Goal: Task Accomplishment & Management: Manage account settings

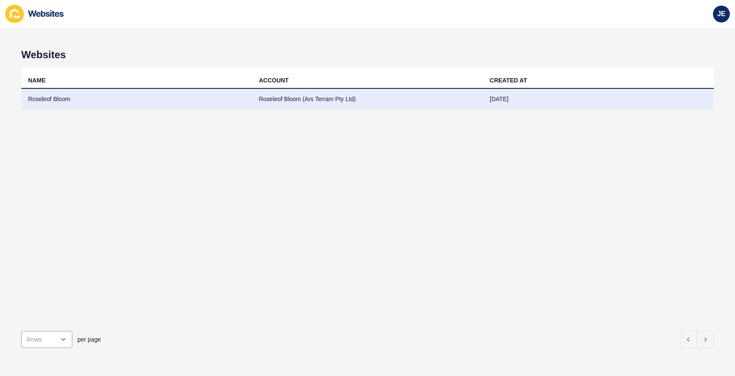
click at [303, 99] on td "Roseleof Bloom (Ars Terram Pty Ltd)" at bounding box center [367, 99] width 231 height 21
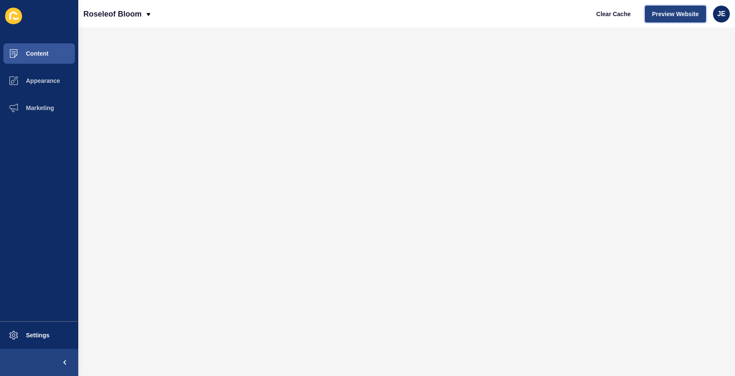
click at [672, 14] on span "Preview Website" at bounding box center [675, 14] width 47 height 9
click at [41, 335] on span "Settings" at bounding box center [24, 335] width 51 height 7
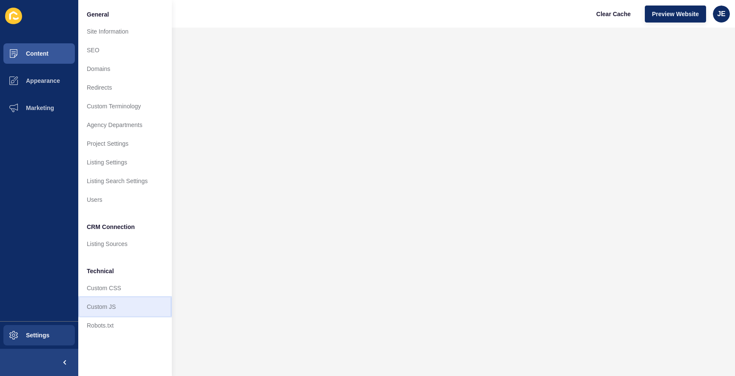
click at [114, 310] on link "Custom JS" at bounding box center [125, 307] width 94 height 19
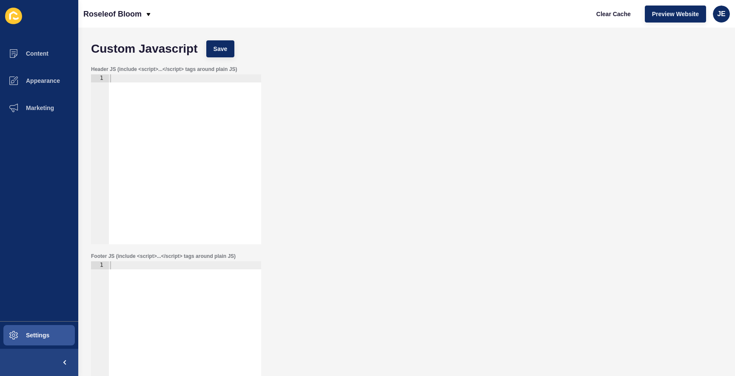
click at [191, 153] on div at bounding box center [184, 167] width 153 height 186
paste textarea "</script>"
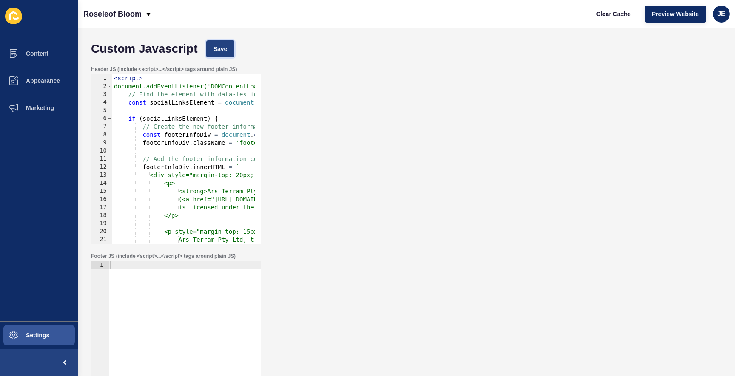
click at [219, 41] on button "Save" at bounding box center [220, 48] width 28 height 17
click at [613, 12] on span "Clear Cache" at bounding box center [613, 14] width 34 height 9
click at [163, 186] on div "< script > document.addEventListener('DOMContentLoaded', function() { // Find t…" at bounding box center [401, 164] width 579 height 180
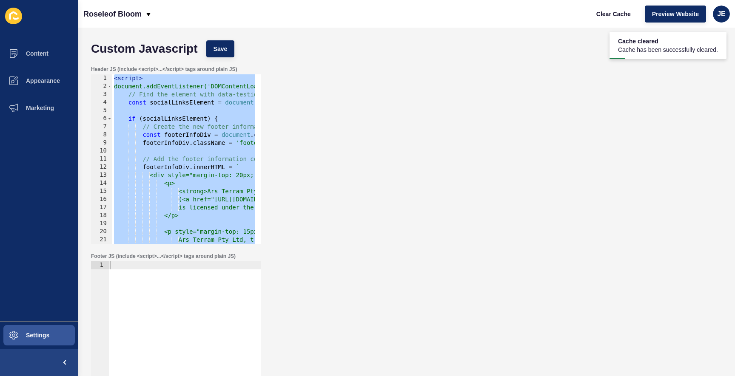
paste textarea
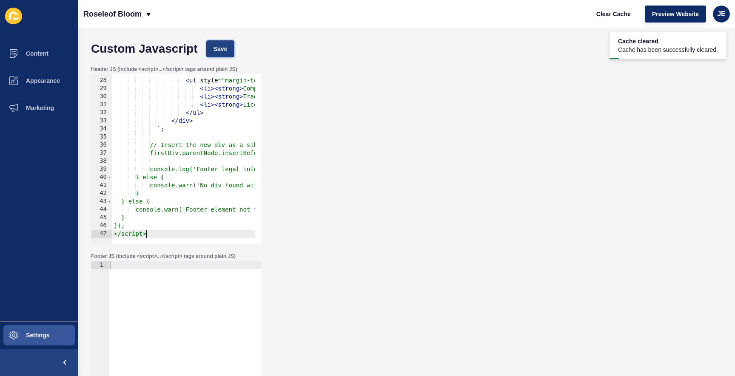
click at [233, 43] on button "Save" at bounding box center [220, 48] width 28 height 17
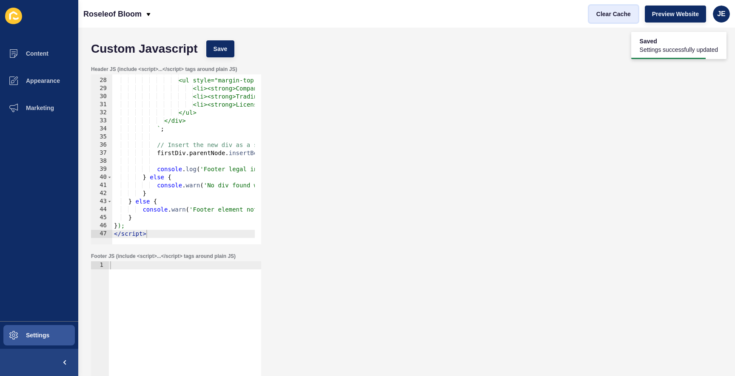
click at [617, 16] on span "Clear Cache" at bounding box center [613, 14] width 34 height 9
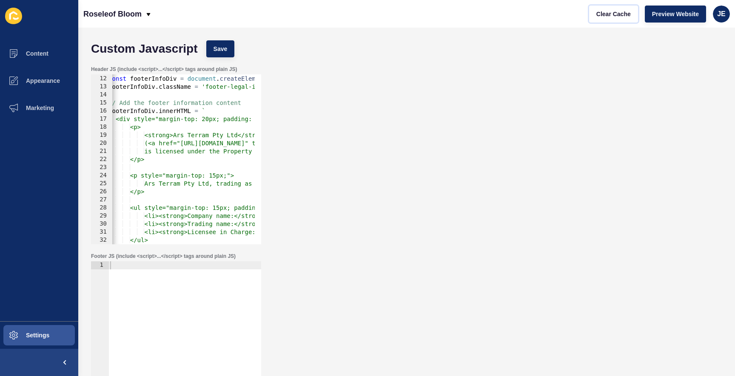
scroll to position [63, 0]
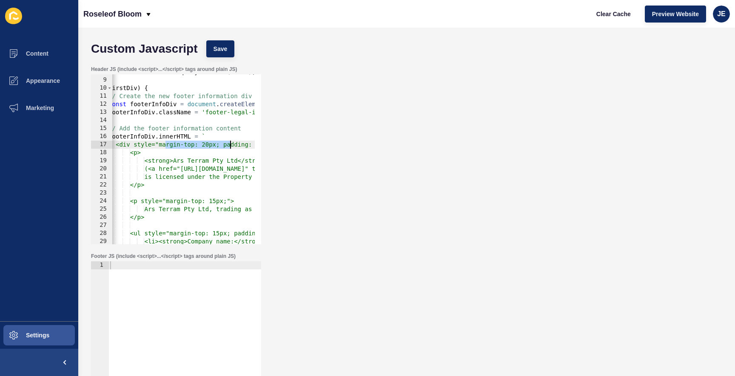
drag, startPoint x: 166, startPoint y: 146, endPoint x: 228, endPoint y: 147, distance: 62.1
click at [228, 147] on div "const firstDiv = footer . querySelector ( 'div' ) ; if ( firstDiv ) { // Create…" at bounding box center [360, 158] width 593 height 180
click at [197, 146] on div "const firstDiv = footer . querySelector ( 'div' ) ; if ( firstDiv ) { // Create…" at bounding box center [360, 158] width 593 height 180
click at [194, 148] on div "const firstDiv = footer . querySelector ( 'div' ) ; if ( firstDiv ) { // Create…" at bounding box center [360, 158] width 593 height 180
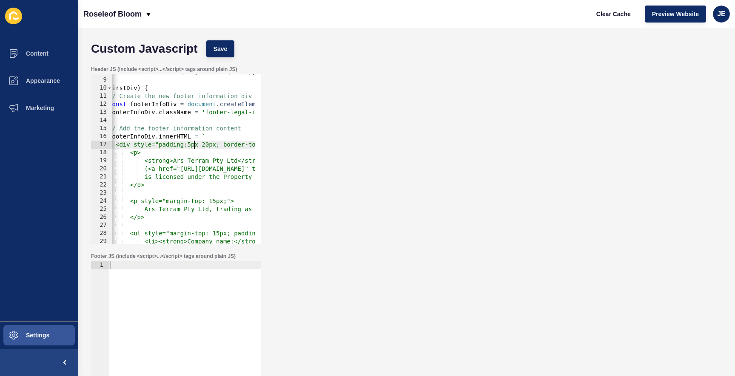
scroll to position [0, 9]
click at [198, 145] on div "const firstDiv = footer . querySelector ( 'div' ) ; if ( firstDiv ) { // Create…" at bounding box center [360, 158] width 593 height 180
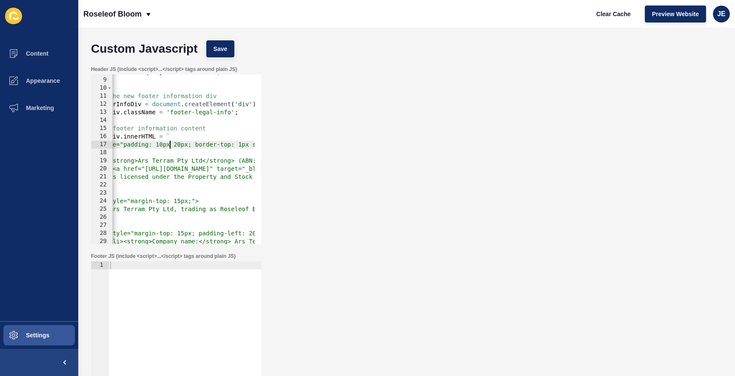
scroll to position [0, 83]
drag, startPoint x: 182, startPoint y: 145, endPoint x: 163, endPoint y: 147, distance: 19.7
click at [162, 146] on div "const firstDiv = footer . querySelector ( 'div' ) ; if ( firstDiv ) { // Create…" at bounding box center [325, 158] width 593 height 180
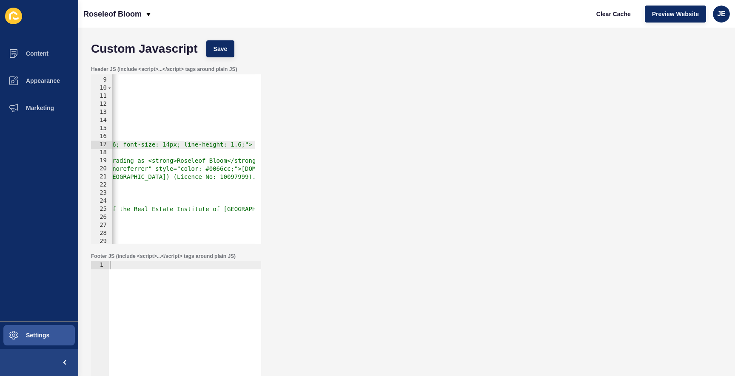
scroll to position [0, 315]
drag, startPoint x: 156, startPoint y: 146, endPoint x: 160, endPoint y: 163, distance: 17.3
click at [153, 147] on div "const firstDiv = footer . querySelector ( 'div' ) ; if ( firstDiv ) { // Create…" at bounding box center [93, 158] width 593 height 180
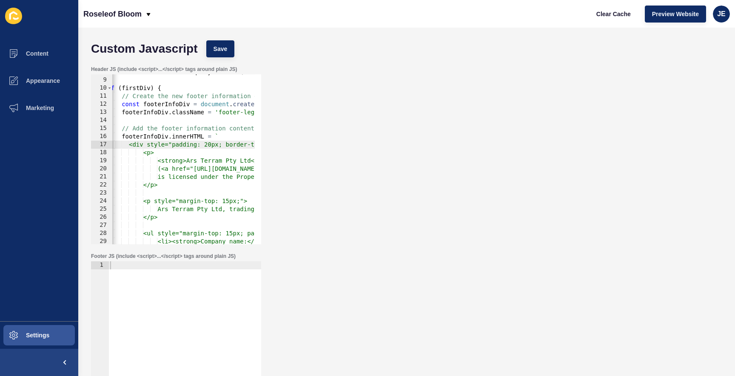
scroll to position [114, 0]
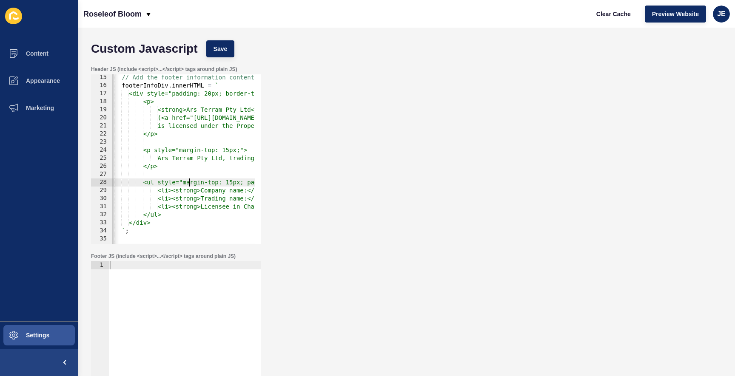
click at [188, 183] on div "// Add the footer information content footerInfoDiv . innerHTML = ` <div style=…" at bounding box center [373, 164] width 593 height 180
click at [220, 49] on span "Save" at bounding box center [220, 49] width 14 height 9
click at [612, 18] on button "Clear Cache" at bounding box center [613, 14] width 49 height 17
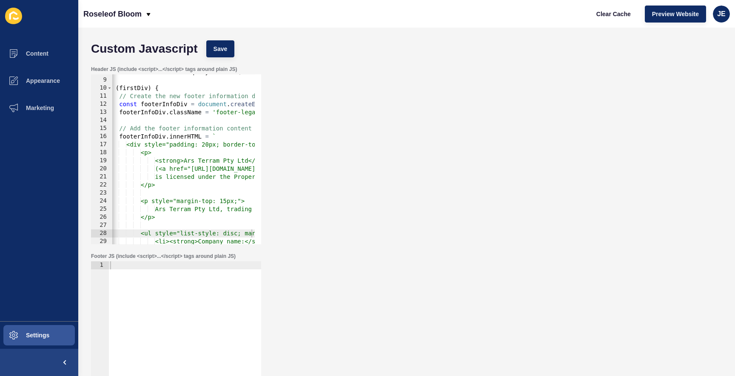
type textarea "if (firstDiv) {"
click at [171, 90] on div "const firstDiv = footer . querySelector ( 'div' ) ; if ( firstDiv ) { // Create…" at bounding box center [370, 158] width 593 height 180
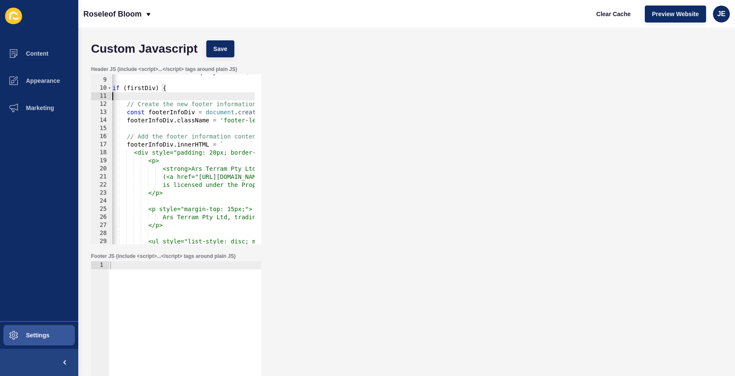
scroll to position [0, 30]
paste textarea
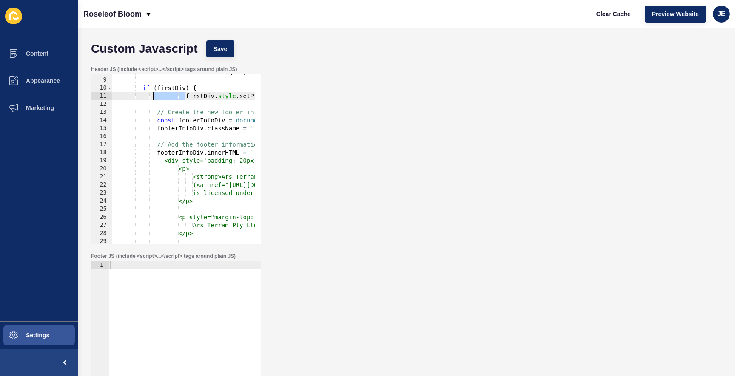
drag, startPoint x: 180, startPoint y: 95, endPoint x: 159, endPoint y: 94, distance: 20.9
click at [156, 95] on div "const firstDiv = footer . querySelector ( 'div' ) ; if ( firstDiv ) { firstDiv …" at bounding box center [408, 158] width 593 height 180
type textarea "firstDiv.style.setProperty('padding-bottom', '0', 'important');"
click at [212, 48] on button "Save" at bounding box center [220, 48] width 28 height 17
click at [612, 15] on span "Clear Cache" at bounding box center [613, 14] width 34 height 9
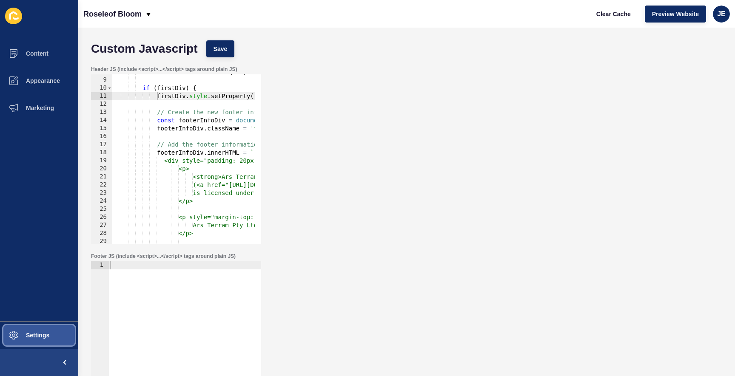
click at [28, 331] on button "Settings" at bounding box center [39, 335] width 78 height 27
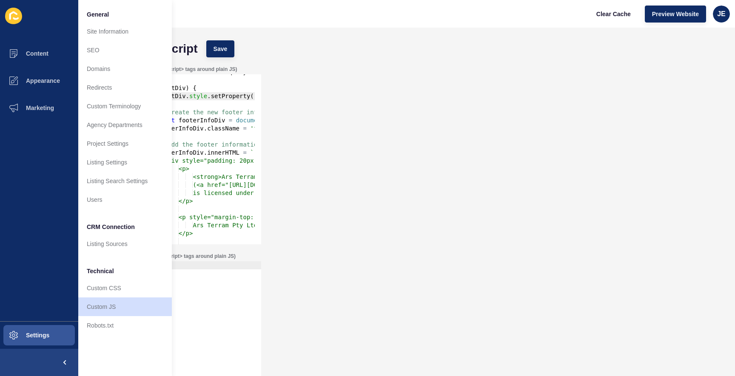
click at [202, 260] on div "Footer JS (include <script>...</script> tags around plain JS) 1 ההההההההההההההה…" at bounding box center [176, 342] width 172 height 180
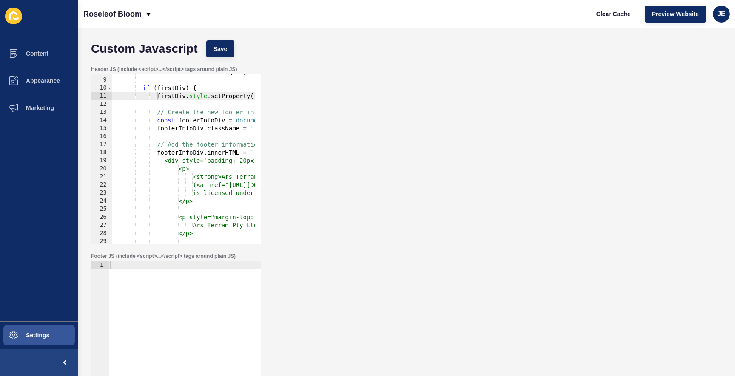
click at [194, 285] on div at bounding box center [184, 354] width 153 height 186
click at [199, 230] on div "const firstDiv = footer . querySelector ( 'div' ) ; if ( firstDiv ) { firstDiv …" at bounding box center [408, 158] width 593 height 180
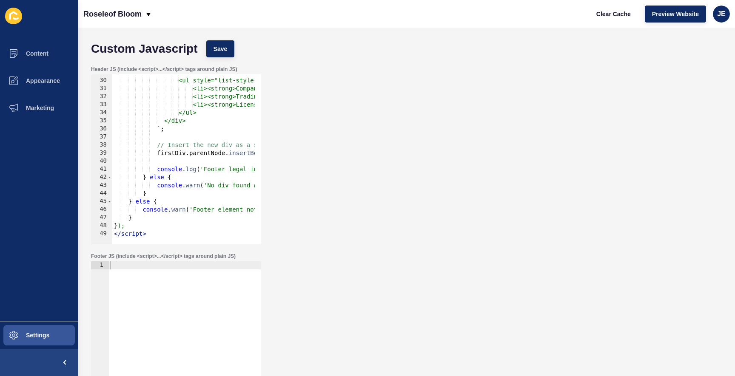
scroll to position [60, 0]
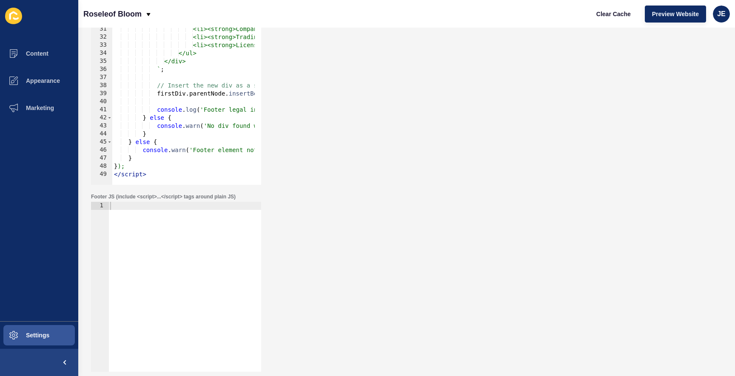
click at [182, 169] on div "<ul style="list-style: disc; margin-top: 15px; padding-left: 20px;"> <li><stron…" at bounding box center [408, 99] width 593 height 180
click at [179, 173] on div "<ul style="list-style: disc; margin-top: 15px; padding-left: 20px;"> <li><stron…" at bounding box center [408, 99] width 593 height 180
type textarea "</script>"
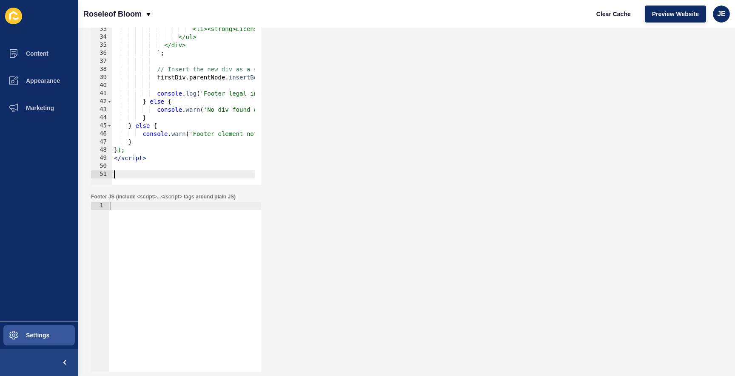
paste textarea "</script>"
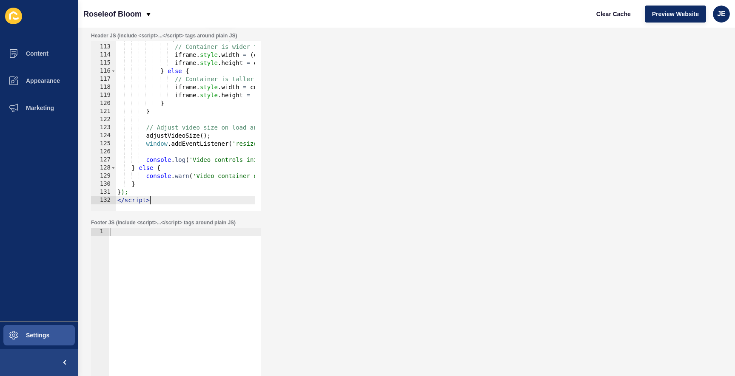
scroll to position [0, 0]
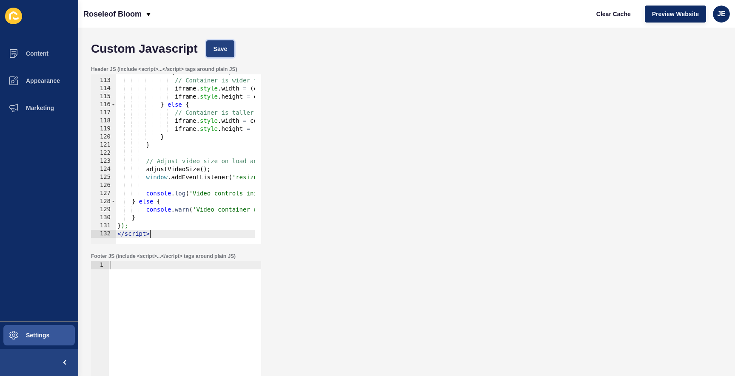
click at [222, 55] on button "Save" at bounding box center [220, 48] width 28 height 17
click at [623, 17] on span "Clear Cache" at bounding box center [613, 14] width 34 height 9
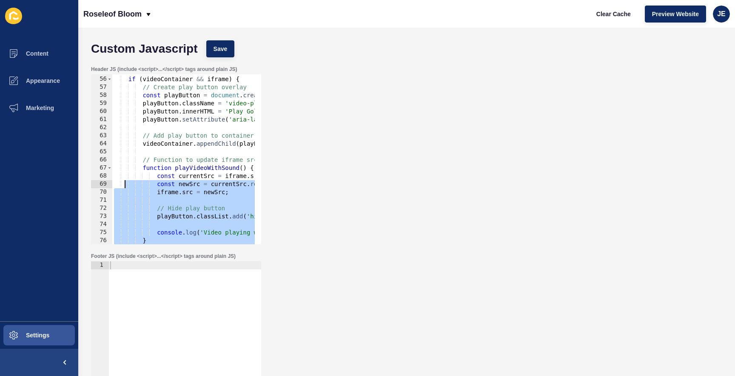
scroll to position [341, 0]
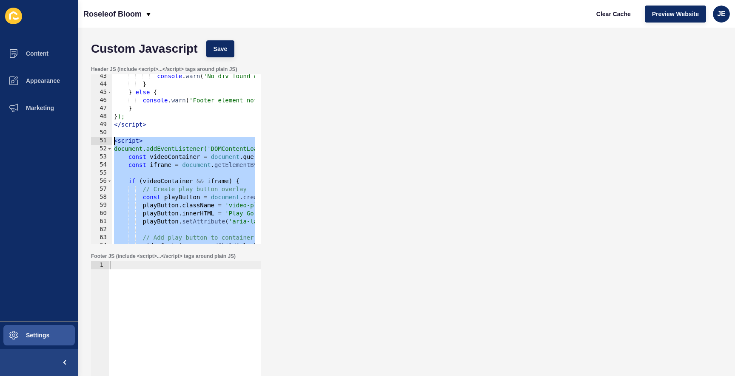
drag, startPoint x: 164, startPoint y: 233, endPoint x: 100, endPoint y: 141, distance: 111.9
click at [100, 141] on div "</script> 43 44 45 46 47 48 49 50 51 52 53 54 55 56 57 58 59 60 61 62 63 64 65 …" at bounding box center [176, 159] width 170 height 170
paste textarea "/script>"
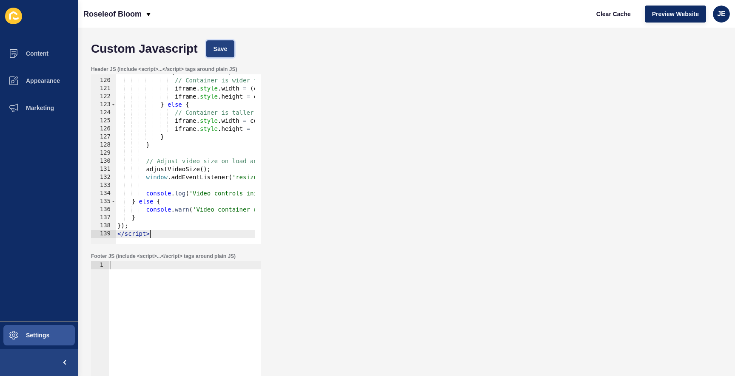
click at [225, 49] on span "Save" at bounding box center [220, 49] width 14 height 9
click at [616, 16] on span "Clear Cache" at bounding box center [613, 14] width 34 height 9
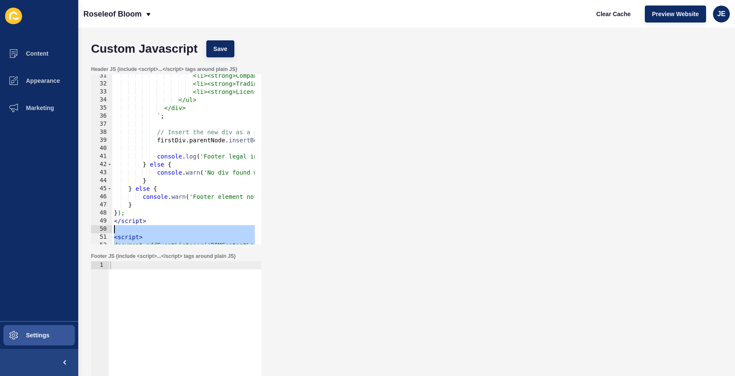
scroll to position [248, 0]
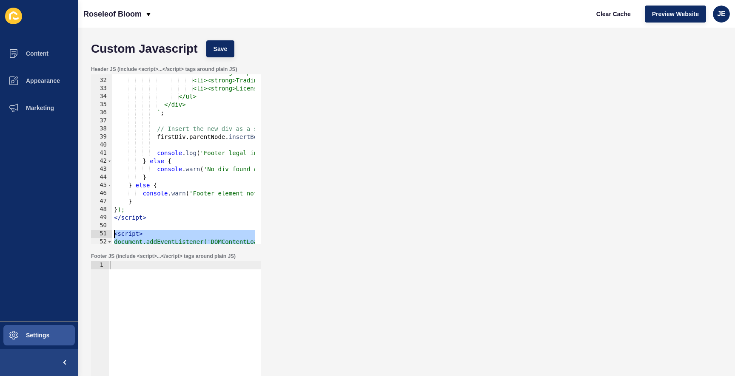
drag, startPoint x: 163, startPoint y: 232, endPoint x: 120, endPoint y: 227, distance: 43.3
click at [108, 232] on div "</script> 31 32 33 34 35 36 37 38 39 40 41 42 43 44 45 46 47 48 49 50 51 52 53 …" at bounding box center [176, 159] width 170 height 170
paste textarea "/script>"
type textarea "</script>"
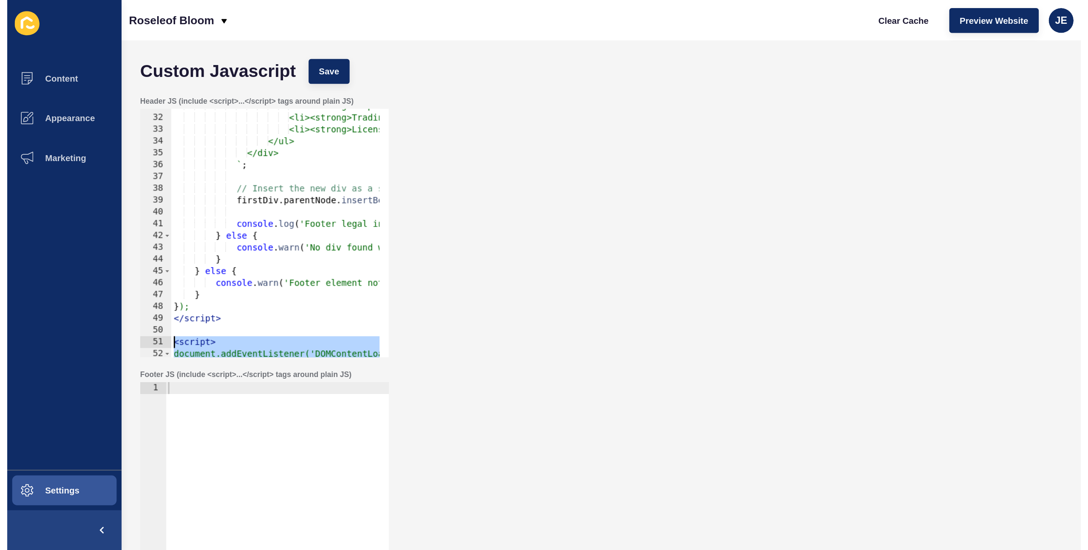
scroll to position [1654, 0]
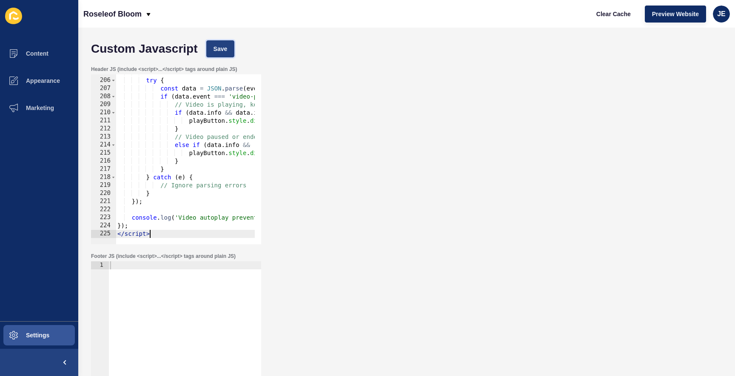
click at [229, 46] on button "Save" at bounding box center [220, 48] width 28 height 17
click at [614, 17] on span "Clear Cache" at bounding box center [613, 14] width 34 height 9
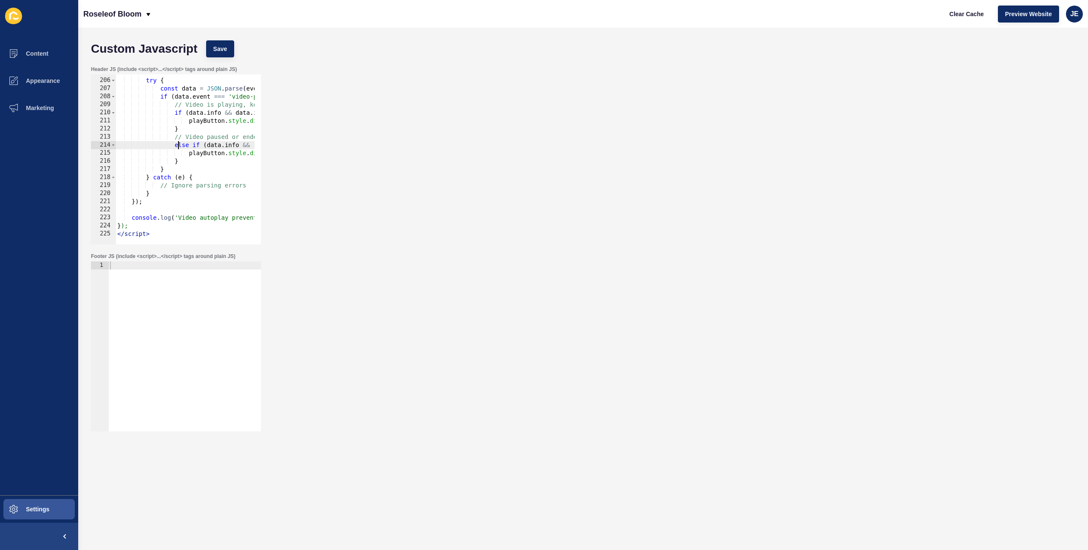
click at [178, 149] on div "try { const data = JSON . parse ( event . data ) ; if ( data . event === 'video…" at bounding box center [412, 158] width 593 height 180
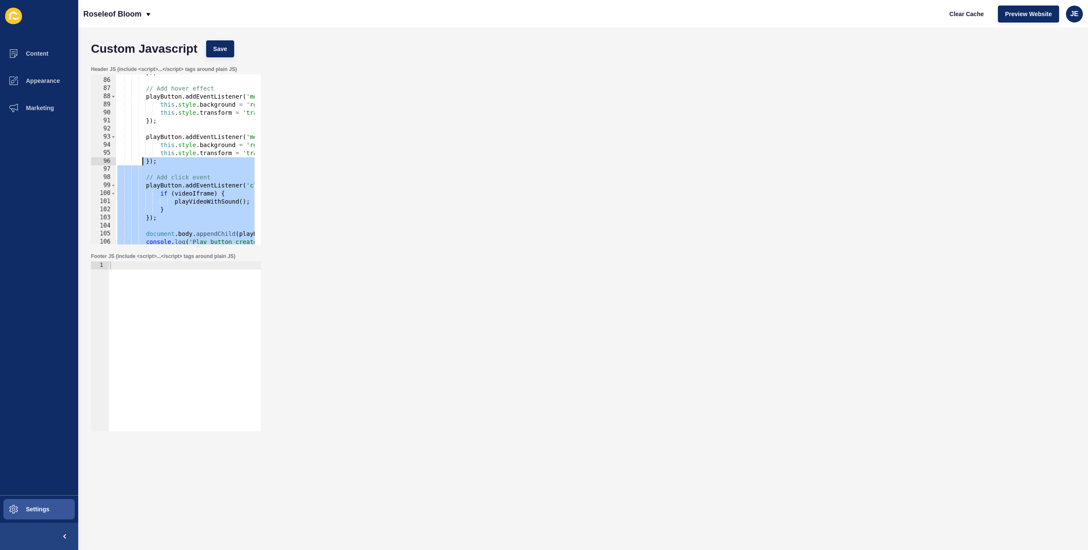
scroll to position [353, 0]
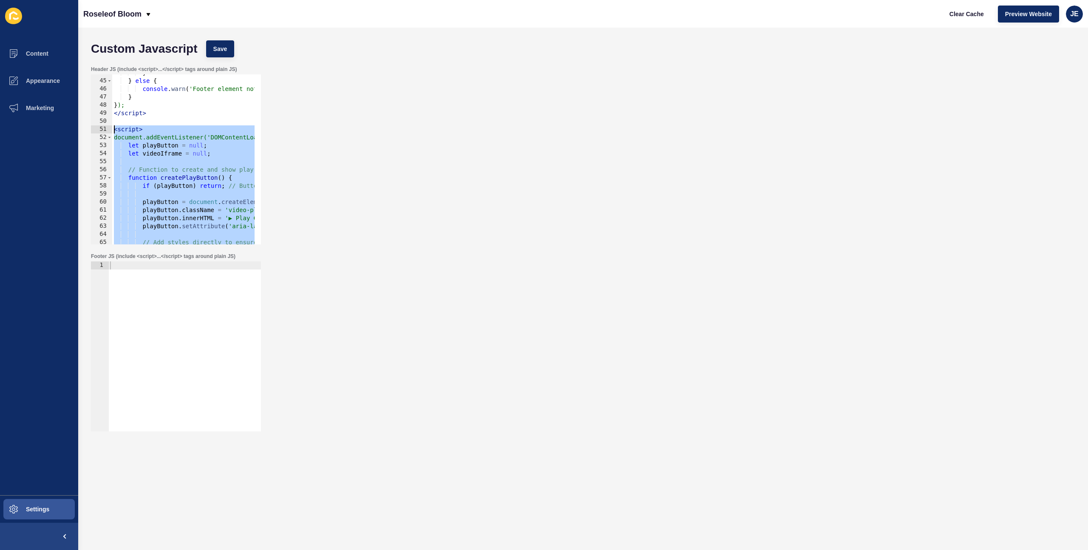
drag, startPoint x: 160, startPoint y: 232, endPoint x: 109, endPoint y: 131, distance: 113.7
click at [109, 131] on div "else if (data.info && (data.info.playerState === 2 || data.info.playerState ===…" at bounding box center [176, 159] width 170 height 170
type textarea "<script> document.addEventListener('DOMContentLoaded', function() {"
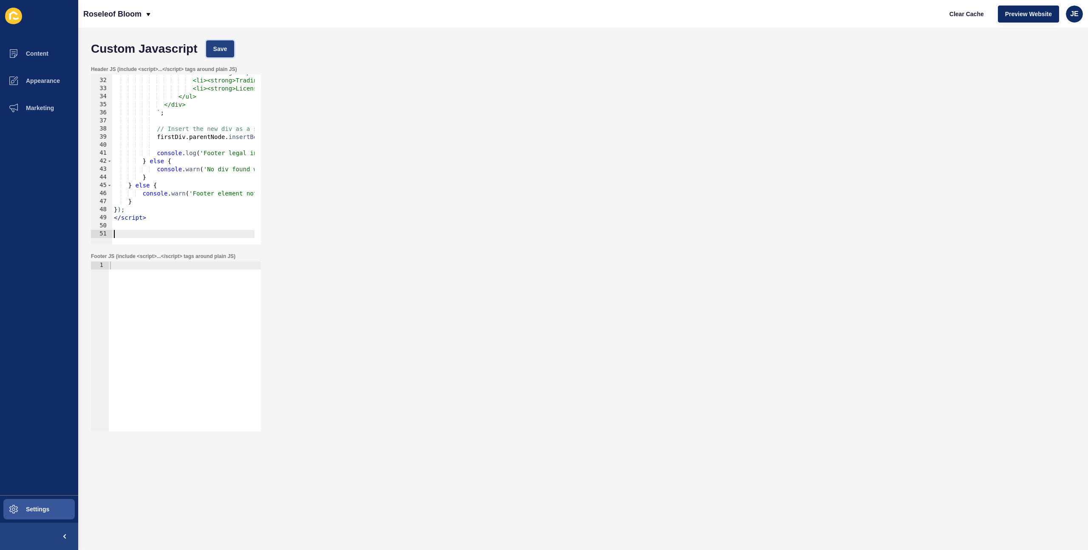
click at [219, 53] on button "Save" at bounding box center [220, 48] width 28 height 17
drag, startPoint x: 141, startPoint y: 202, endPoint x: 134, endPoint y: 188, distance: 15.2
click at [134, 188] on div "<li><strong>Company name:</strong> Ars Terram Pty Ltd</li> <li><strong>Trading …" at bounding box center [408, 158] width 593 height 180
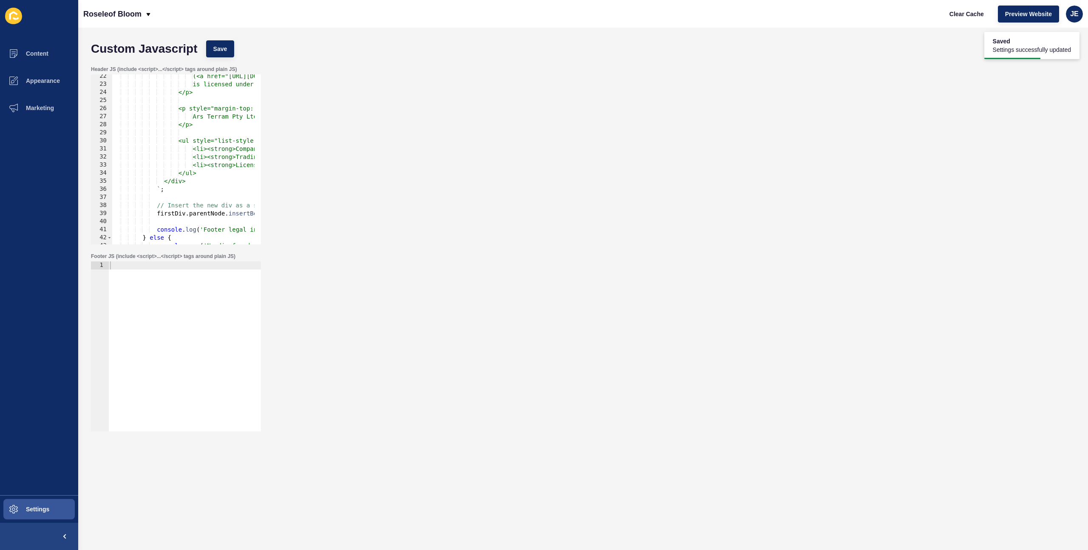
scroll to position [223, 0]
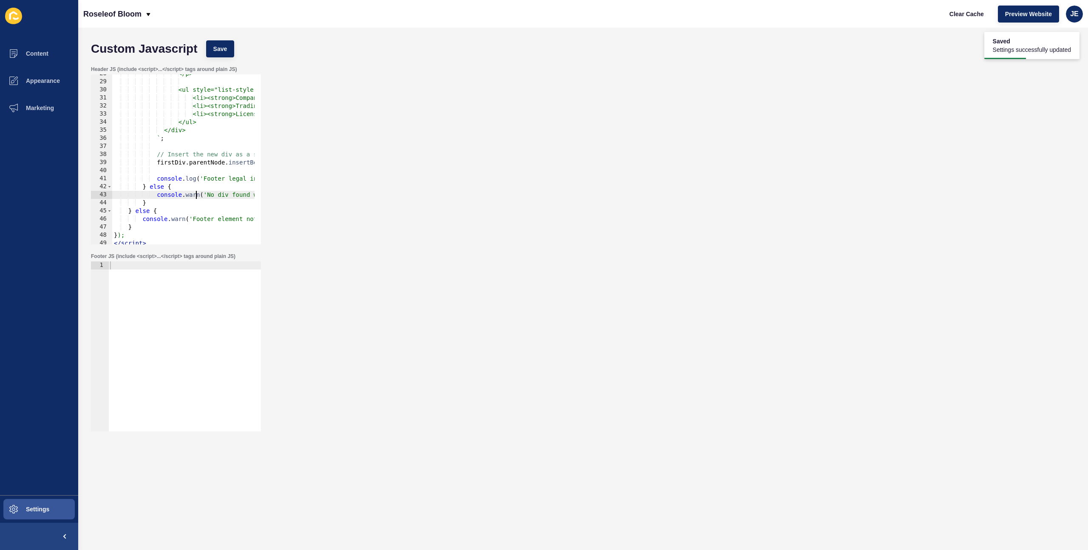
click at [194, 195] on div "</p> <ul style="list-style: disc; margin-top: 15px; padding-left: 20px;"> <li><…" at bounding box center [408, 160] width 593 height 180
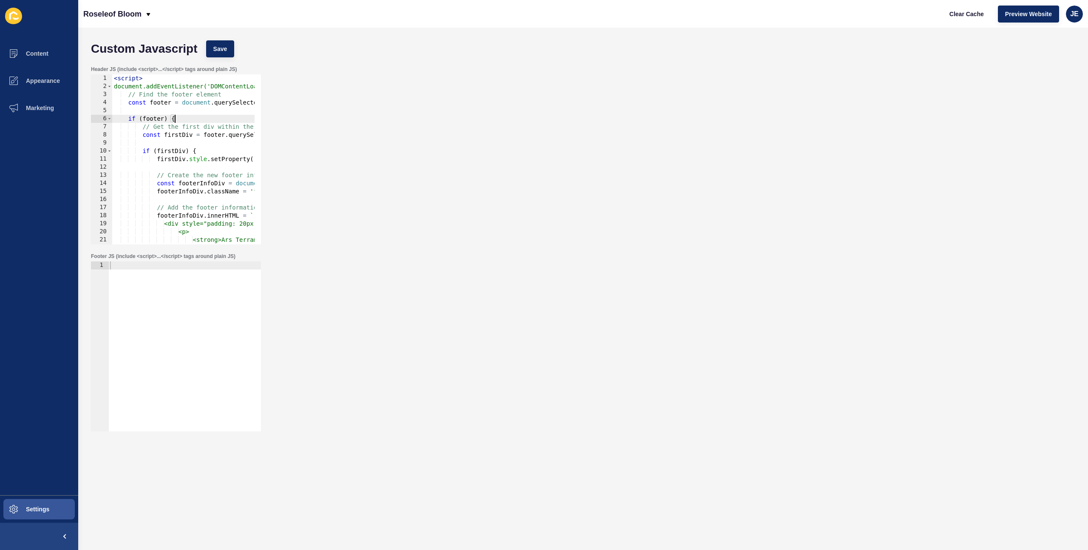
click at [196, 122] on div "< script > document.addEventListener('DOMContentLoaded', function() { // Find t…" at bounding box center [408, 164] width 593 height 180
type textarea "if (footer) {"
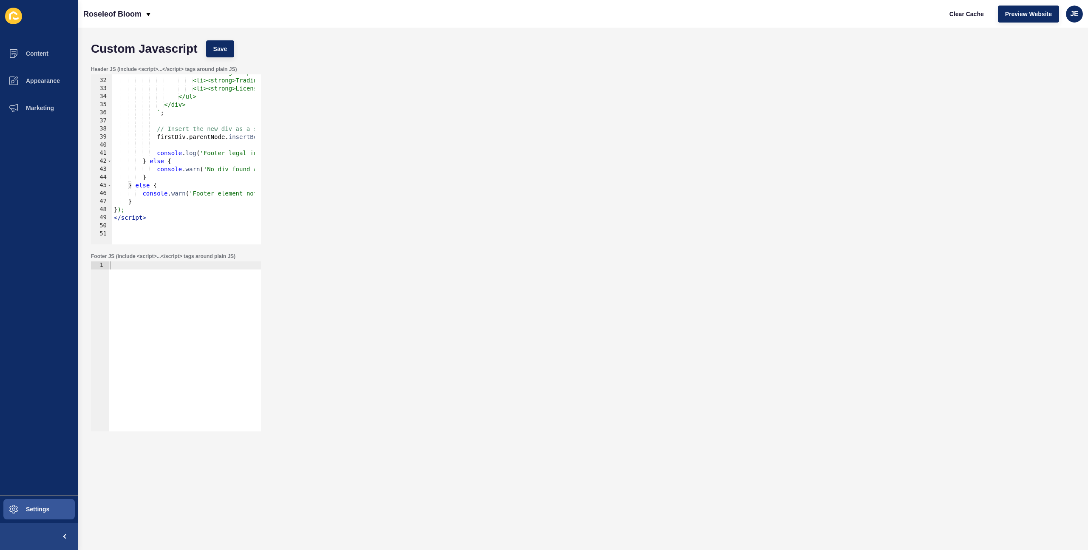
scroll to position [248, 0]
click at [479, 148] on div "Header JS (include <script>...</script> tags around plain JS) if (footer) { 31 …" at bounding box center [583, 155] width 993 height 187
click at [734, 14] on span "Clear Cache" at bounding box center [967, 14] width 34 height 9
drag, startPoint x: 227, startPoint y: 45, endPoint x: 247, endPoint y: 43, distance: 20.1
click at [227, 45] on span "Save" at bounding box center [220, 49] width 14 height 9
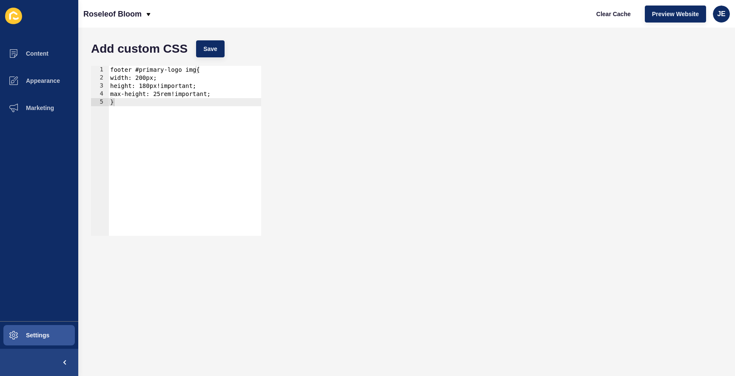
type textarea "}"
click at [159, 168] on div "footer #primary-logo img{ width: 200px; height: 180px!important; max-height: 25…" at bounding box center [184, 159] width 153 height 186
paste textarea "}"
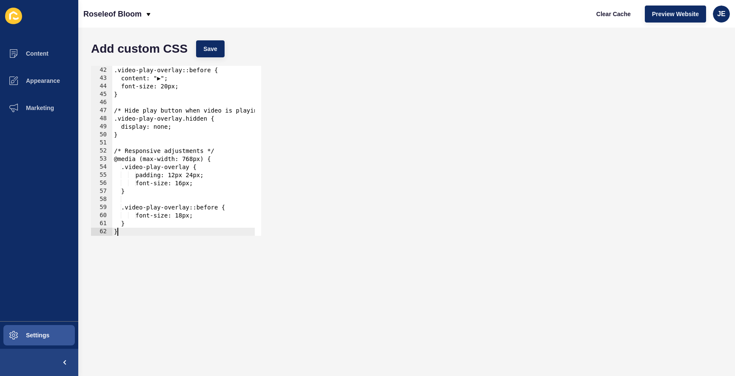
scroll to position [331, 0]
click at [222, 45] on button "Save" at bounding box center [210, 48] width 28 height 17
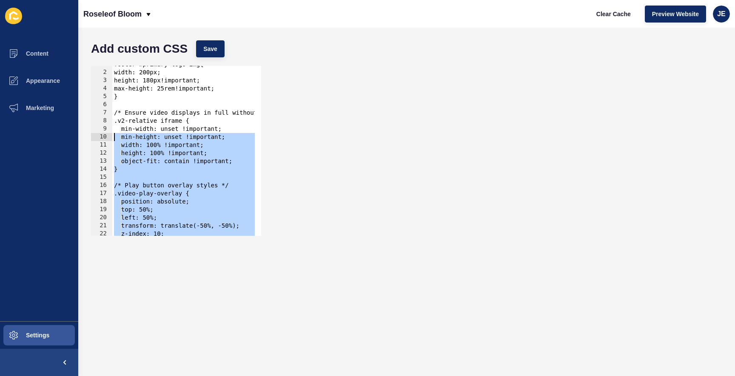
scroll to position [0, 0]
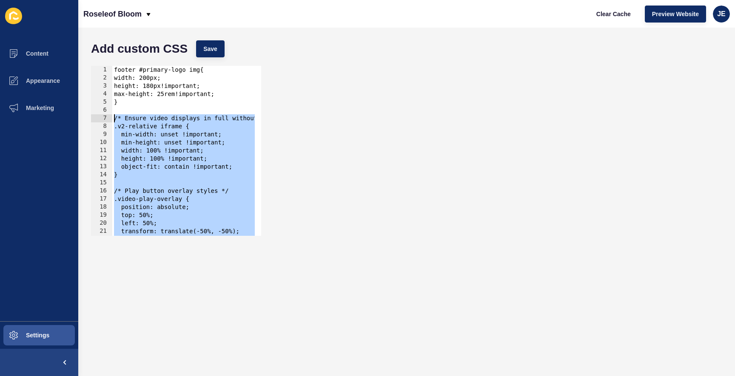
drag, startPoint x: 133, startPoint y: 224, endPoint x: 99, endPoint y: 116, distance: 113.1
click at [99, 116] on div "} 1 2 3 4 5 6 7 8 9 10 11 12 13 14 15 16 17 18 19 20 21 22 23 footer #primary-l…" at bounding box center [176, 151] width 170 height 170
paste textarea "}"
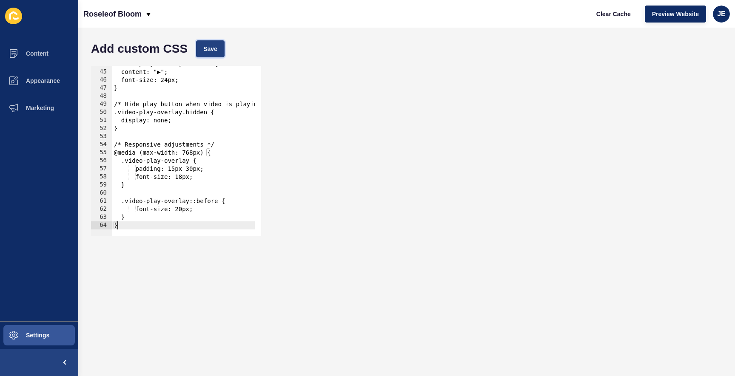
click at [218, 41] on button "Save" at bounding box center [210, 48] width 28 height 17
click at [204, 51] on span "Save" at bounding box center [210, 49] width 14 height 9
click at [207, 130] on div ".video-play-overlay::before { content: "▶"; font-size: 24px; } /* Hide play but…" at bounding box center [208, 150] width 193 height 180
type textarea "} }"
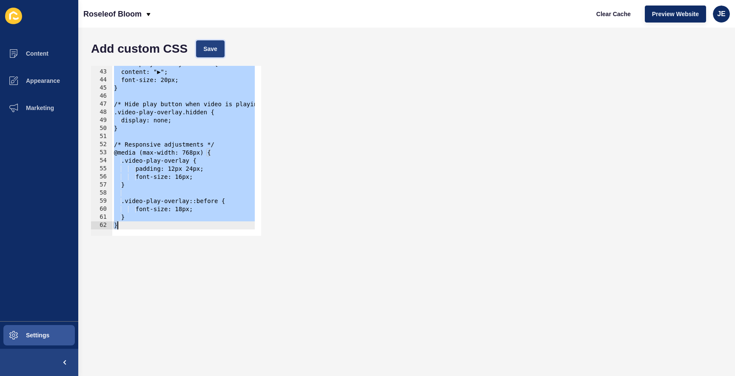
click at [212, 48] on span "Save" at bounding box center [210, 49] width 14 height 9
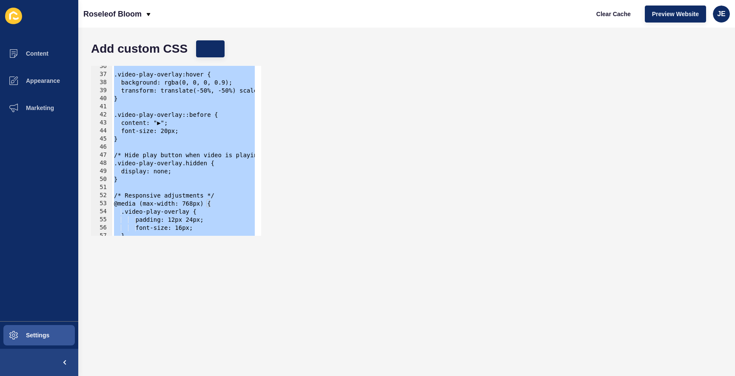
scroll to position [235, 0]
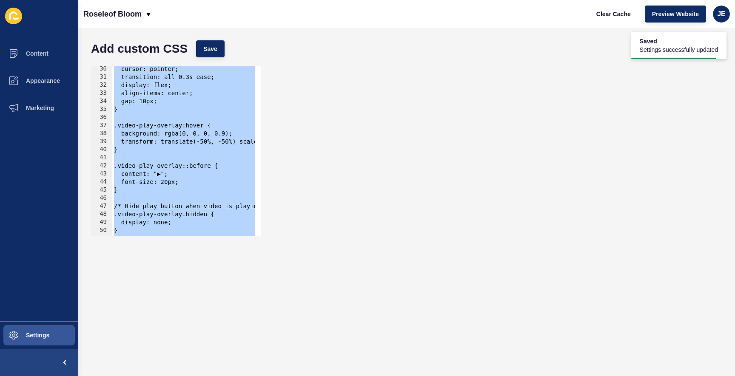
click at [159, 117] on div "cursor: pointer; transition: all 0.3s ease; display: flex; align-items: center;…" at bounding box center [206, 155] width 189 height 180
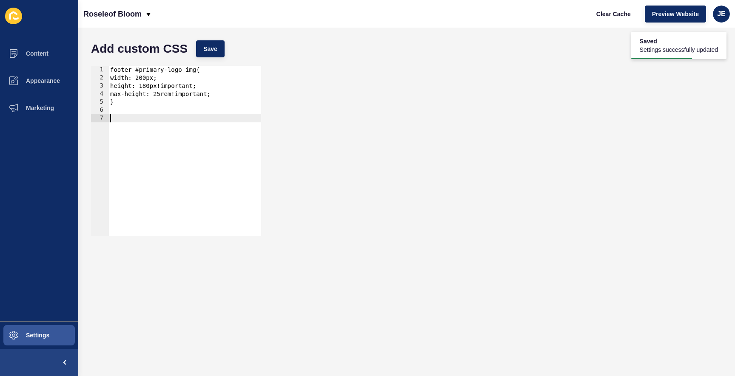
scroll to position [331, 0]
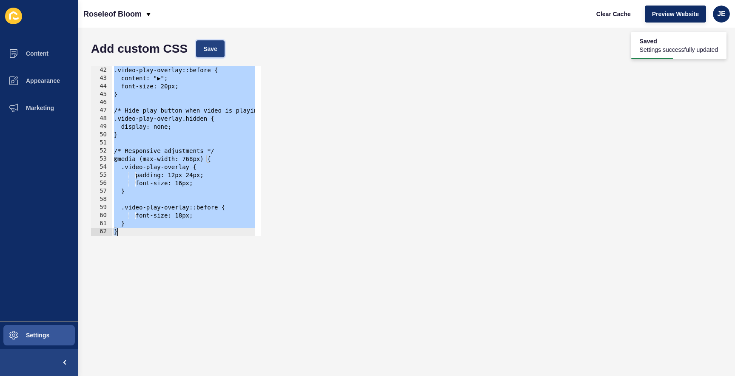
click at [217, 47] on button "Save" at bounding box center [210, 48] width 28 height 17
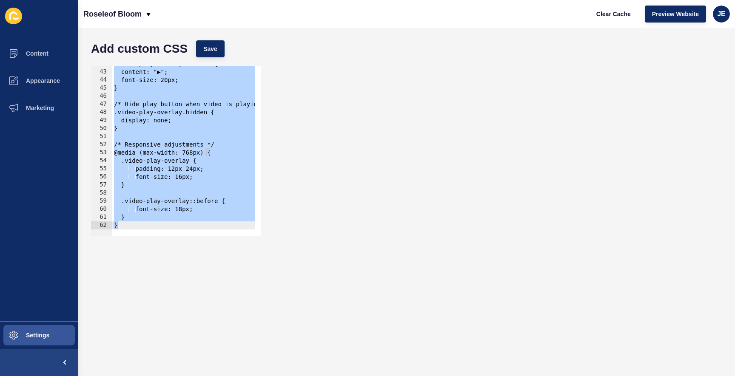
click at [144, 225] on div ".video-play-overlay::before { content: "▶"; font-size: 20px; } /* Hide play but…" at bounding box center [206, 150] width 189 height 180
type textarea "}"
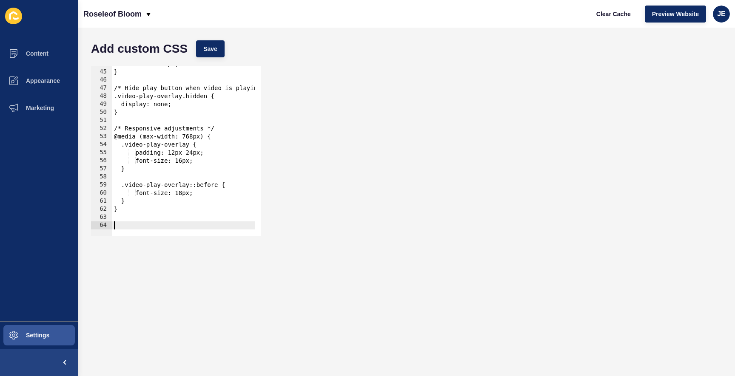
paste textarea "}"
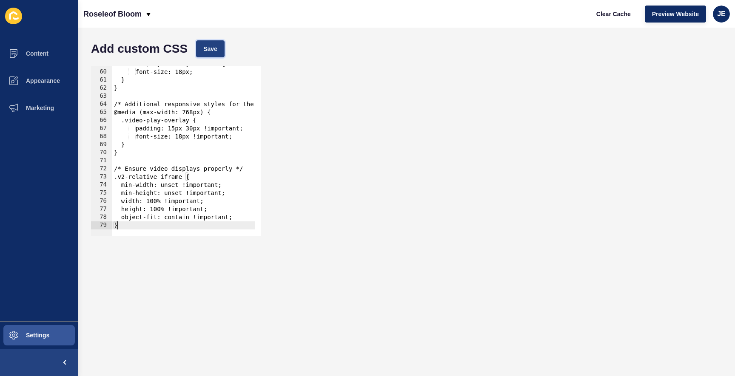
click at [210, 54] on button "Save" at bounding box center [210, 48] width 28 height 17
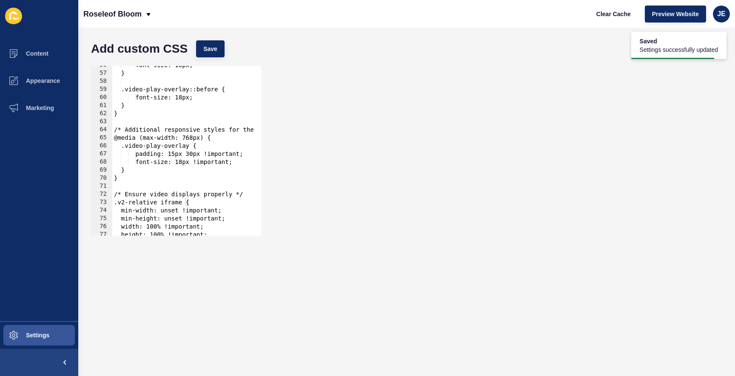
scroll to position [423, 0]
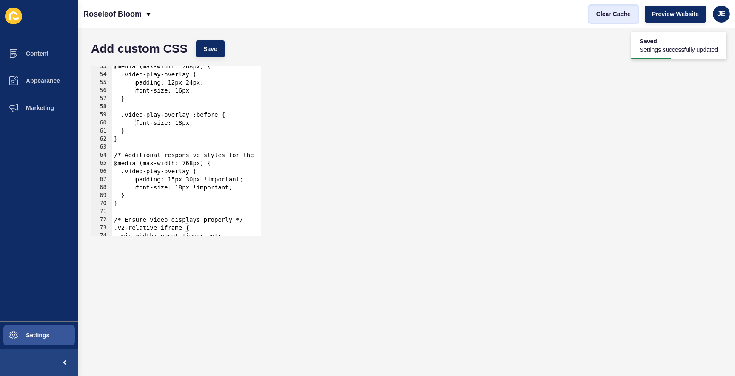
click at [605, 16] on span "Clear Cache" at bounding box center [613, 14] width 34 height 9
type textarea "font-size: 18px !important;"
click at [187, 186] on div "@media (max-width: 768px) { .video-play-overlay { padding: 12px 24px; font-size…" at bounding box center [210, 152] width 196 height 180
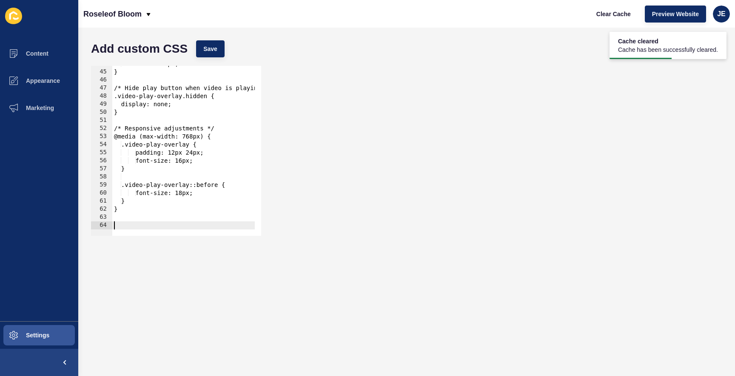
type textarea "}"
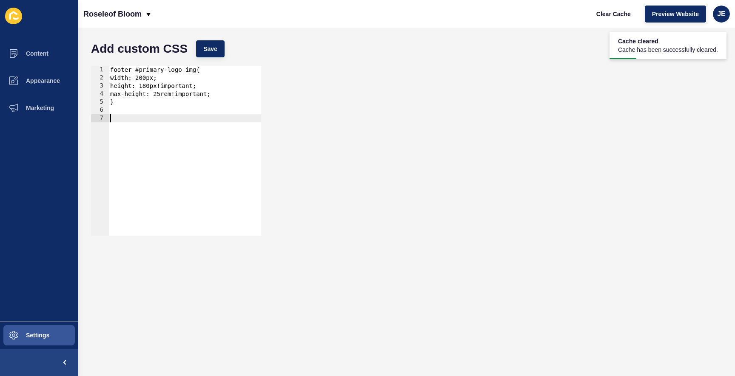
paste textarea "}"
type textarea "}"
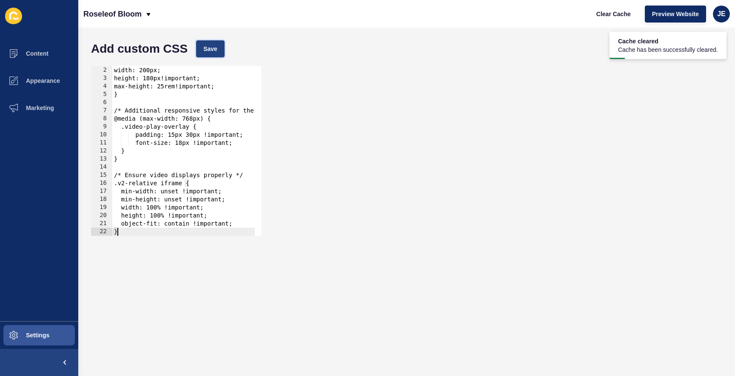
click at [207, 54] on button "Save" at bounding box center [210, 48] width 28 height 17
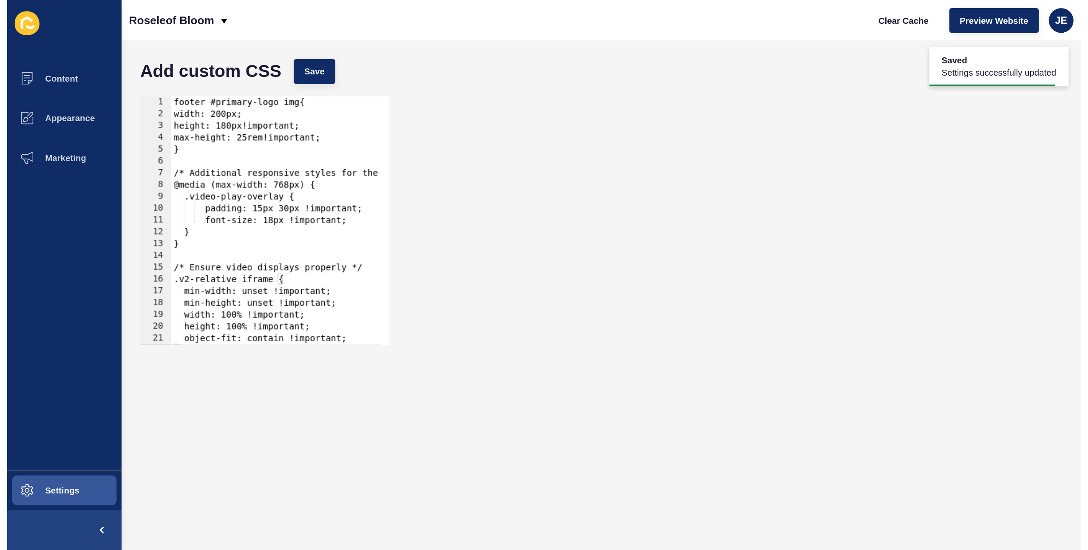
scroll to position [0, 0]
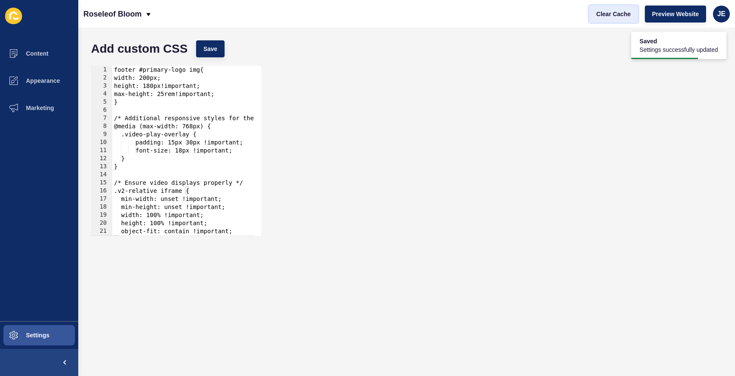
click at [606, 14] on span "Clear Cache" at bounding box center [613, 14] width 34 height 9
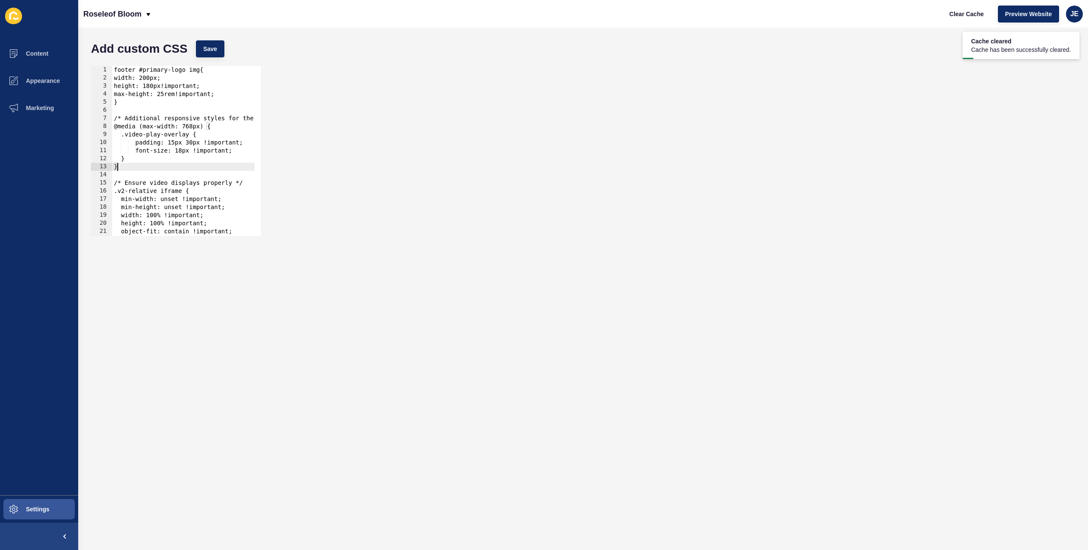
click at [200, 168] on div "footer #primary-logo img{ width: 200px; height: 180px!important; max-height: 25…" at bounding box center [210, 156] width 196 height 180
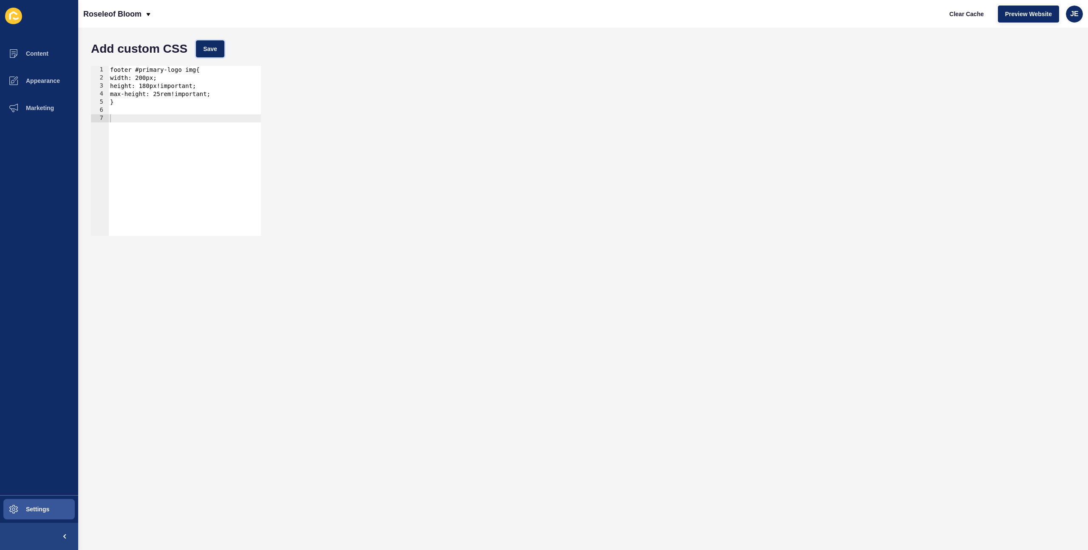
drag, startPoint x: 218, startPoint y: 45, endPoint x: 410, endPoint y: 57, distance: 192.1
click at [218, 45] on button "Save" at bounding box center [210, 48] width 28 height 17
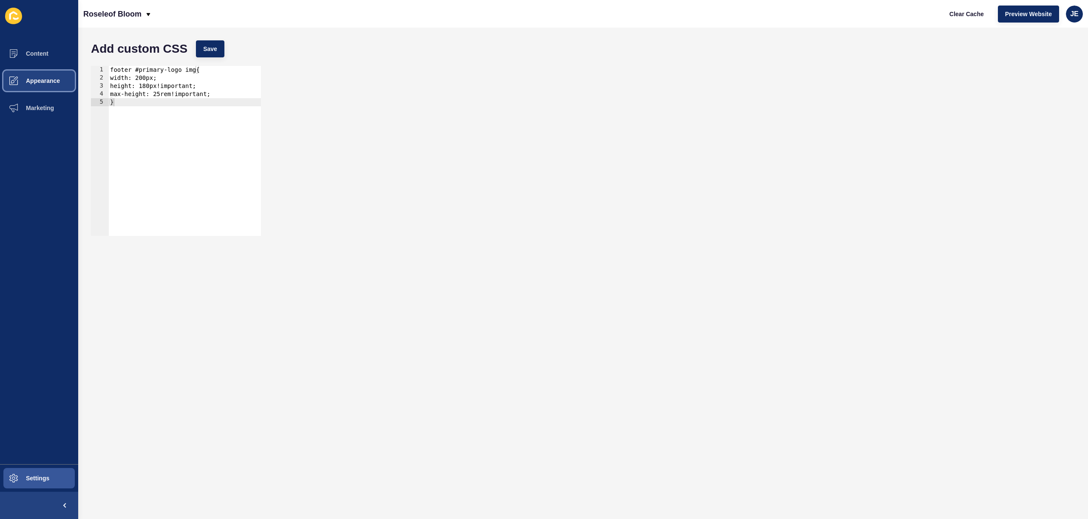
click at [32, 79] on span "Appearance" at bounding box center [29, 80] width 61 height 7
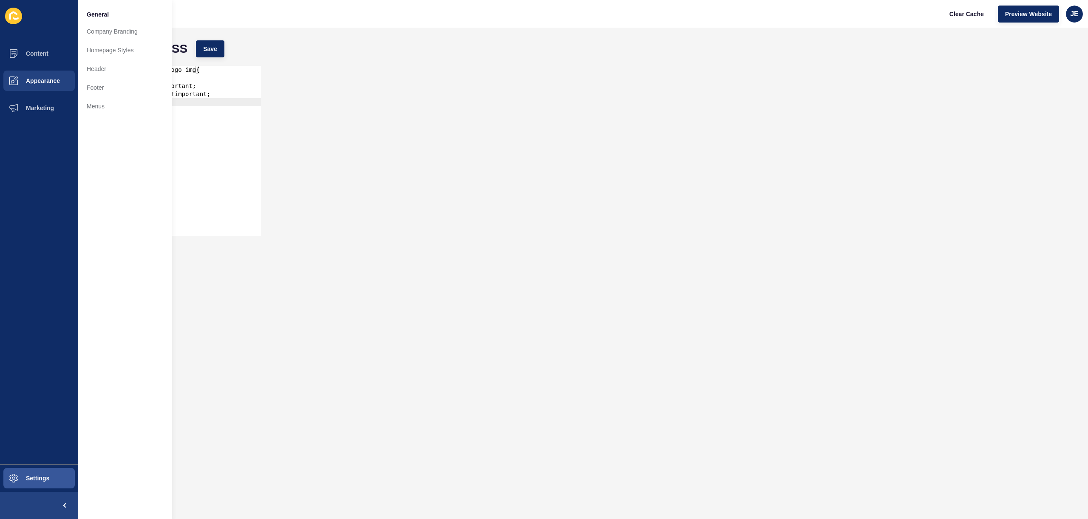
click at [493, 96] on div "1 2 3 4 5 footer #primary-logo img{ width: 200px; height: 180px!important; max-…" at bounding box center [583, 151] width 993 height 179
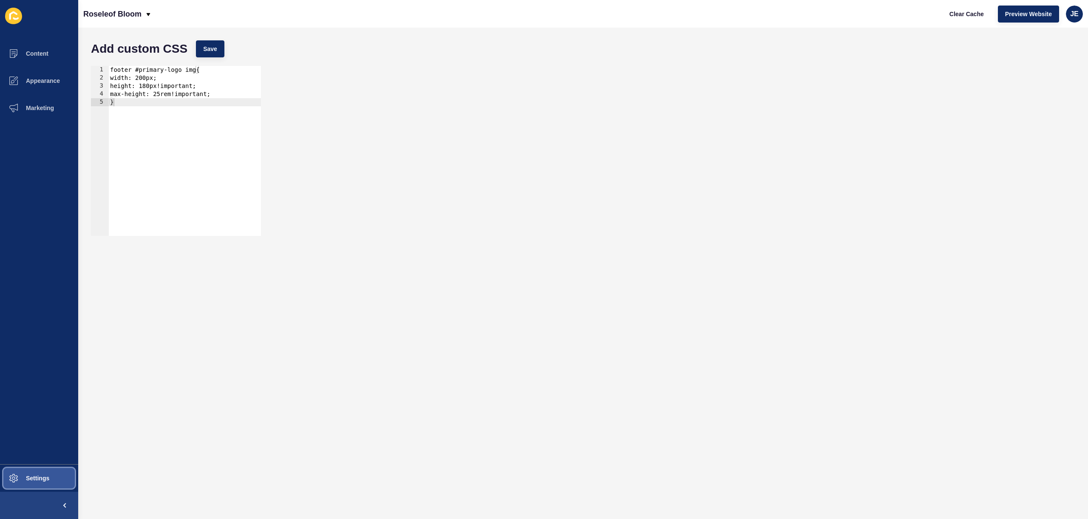
click at [42, 484] on button "Settings" at bounding box center [39, 478] width 78 height 27
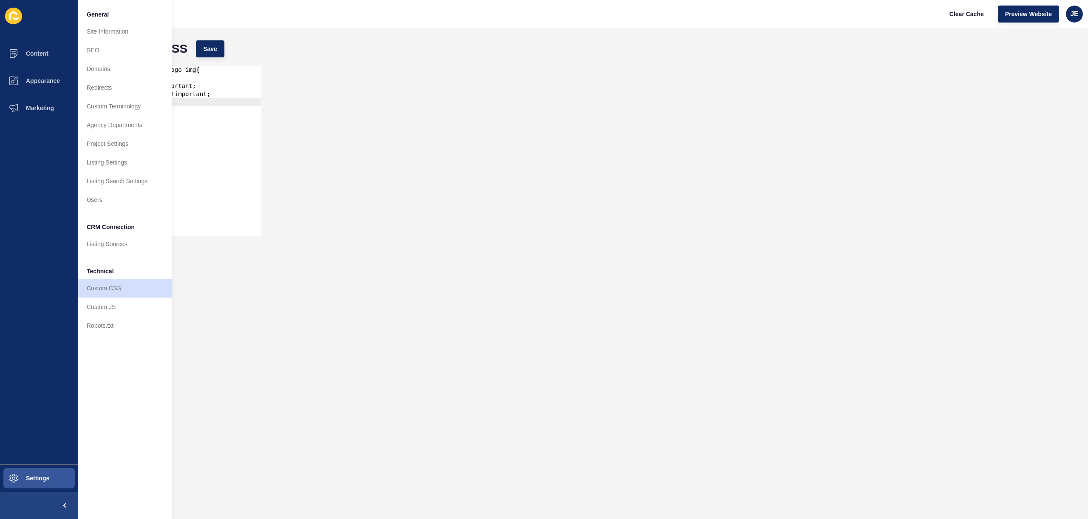
click at [466, 101] on div "1 2 3 4 5 footer #primary-logo img{ width: 200px; height: 180px!important; max-…" at bounding box center [583, 151] width 993 height 179
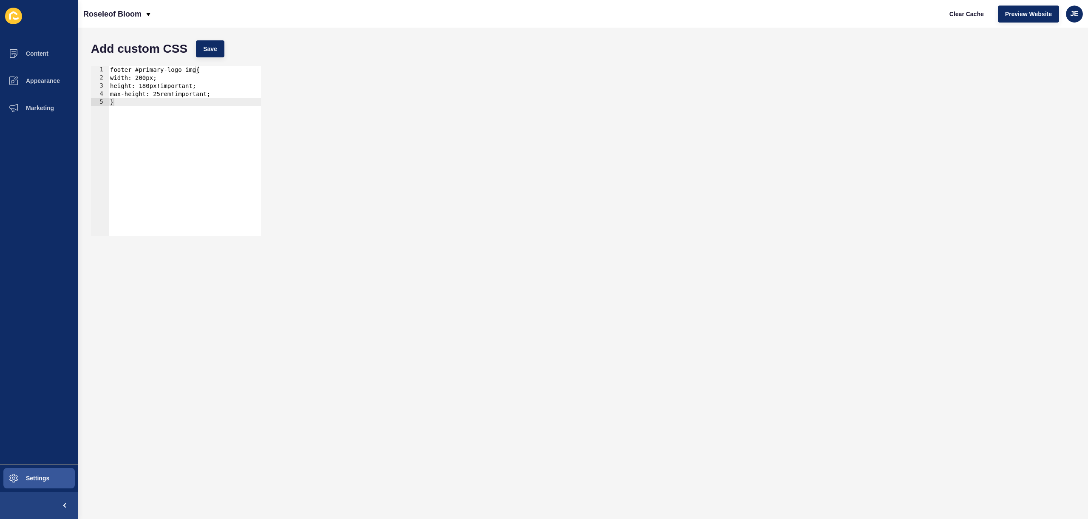
type textarea "}"
click at [161, 108] on div "footer #primary-logo img{ width: 200px; height: 180px!important; max-height: 25…" at bounding box center [184, 159] width 153 height 186
paste textarea "header-container"
type textarea "}"
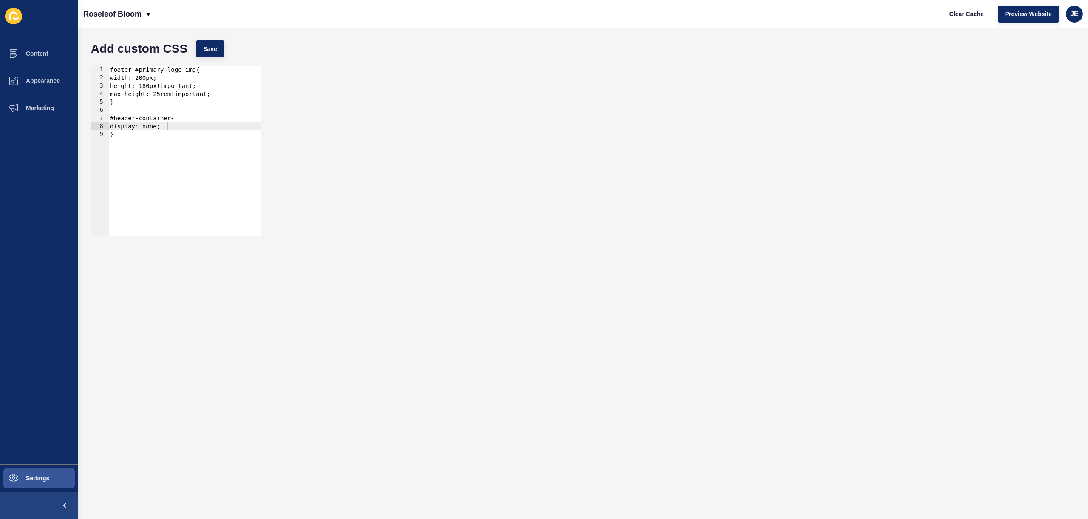
click at [205, 60] on div "Add custom CSS Save" at bounding box center [583, 49] width 993 height 26
click at [209, 53] on span "Save" at bounding box center [210, 49] width 14 height 9
type textarea "}"
click at [113, 155] on div "footer #primary-logo img{ width: 200px; height: 180px!important; max-height: 25…" at bounding box center [184, 159] width 153 height 186
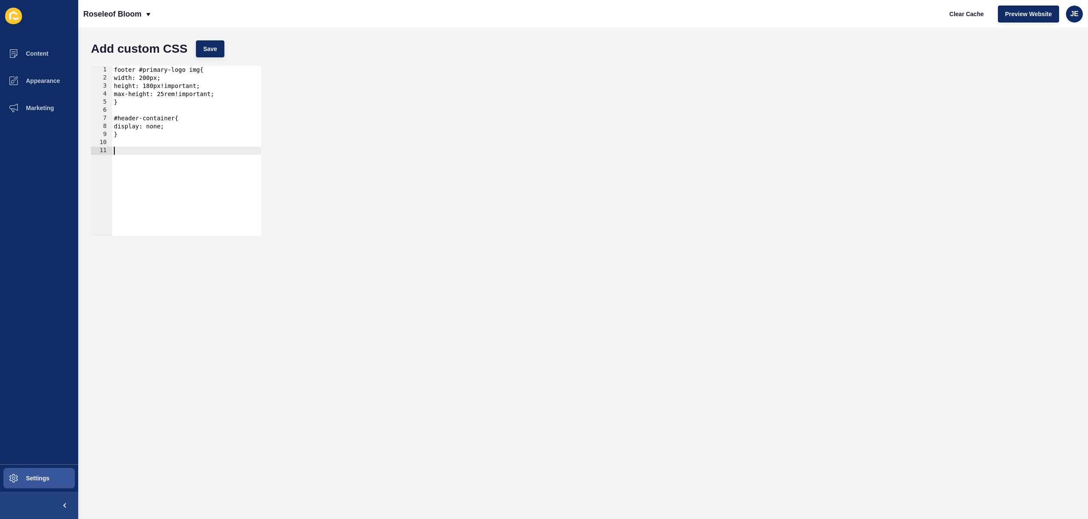
paste textarea "}"
type textarea "}"
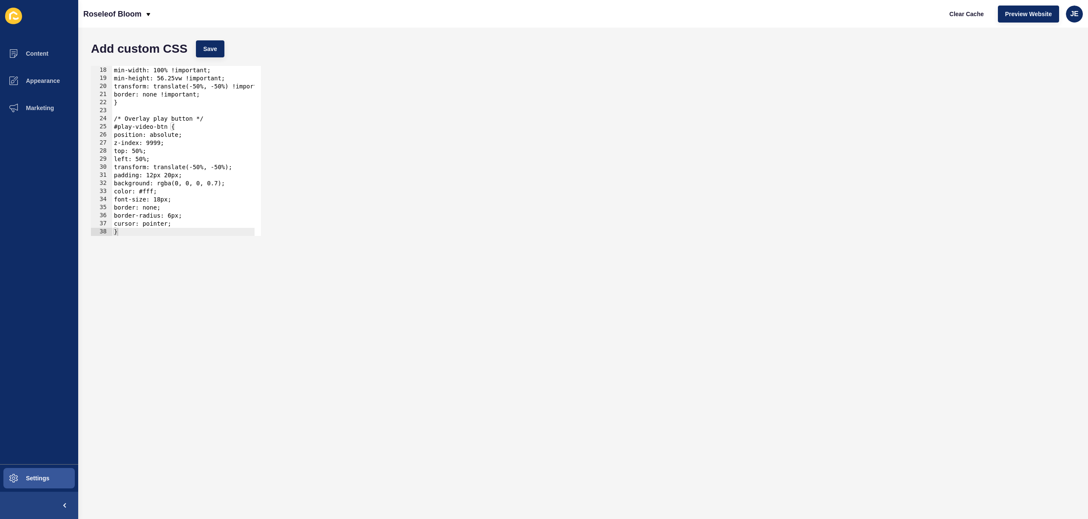
click at [207, 58] on div "Add custom CSS Save" at bounding box center [583, 49] width 993 height 26
click at [213, 46] on span "Save" at bounding box center [210, 49] width 14 height 9
click at [961, 14] on span "Clear Cache" at bounding box center [967, 14] width 34 height 9
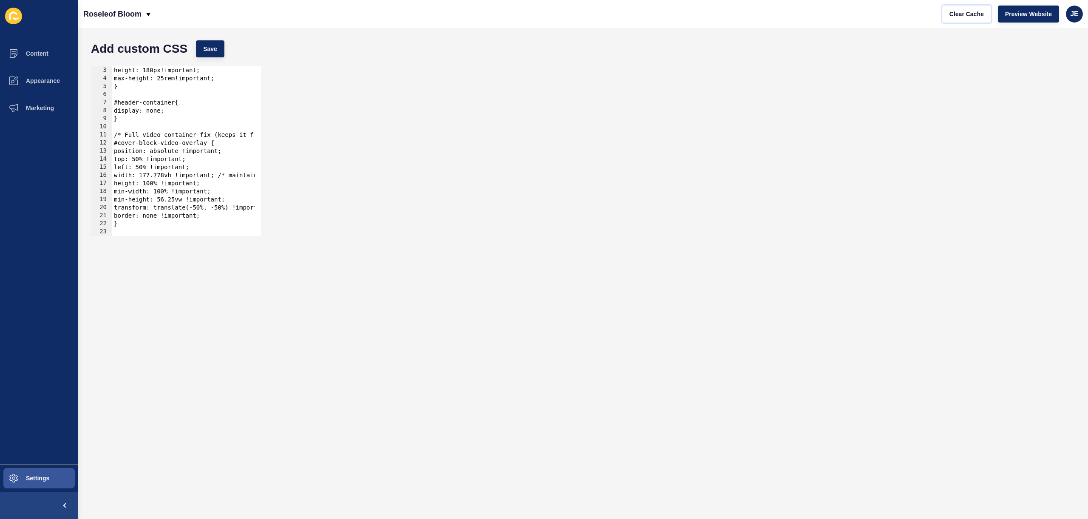
scroll to position [0, 0]
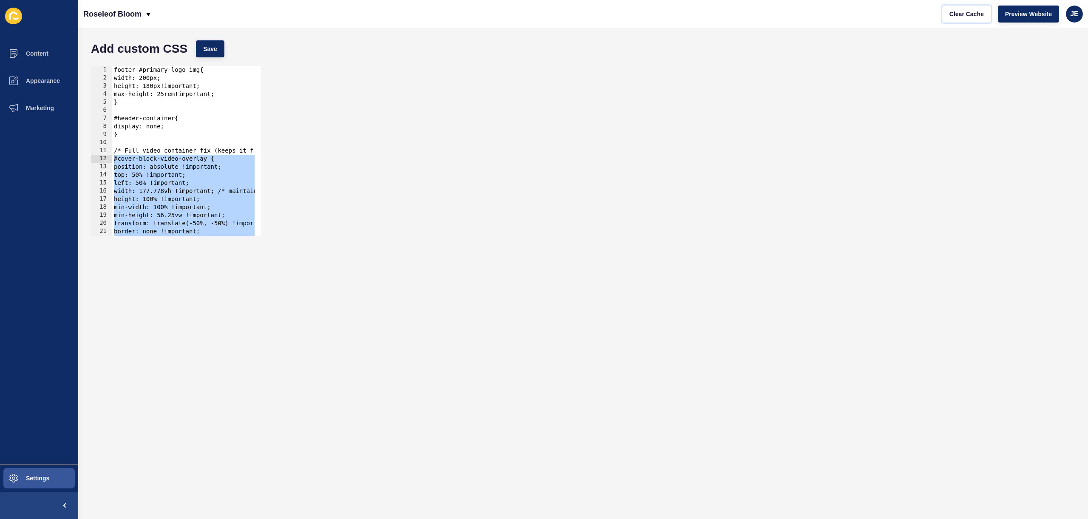
drag, startPoint x: 130, startPoint y: 227, endPoint x: 111, endPoint y: 148, distance: 80.8
click at [111, 148] on div "} 1 2 3 4 5 6 7 8 9 10 11 12 13 14 15 16 17 18 19 20 21 22 23 footer #primary-l…" at bounding box center [176, 151] width 170 height 170
drag, startPoint x: 216, startPoint y: 43, endPoint x: 303, endPoint y: 54, distance: 88.2
click at [216, 43] on button "Save" at bounding box center [210, 48] width 28 height 17
drag, startPoint x: 977, startPoint y: 15, endPoint x: 912, endPoint y: 9, distance: 66.2
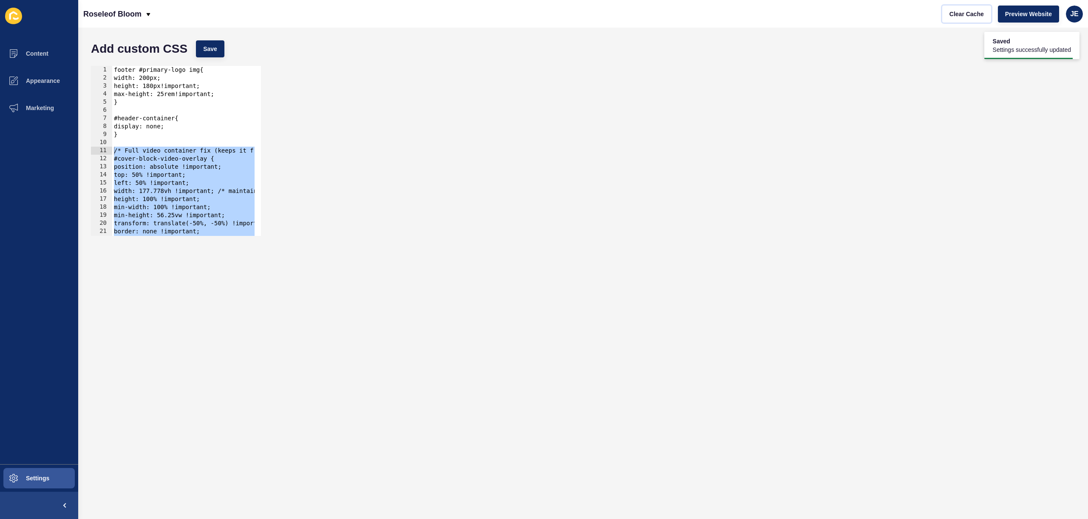
click at [978, 15] on span "Clear Cache" at bounding box center [967, 14] width 34 height 9
click at [158, 149] on div "footer #primary-logo img{ width: 200px; height: 180px!important; max-height: 25…" at bounding box center [214, 156] width 204 height 180
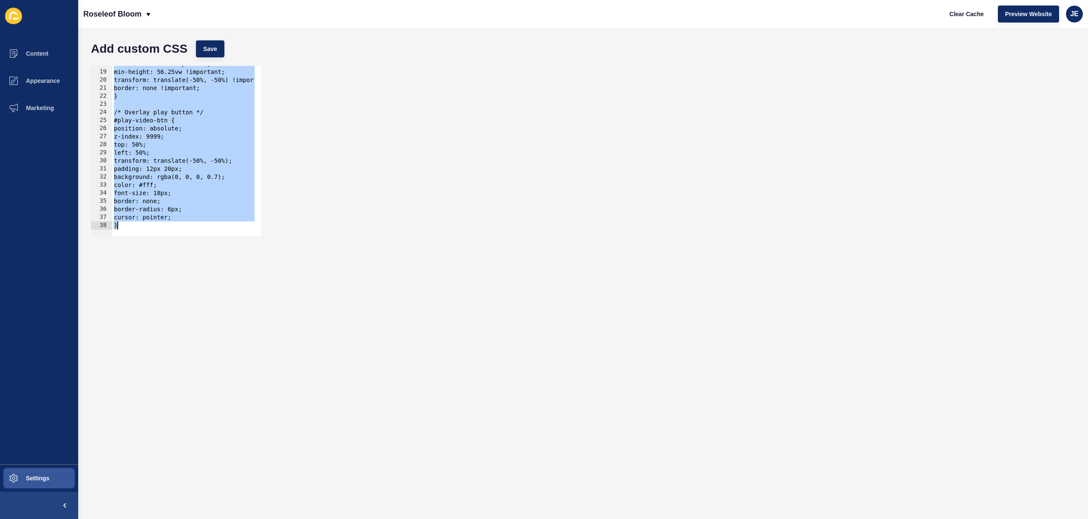
drag, startPoint x: 115, startPoint y: 149, endPoint x: 258, endPoint y: 311, distance: 215.4
click at [258, 311] on form "Add custom CSS Save /* Full video container fix (keeps it from cropping) */ 18 …" at bounding box center [583, 273] width 993 height 474
paste textarea
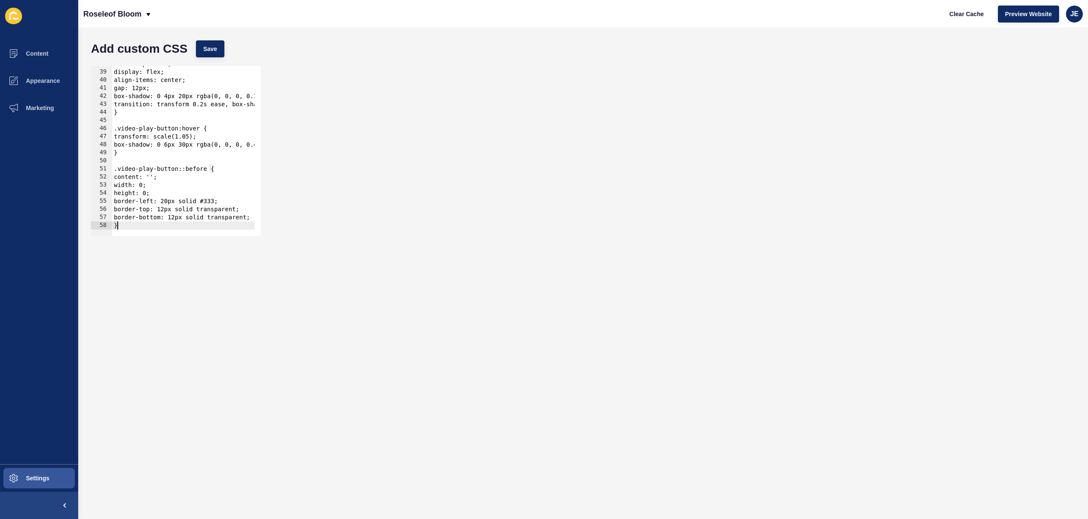
scroll to position [305, 0]
click at [210, 42] on button "Save" at bounding box center [210, 48] width 28 height 17
click at [972, 10] on span "Clear Cache" at bounding box center [967, 14] width 34 height 9
click at [213, 50] on span "Save" at bounding box center [210, 49] width 14 height 9
click at [26, 75] on span at bounding box center [13, 80] width 27 height 27
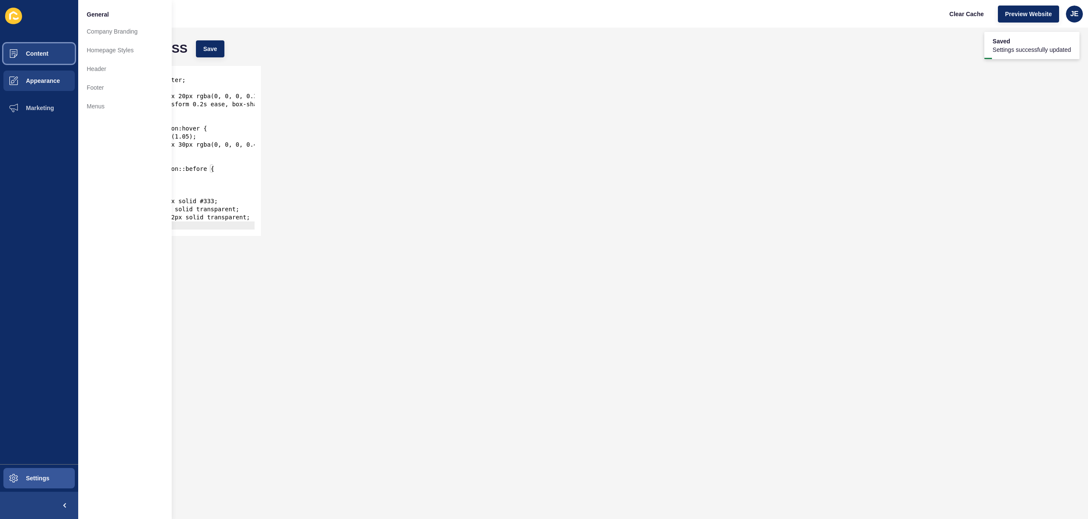
click at [37, 60] on button "Content" at bounding box center [39, 53] width 78 height 27
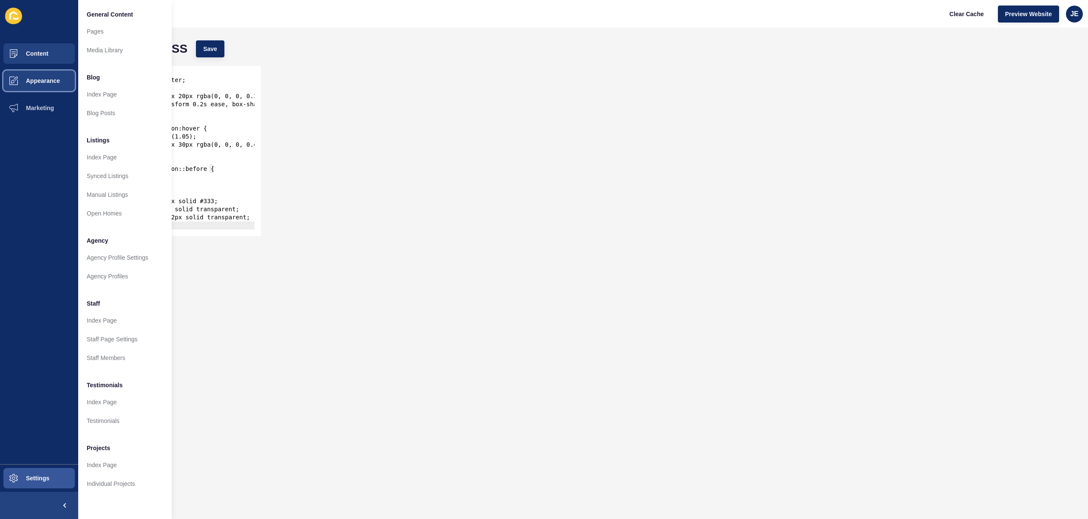
click at [41, 73] on button "Appearance" at bounding box center [39, 80] width 78 height 27
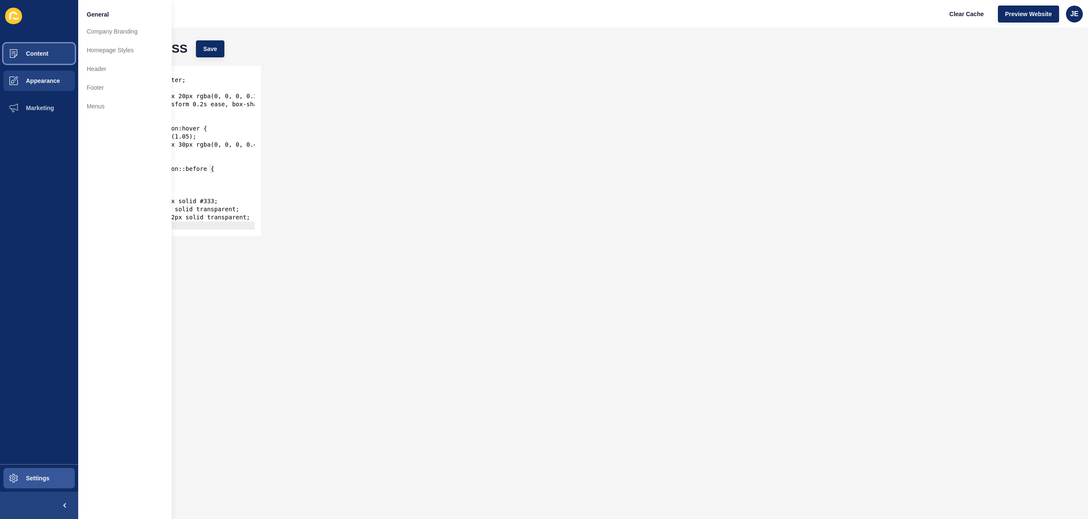
click at [47, 52] on span "Content" at bounding box center [24, 53] width 50 height 7
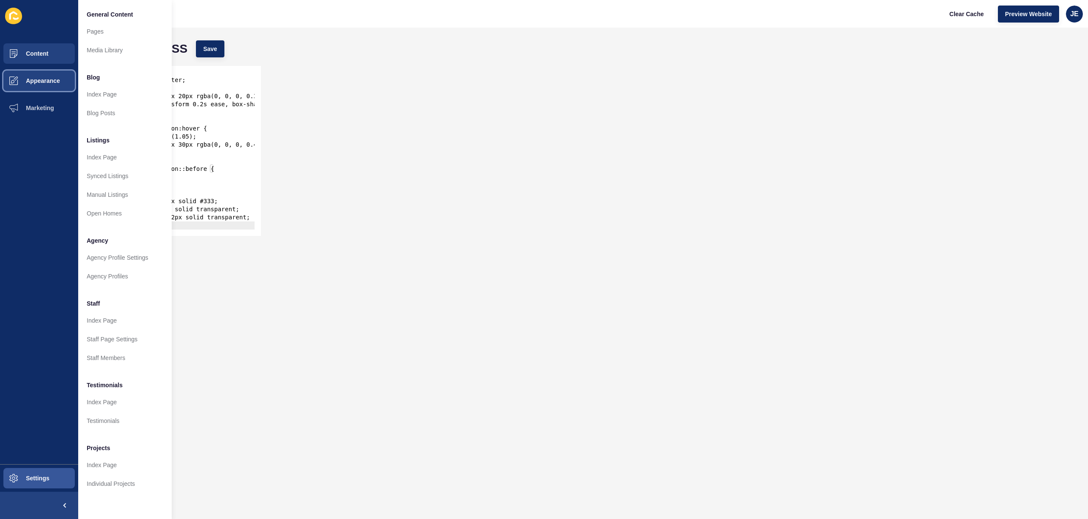
click at [45, 74] on button "Appearance" at bounding box center [39, 80] width 78 height 27
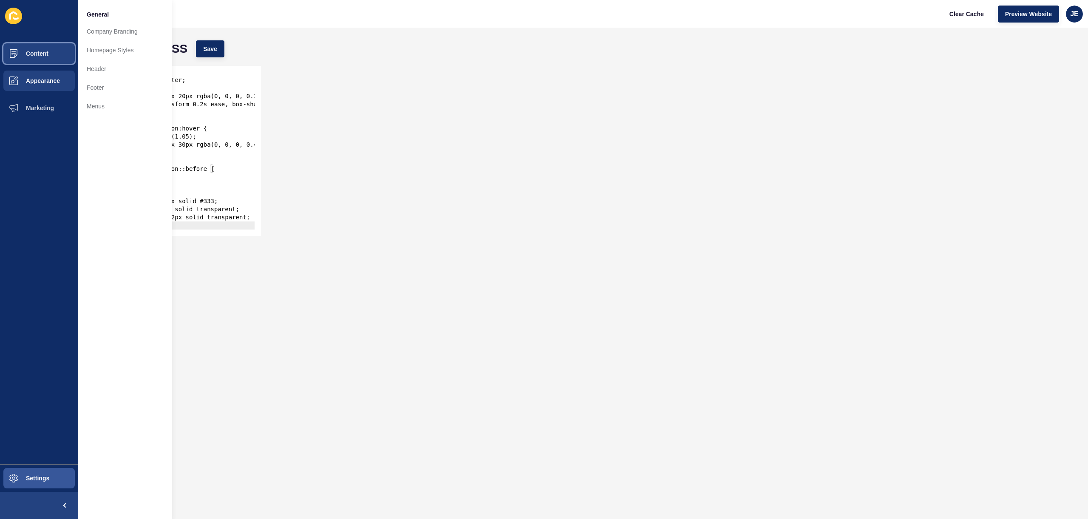
click at [50, 59] on button "Content" at bounding box center [39, 53] width 78 height 27
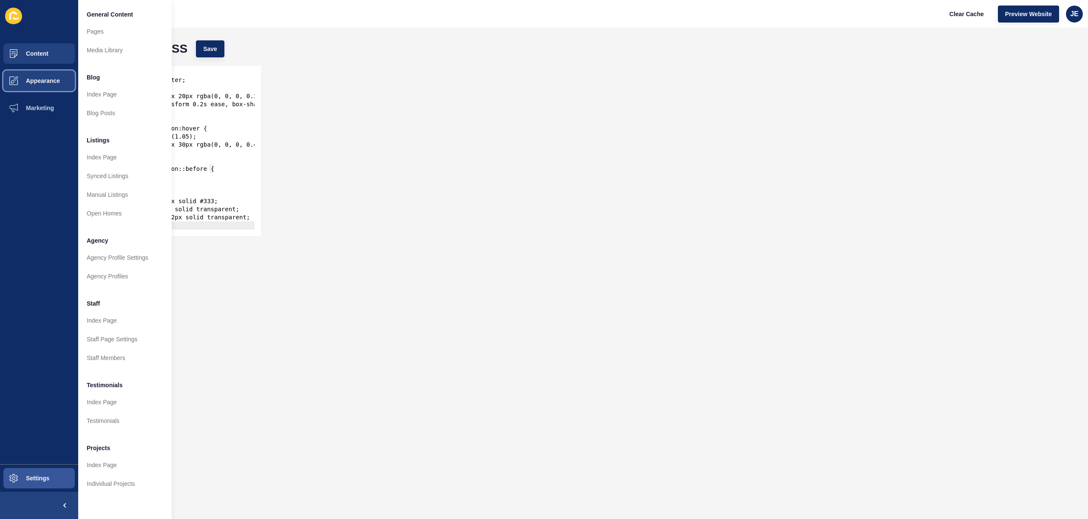
click at [47, 80] on span "Appearance" at bounding box center [29, 80] width 61 height 7
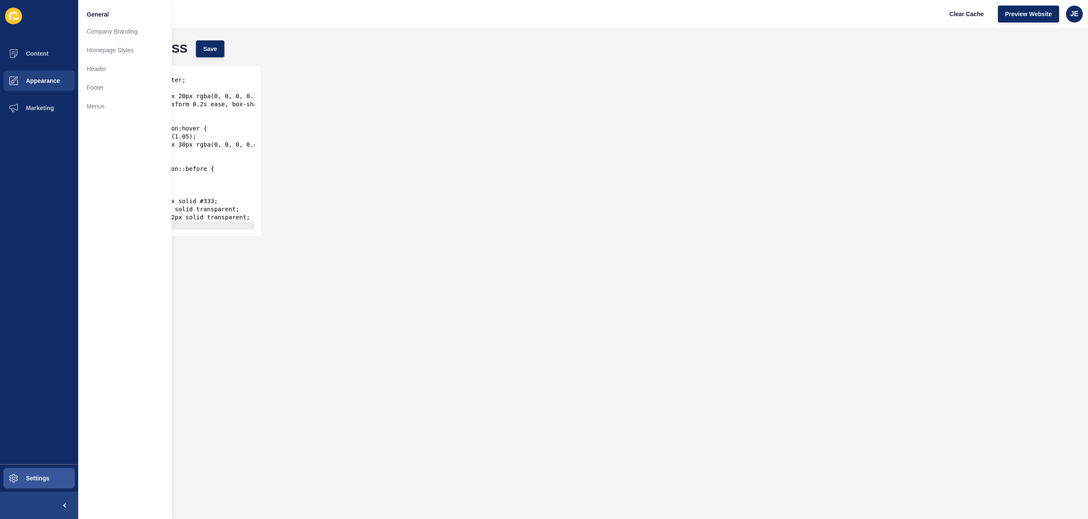
click at [196, 186] on div "cursor: pointer; display: flex; align-items: center; gap: 12px; box-shadow: 0 4…" at bounding box center [214, 150] width 204 height 180
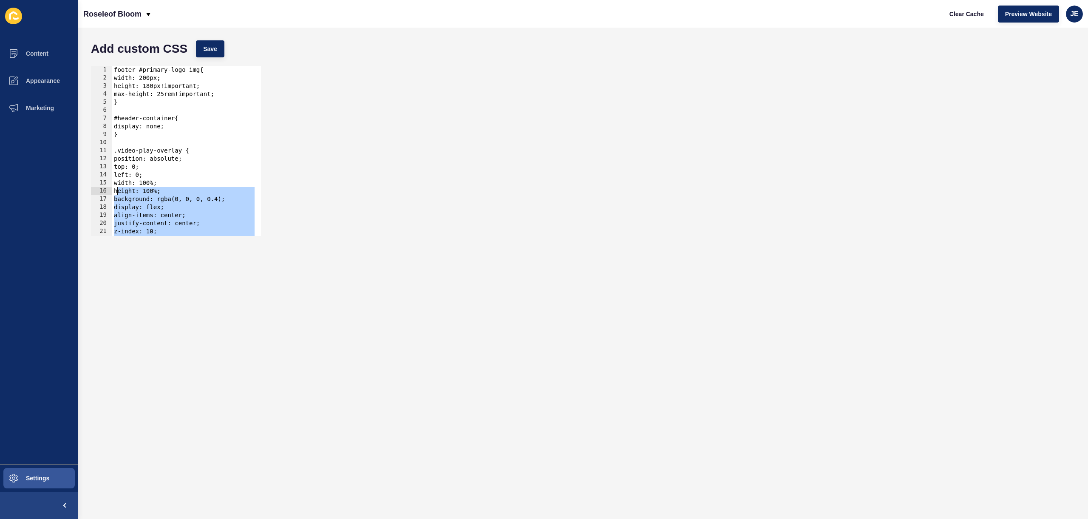
scroll to position [0, 0]
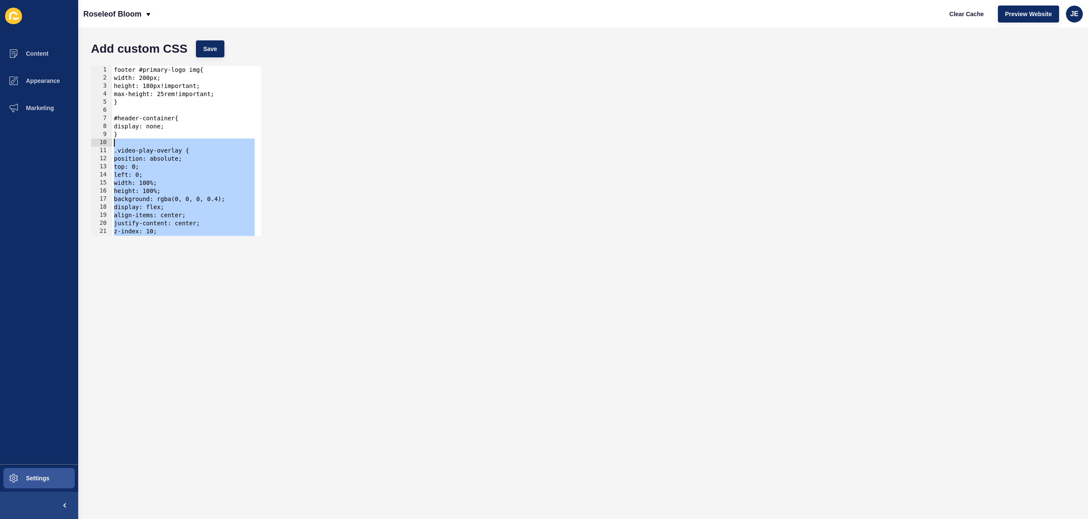
drag, startPoint x: 120, startPoint y: 224, endPoint x: 107, endPoint y: 146, distance: 78.9
click at [107, 146] on div "width: 0; 1 2 3 4 5 6 7 8 9 10 11 12 13 14 15 16 17 18 19 20 21 22 23 footer #p…" at bounding box center [176, 151] width 170 height 170
type textarea ".video-play-overlay {"
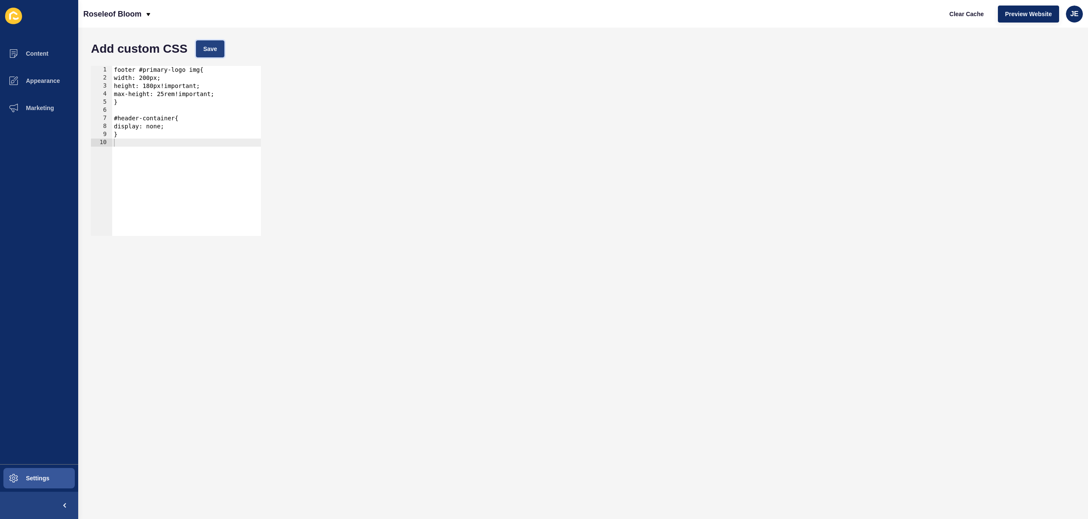
click at [210, 49] on span "Save" at bounding box center [210, 49] width 14 height 9
click at [952, 18] on button "Clear Cache" at bounding box center [967, 14] width 49 height 17
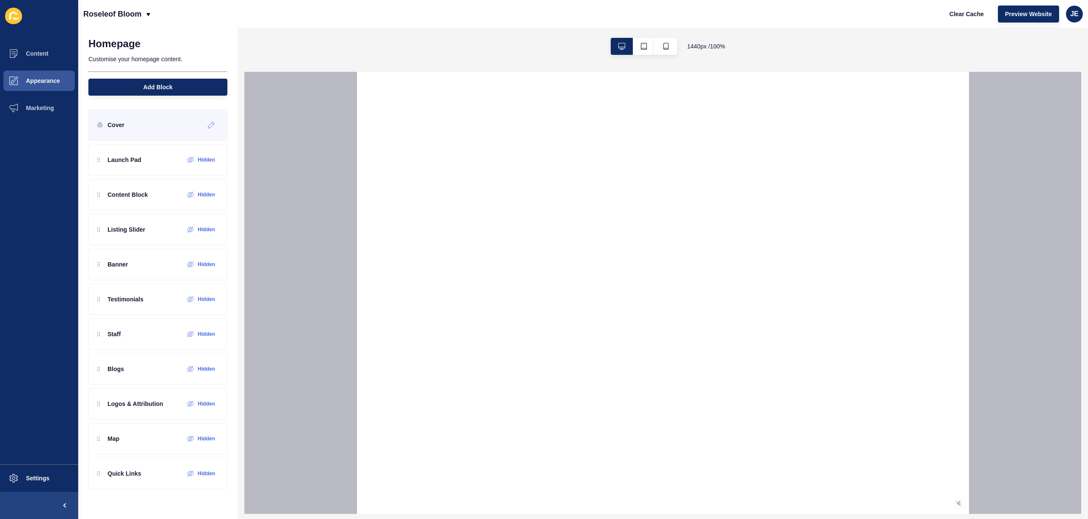
click at [145, 125] on div "Cover" at bounding box center [157, 124] width 139 height 31
click at [214, 123] on icon at bounding box center [211, 125] width 7 height 7
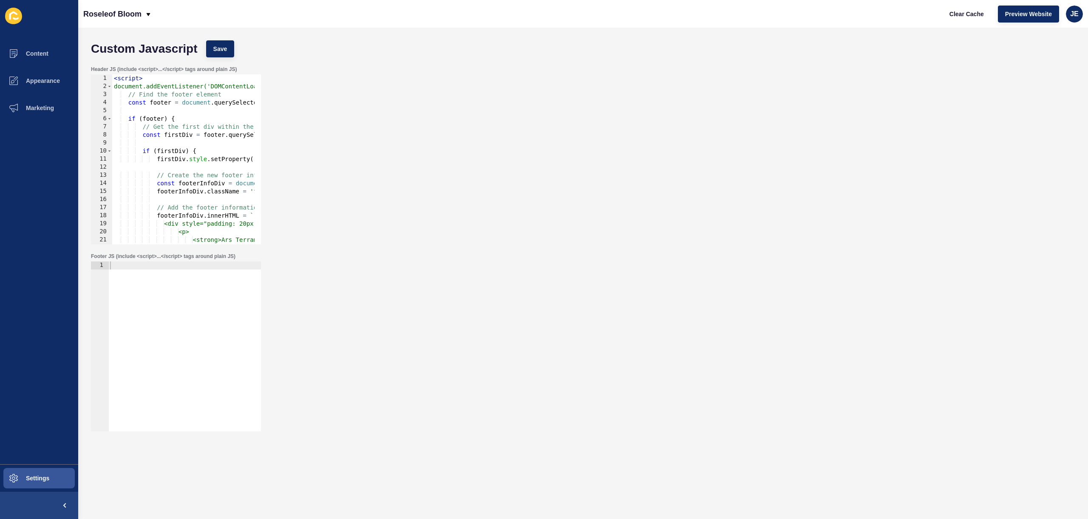
click at [212, 314] on div at bounding box center [184, 354] width 153 height 186
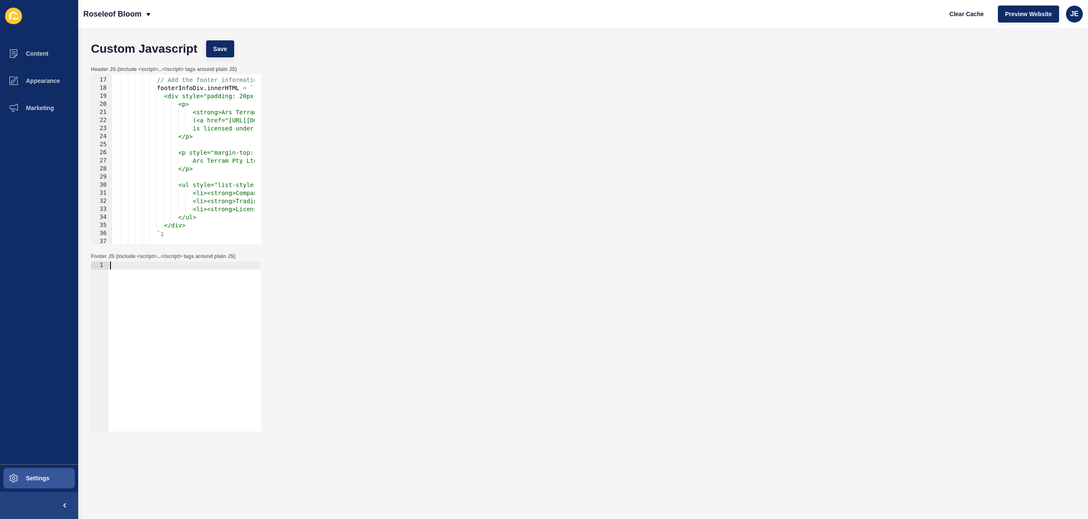
scroll to position [232, 0]
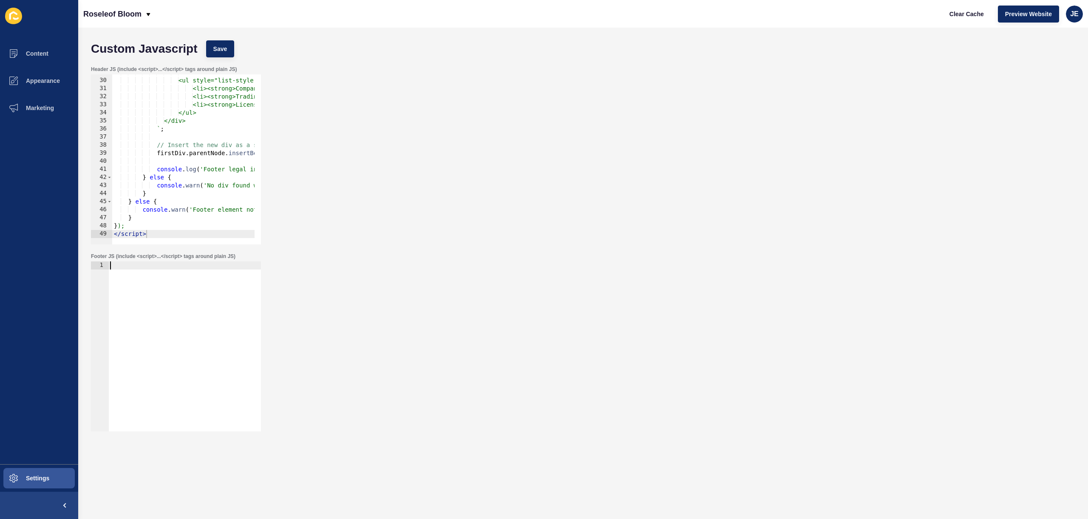
click at [192, 294] on div at bounding box center [184, 354] width 153 height 186
paste textarea "</script>"
type textarea "</script>"
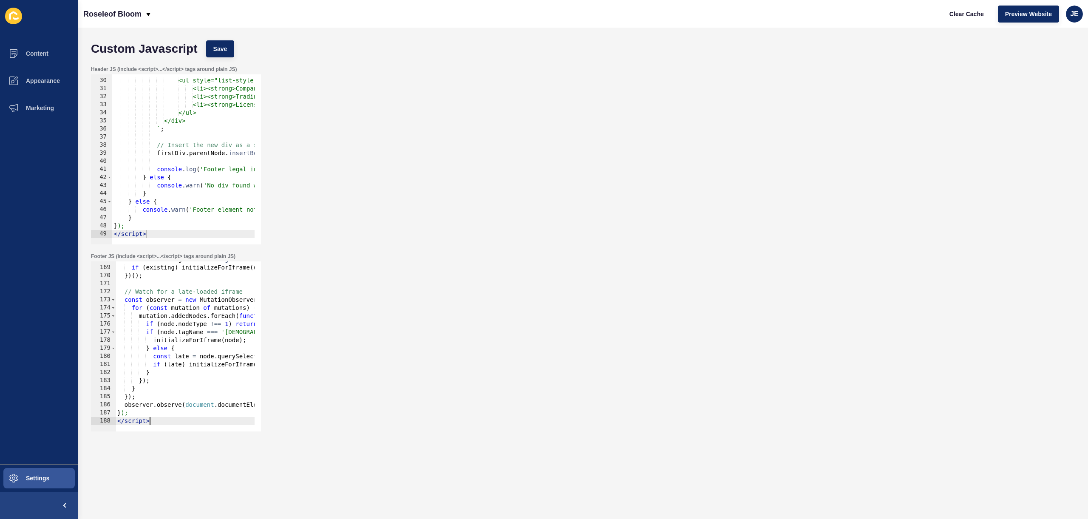
scroll to position [947, 0]
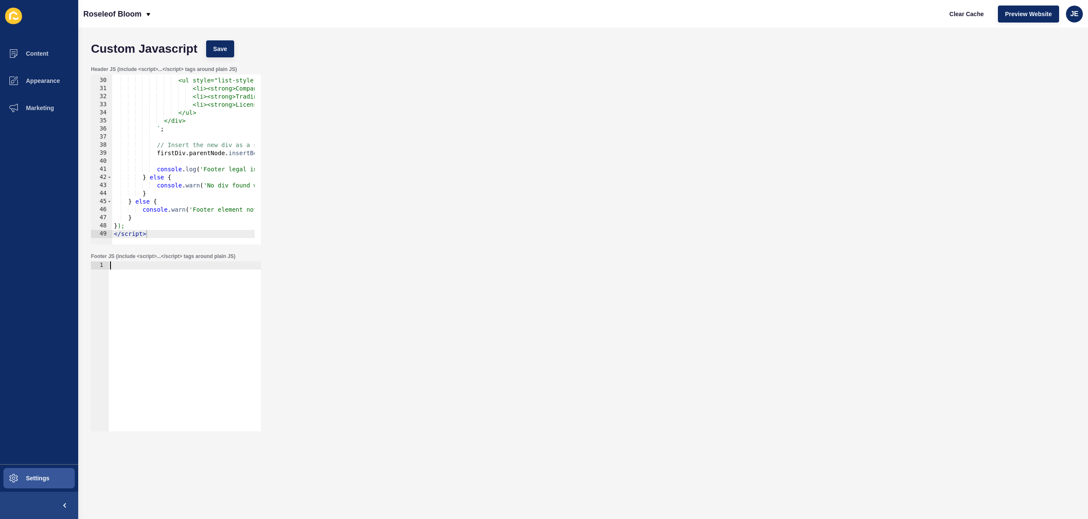
type textarea "</script>"
click at [160, 232] on div "<ul style="list-style: disc; margin-top: 15px; padding-left: 20px;"> <li><stron…" at bounding box center [408, 158] width 593 height 180
paste textarea "</script>"
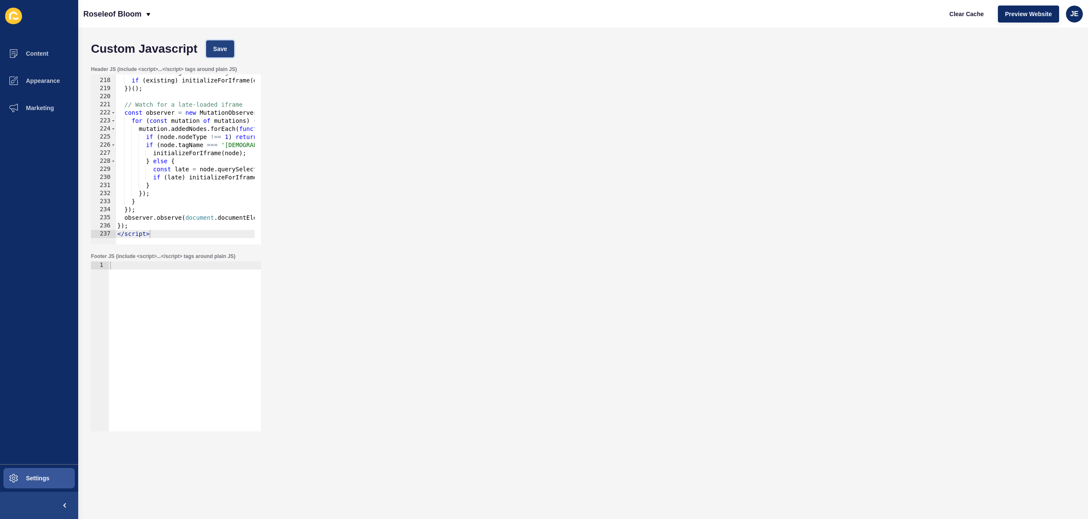
click at [219, 51] on span "Save" at bounding box center [220, 49] width 14 height 9
click at [954, 14] on span "Clear Cache" at bounding box center [967, 14] width 34 height 9
click at [486, 91] on div "Header JS (include <script>...</script> tags around plain JS) </script> 217 218…" at bounding box center [583, 155] width 993 height 187
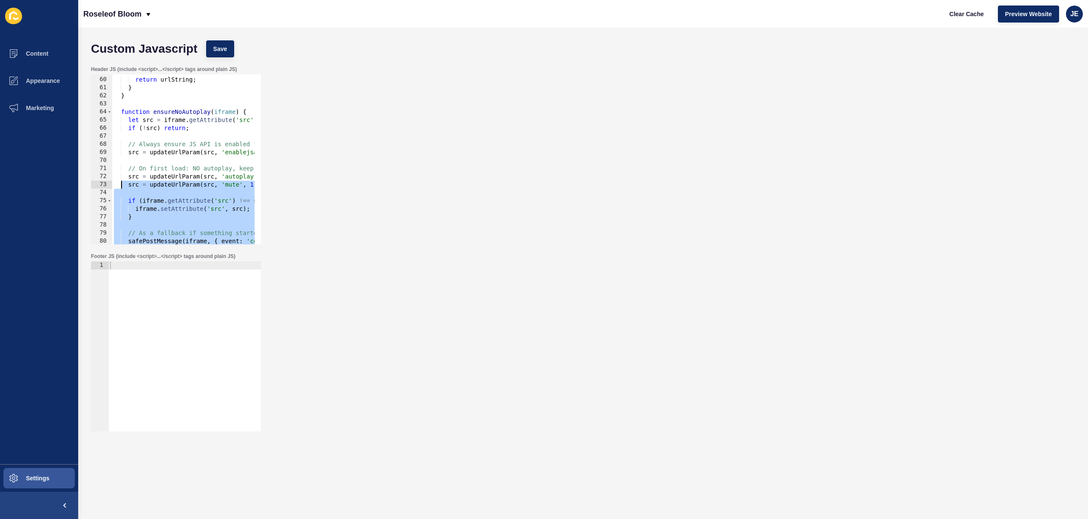
scroll to position [373, 0]
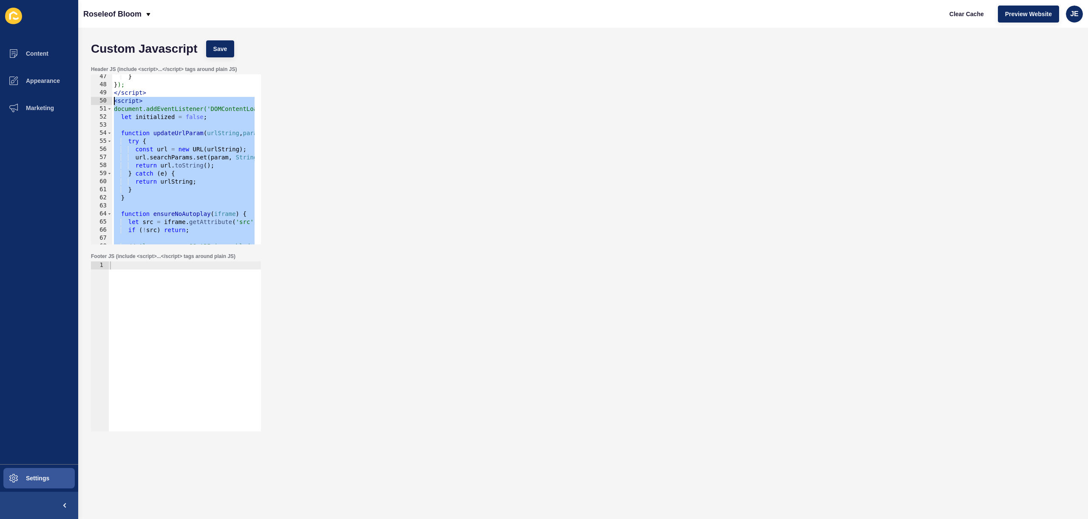
drag, startPoint x: 165, startPoint y: 227, endPoint x: 91, endPoint y: 102, distance: 144.8
click at [91, 102] on div "</script> 47 48 49 50 51 52 53 54 55 56 57 58 59 60 61 62 63 64 65 66 67 68 69 …" at bounding box center [176, 159] width 170 height 170
paste textarea "/script>"
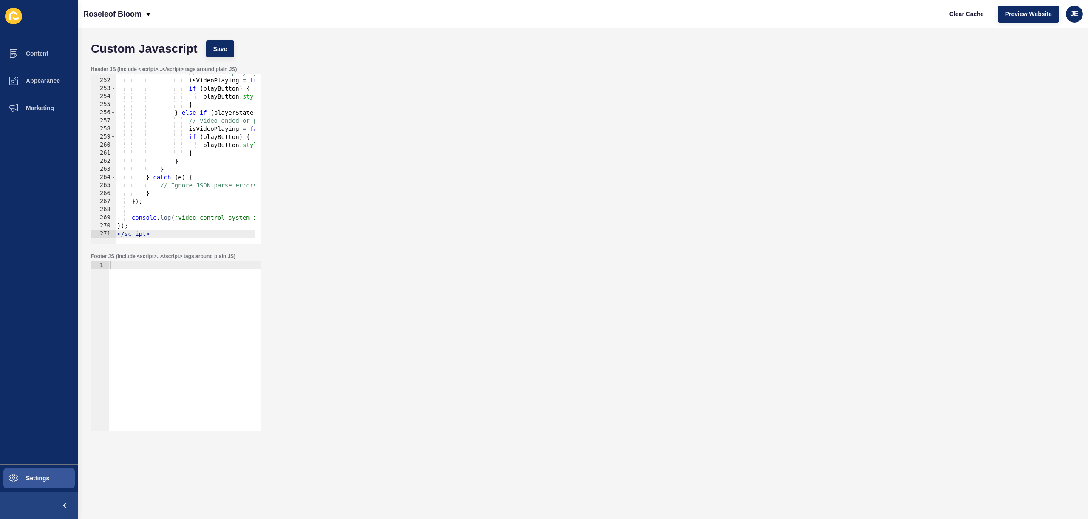
scroll to position [2025, 0]
click at [213, 49] on span "Save" at bounding box center [220, 49] width 14 height 9
click at [968, 15] on span "Clear Cache" at bounding box center [967, 14] width 34 height 9
click at [966, 11] on span "Clear Cache" at bounding box center [967, 14] width 34 height 9
click at [205, 46] on div "Custom Javascript Save" at bounding box center [583, 49] width 993 height 26
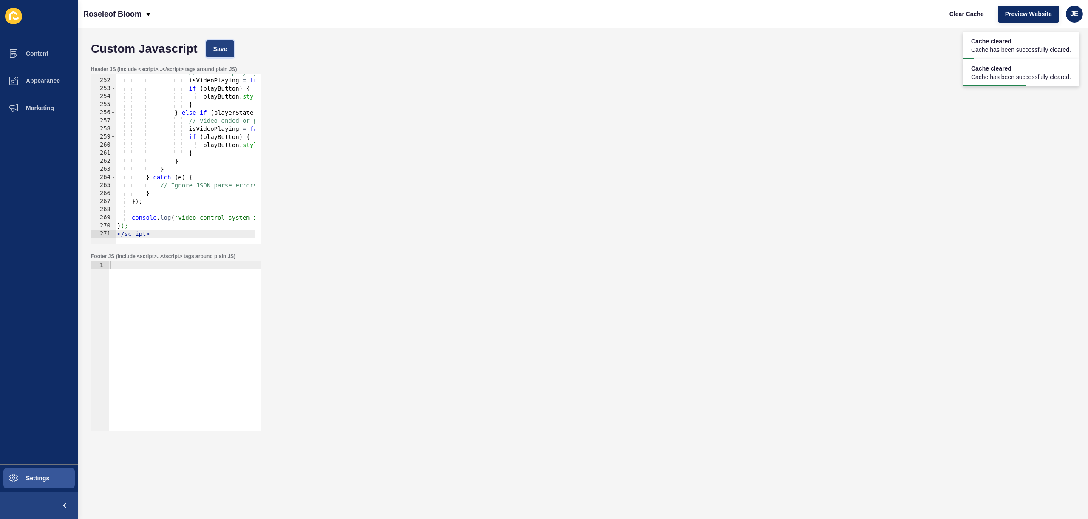
click at [216, 51] on span "Save" at bounding box center [220, 49] width 14 height 9
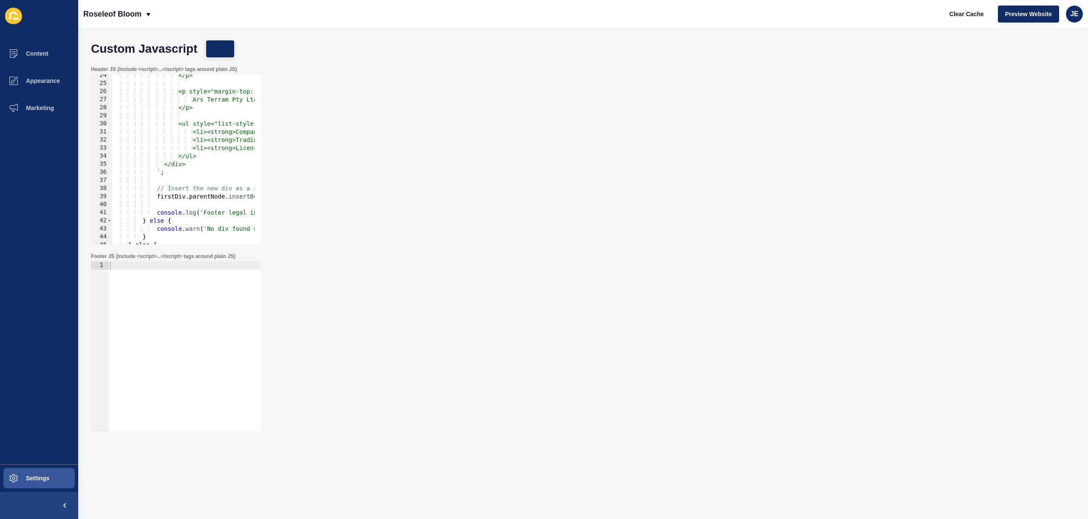
scroll to position [0, 0]
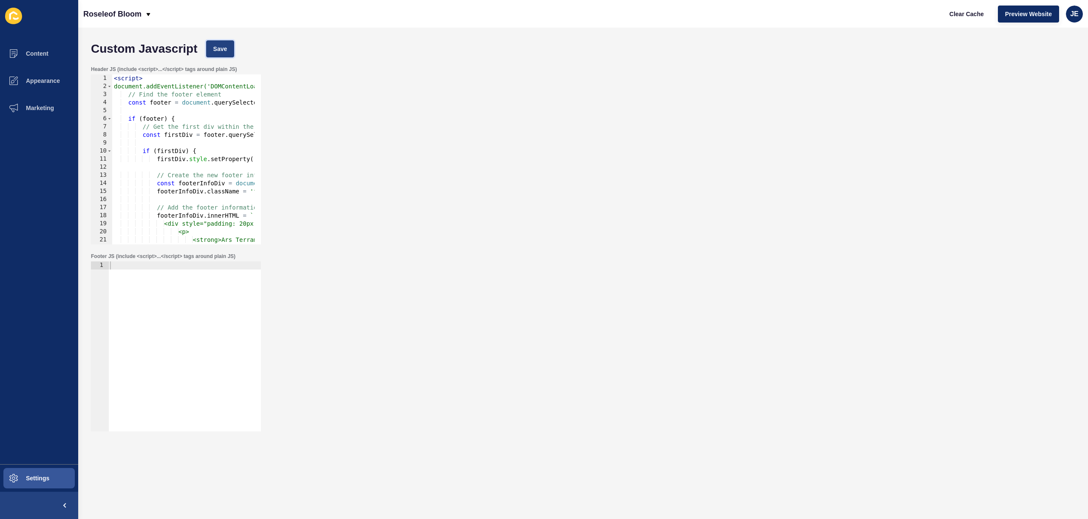
click at [219, 50] on span "Save" at bounding box center [220, 49] width 14 height 9
click at [961, 18] on span "Clear Cache" at bounding box center [967, 14] width 34 height 9
click at [115, 80] on div "< script > document.addEventListener('DOMContentLoaded', function() { // Find t…" at bounding box center [408, 164] width 593 height 180
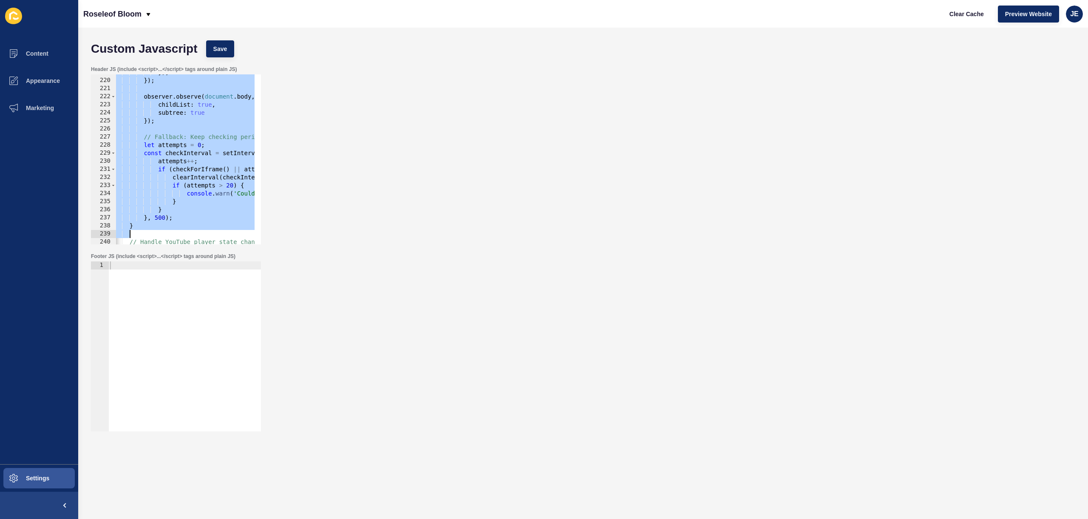
scroll to position [0, 2]
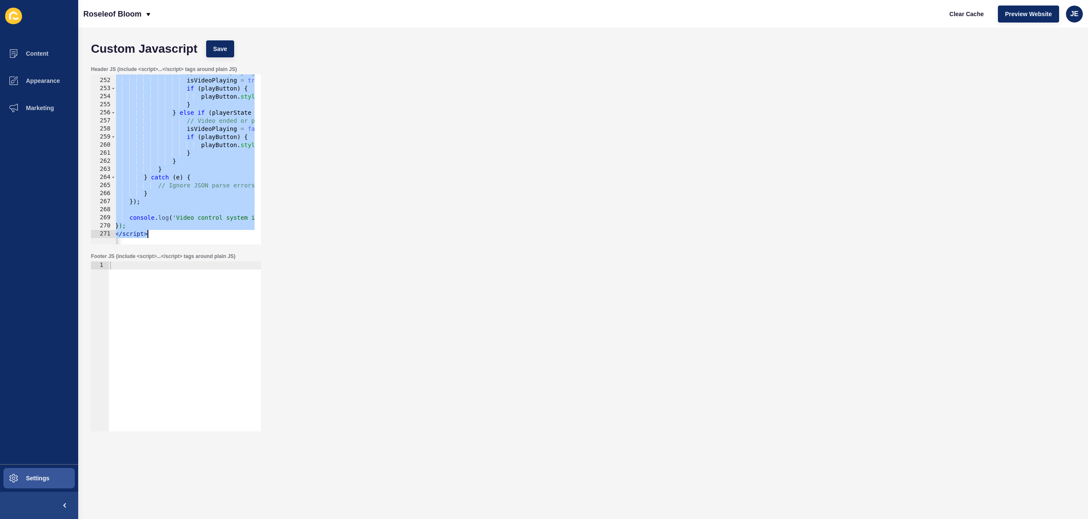
drag, startPoint x: 115, startPoint y: 143, endPoint x: 253, endPoint y: 350, distance: 248.8
click at [253, 350] on form "Custom Javascript Save Header JS (include <script>...</script> tags around plai…" at bounding box center [583, 256] width 993 height 440
paste textarea
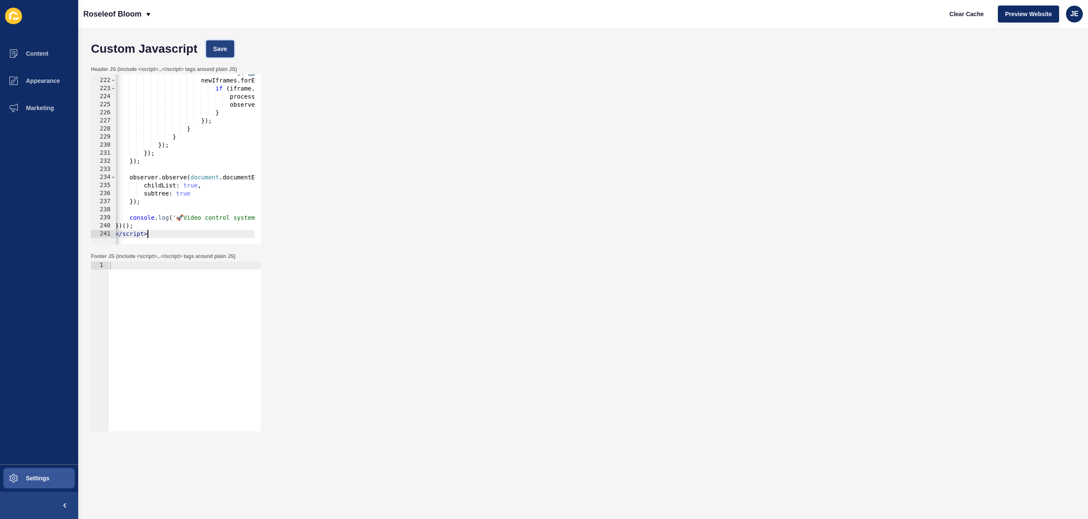
click at [231, 54] on button "Save" at bounding box center [220, 48] width 28 height 17
click at [230, 48] on button "Save" at bounding box center [220, 48] width 28 height 17
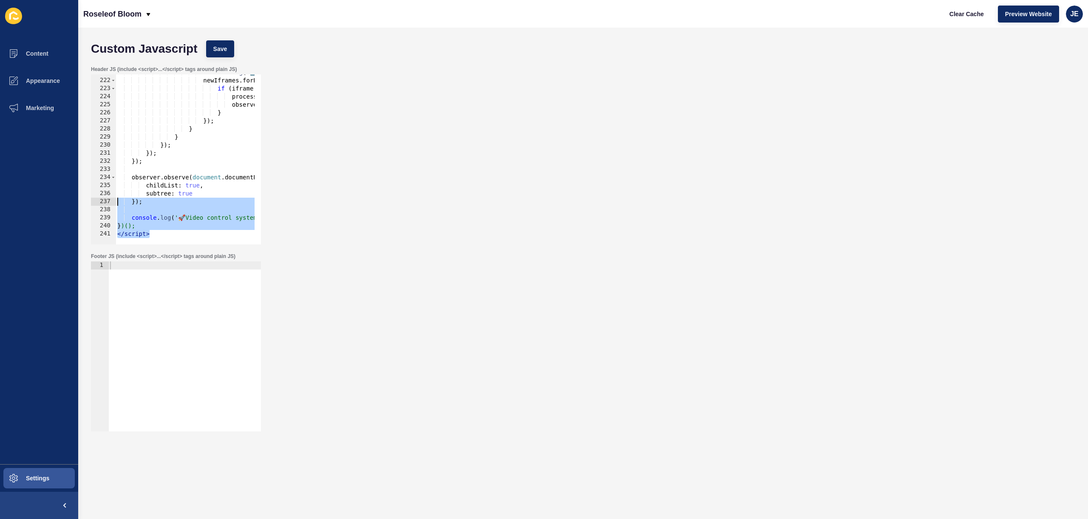
scroll to position [0, 0]
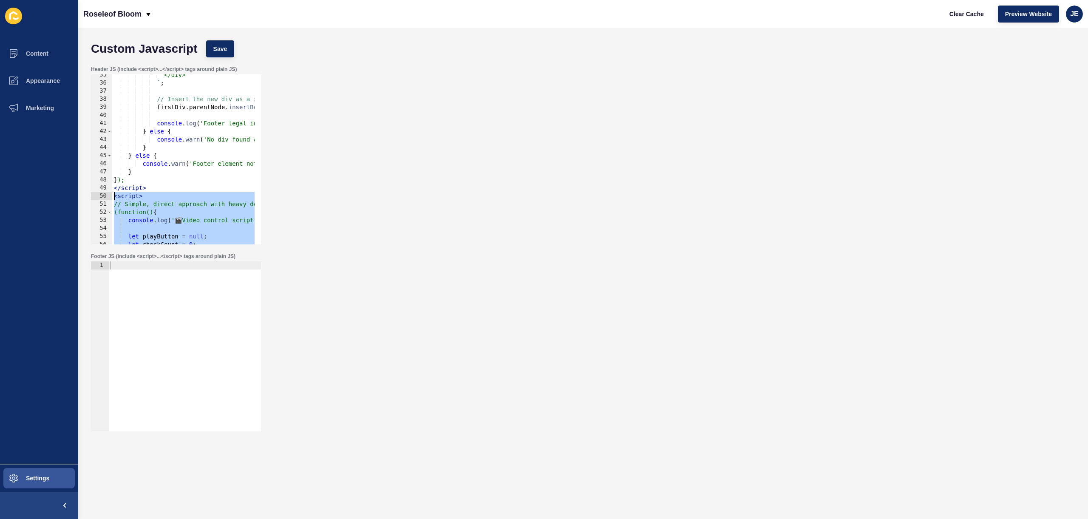
drag, startPoint x: 155, startPoint y: 233, endPoint x: 106, endPoint y: 194, distance: 62.6
click at [106, 194] on div "</script> 35 36 37 38 39 40 41 42 43 44 45 46 47 48 49 50 51 52 53 54 55 56 57 …" at bounding box center [176, 159] width 170 height 170
paste textarea "/script>"
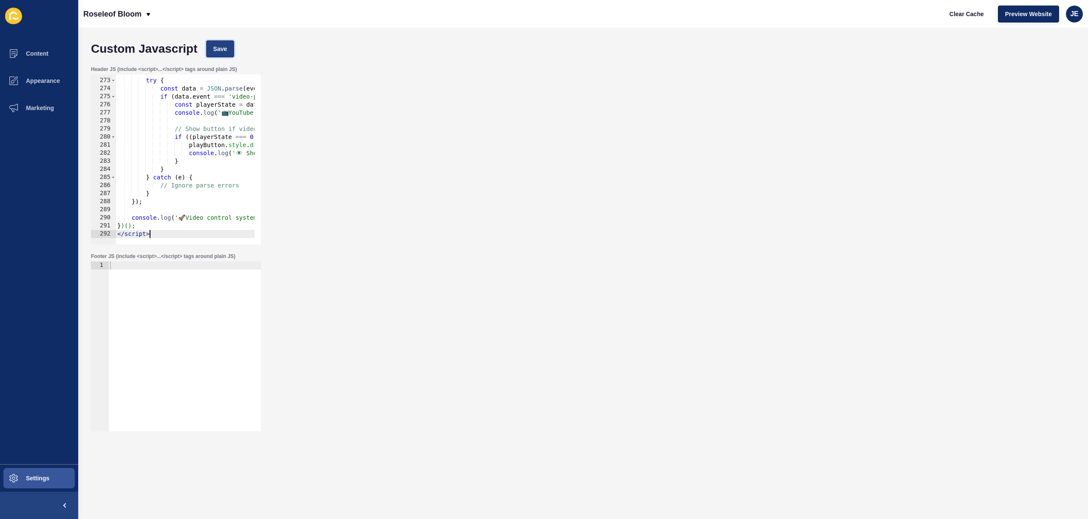
click at [224, 45] on span "Save" at bounding box center [220, 49] width 14 height 9
click at [970, 17] on span "Clear Cache" at bounding box center [967, 14] width 34 height 9
click at [211, 168] on div "try { const data = JSON . parse ( event . data ) ; if ( data . event === 'video…" at bounding box center [412, 158] width 593 height 180
type textarea "})(); </script>"
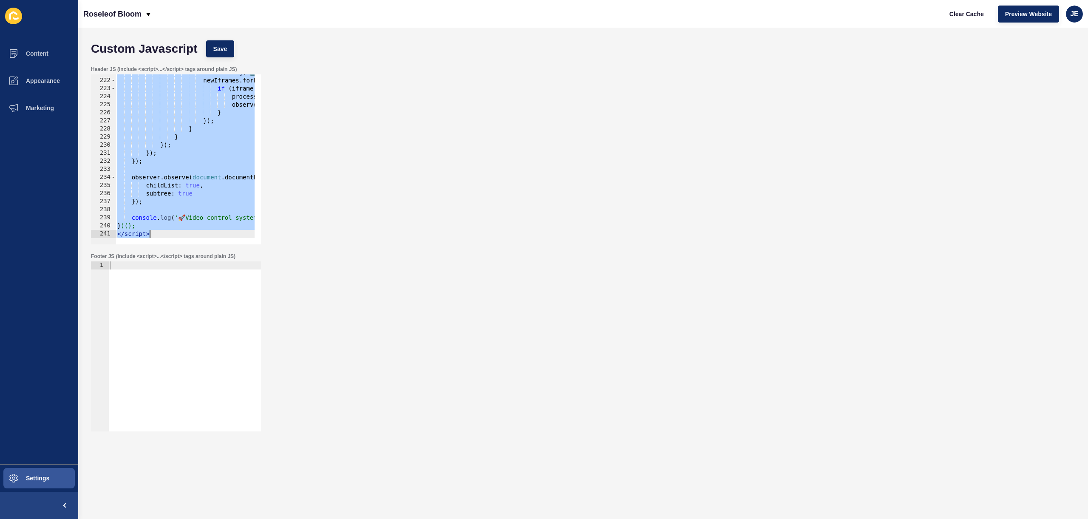
scroll to position [240, 0]
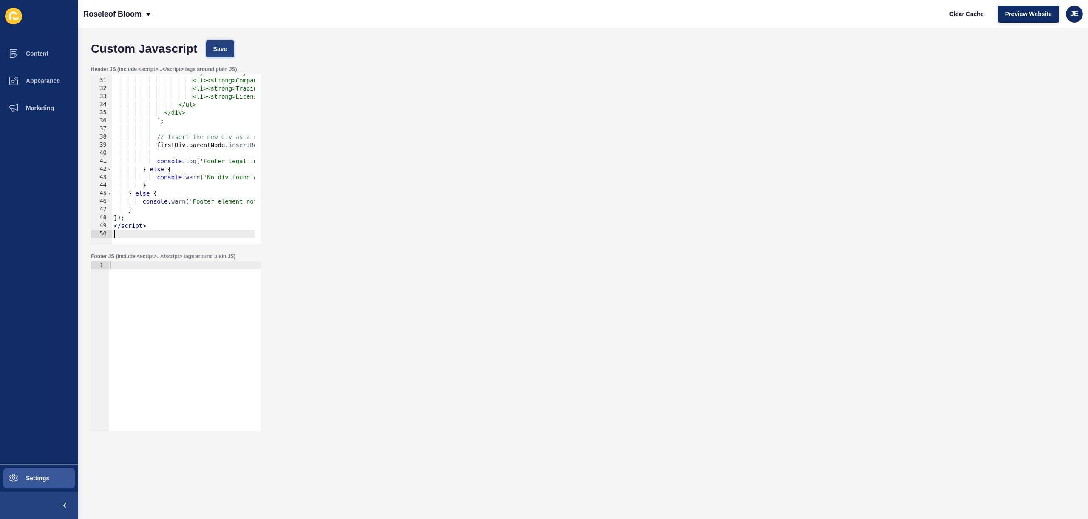
click at [208, 55] on button "Save" at bounding box center [220, 48] width 28 height 17
click at [976, 11] on span "Clear Cache" at bounding box center [967, 14] width 34 height 9
click at [163, 234] on div "<ul style="list-style: disc; margin-top: 15px; padding-left: 20px;"> <li><stron…" at bounding box center [408, 158] width 593 height 180
paste textarea "</script>"
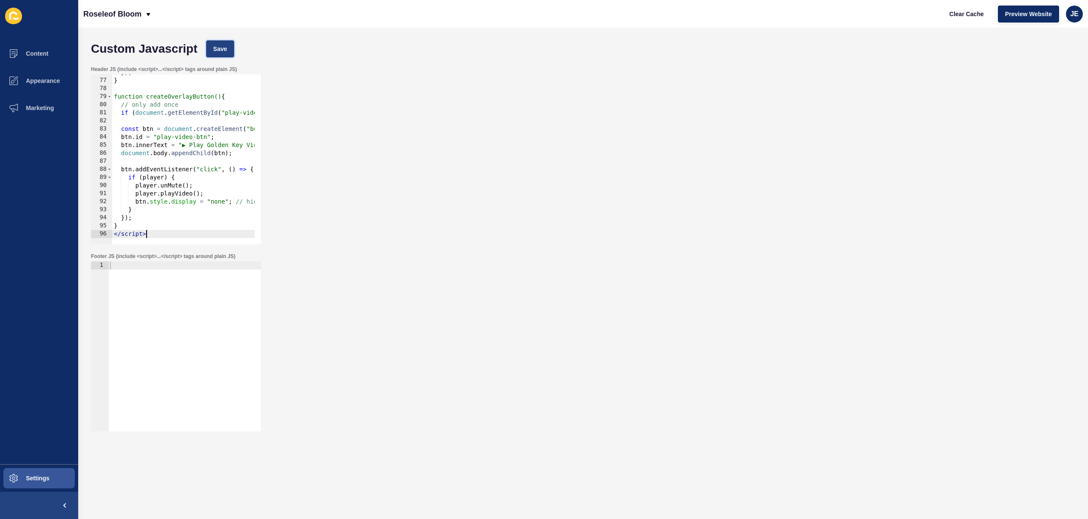
click at [219, 43] on button "Save" at bounding box center [220, 48] width 28 height 17
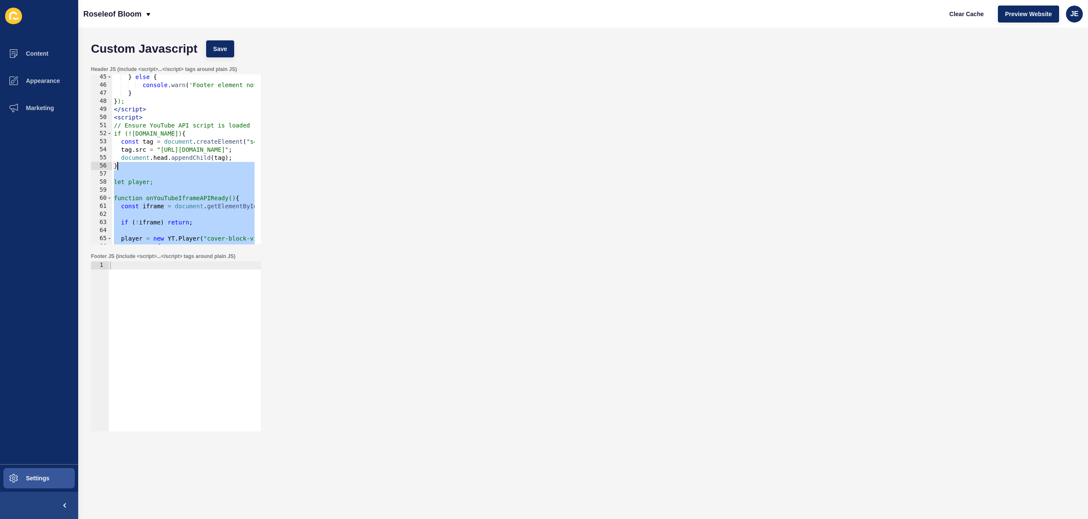
scroll to position [357, 0]
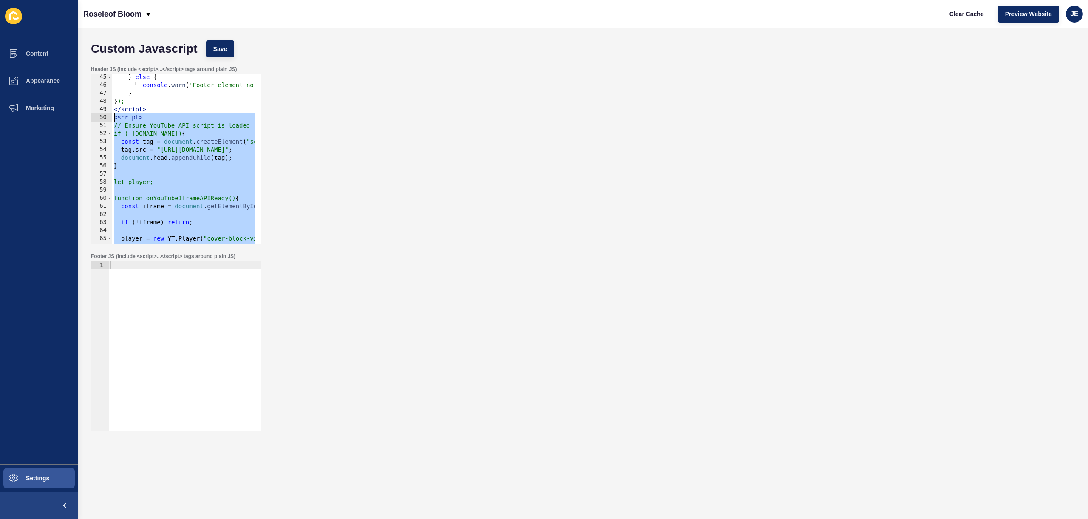
drag, startPoint x: 142, startPoint y: 219, endPoint x: 108, endPoint y: 120, distance: 104.5
click at [108, 120] on div "</script> 45 46 47 48 49 50 51 52 53 54 55 56 57 58 59 60 61 62 63 64 65 66 67 …" at bounding box center [176, 159] width 170 height 170
paste textarea "/script>"
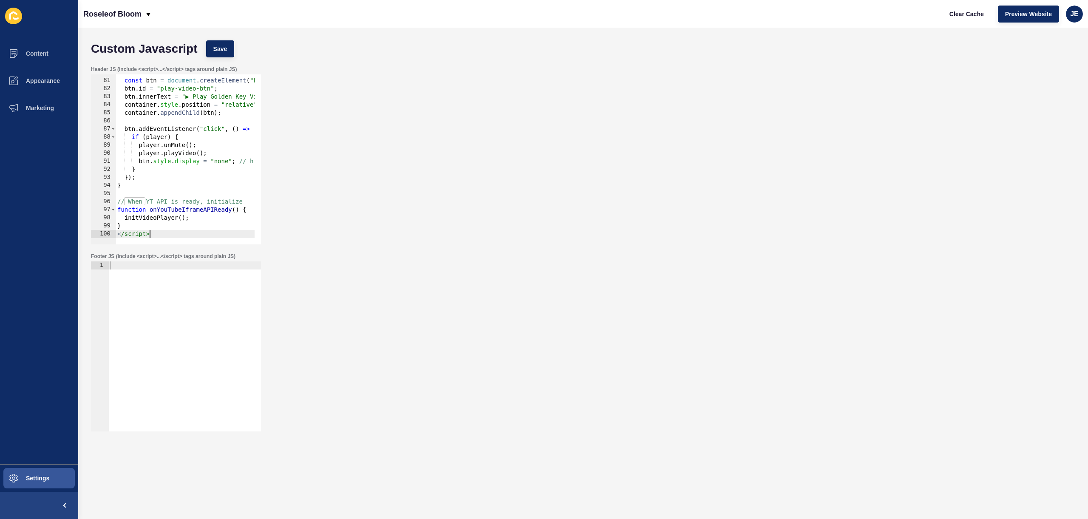
scroll to position [644, 0]
click at [217, 50] on span "Save" at bounding box center [220, 49] width 14 height 9
click at [949, 11] on button "Clear Cache" at bounding box center [967, 14] width 49 height 17
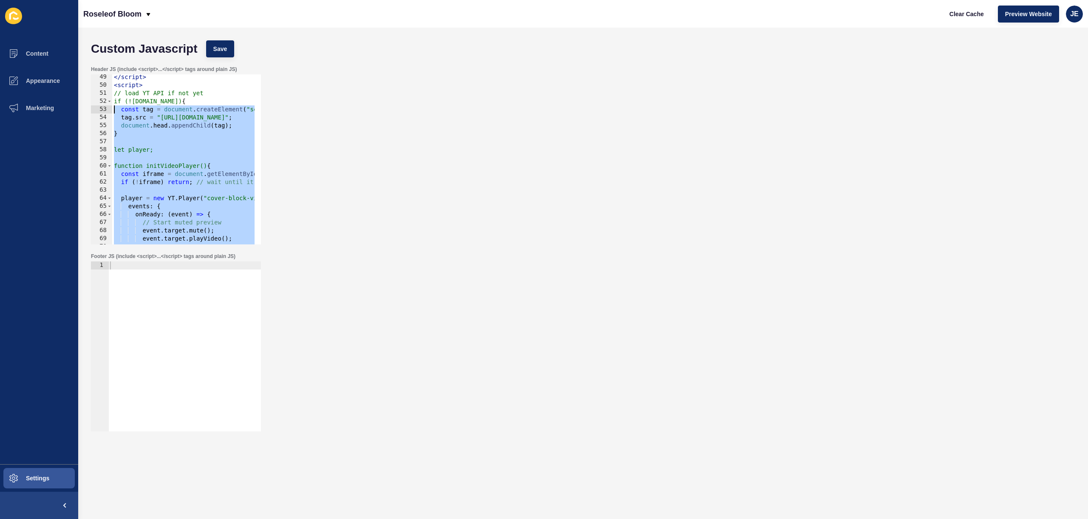
scroll to position [389, 0]
drag, startPoint x: 157, startPoint y: 232, endPoint x: 106, endPoint y: 84, distance: 157.0
click at [106, 84] on div "</script> 49 50 51 52 53 54 55 56 57 58 59 60 61 62 63 64 65 66 67 68 69 70 71 …" at bounding box center [176, 159] width 170 height 170
paste textarea "/script>"
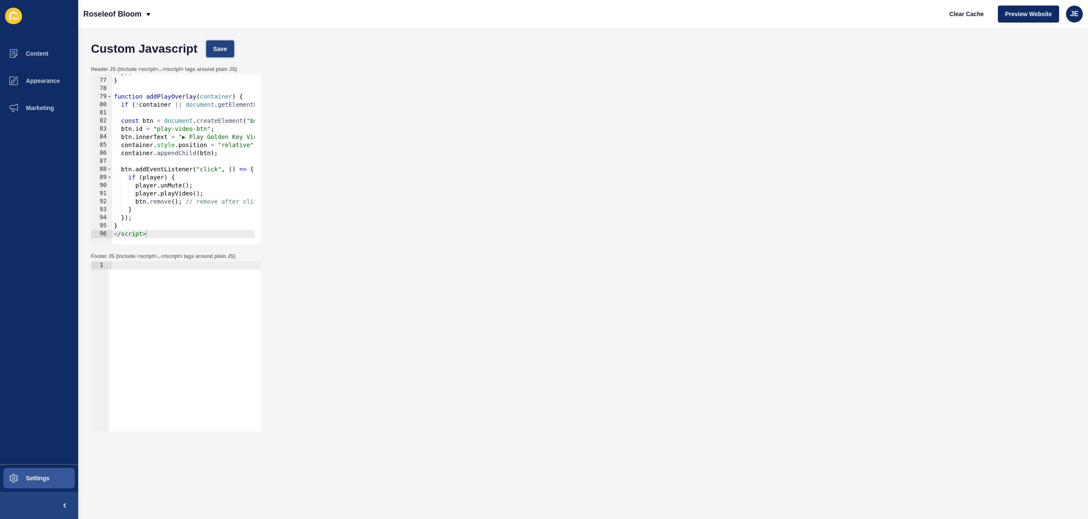
click at [232, 46] on button "Save" at bounding box center [220, 48] width 28 height 17
click at [947, 17] on button "Clear Cache" at bounding box center [967, 14] width 49 height 17
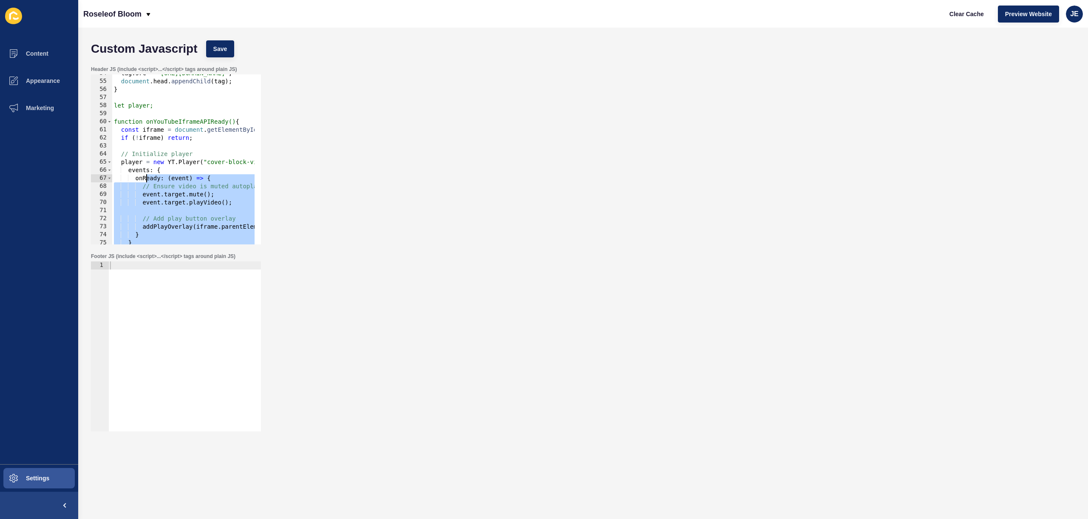
scroll to position [382, 0]
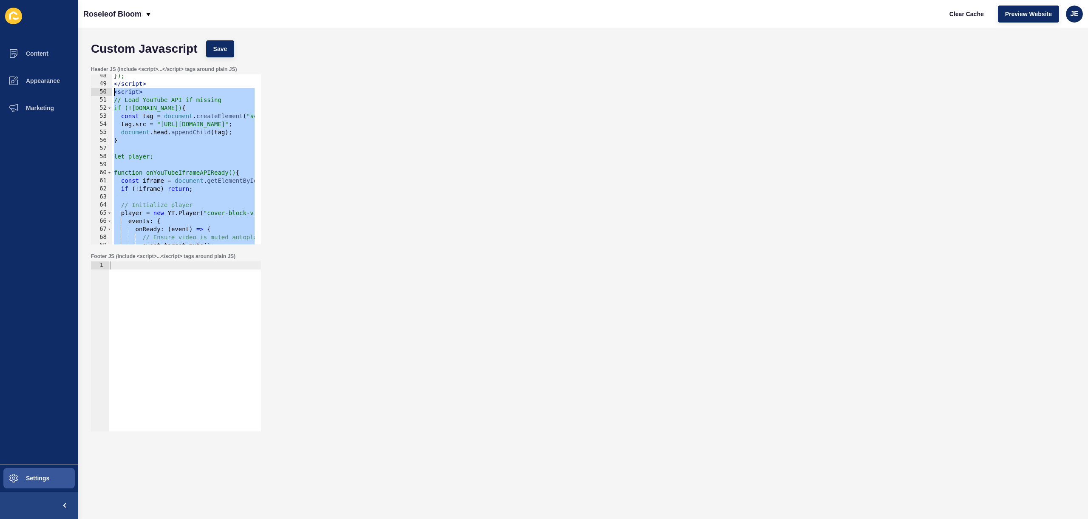
drag, startPoint x: 153, startPoint y: 233, endPoint x: 108, endPoint y: 94, distance: 146.0
click at [108, 94] on div "</script> 48 49 50 51 52 53 54 55 56 57 58 59 60 61 62 63 64 65 66 67 68 69 70 …" at bounding box center [176, 159] width 170 height 170
paste textarea "/script>"
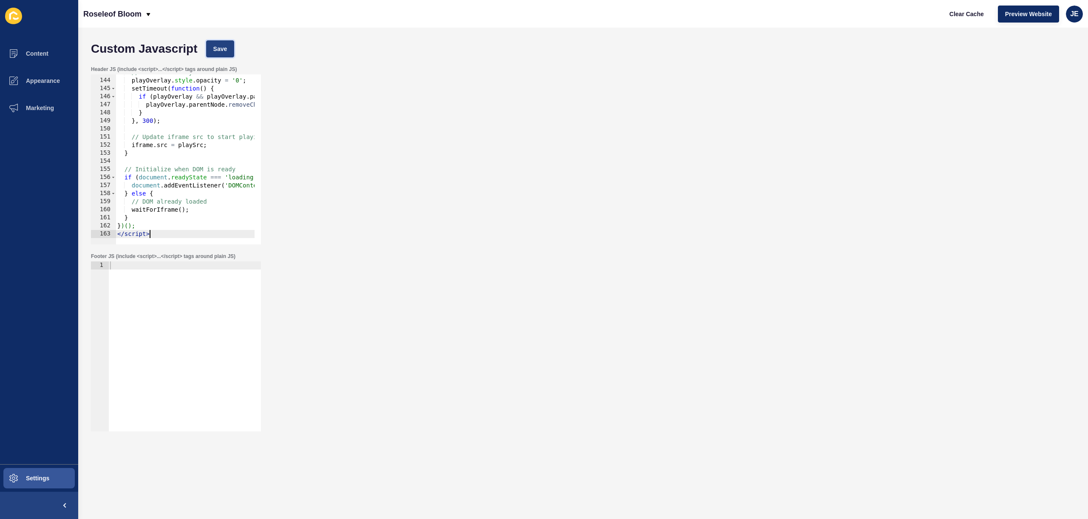
click at [229, 46] on button "Save" at bounding box center [220, 48] width 28 height 17
click at [216, 53] on button "Save" at bounding box center [220, 48] width 28 height 17
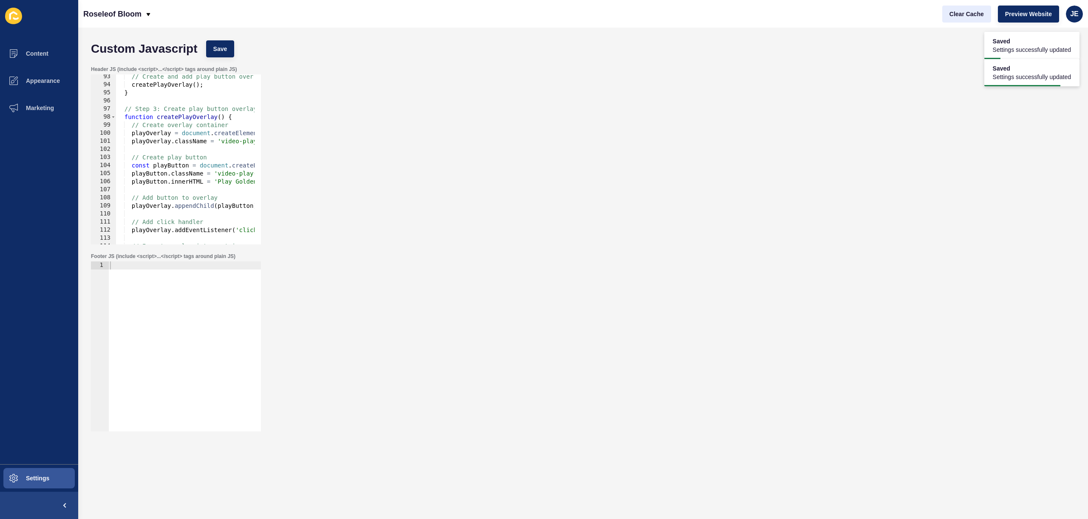
click at [974, 21] on div "Clear Cache Preview Website JE" at bounding box center [1013, 14] width 148 height 24
click at [974, 18] on button "Clear Cache" at bounding box center [967, 14] width 49 height 17
click at [27, 79] on span "Appearance" at bounding box center [29, 80] width 61 height 7
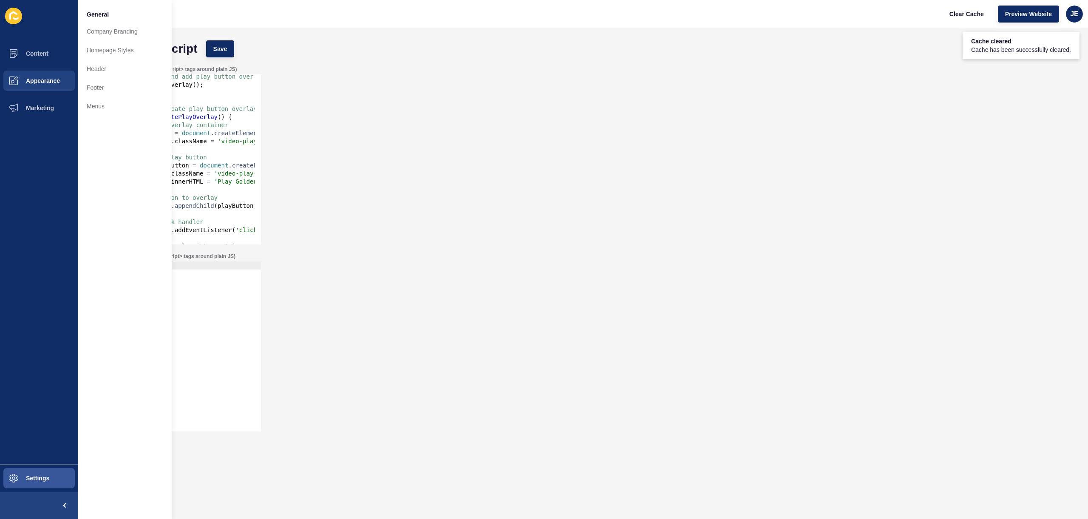
click at [358, 132] on div "Header JS (include <script>...</script> tags around plain JS) </script> 93 94 9…" at bounding box center [583, 155] width 993 height 187
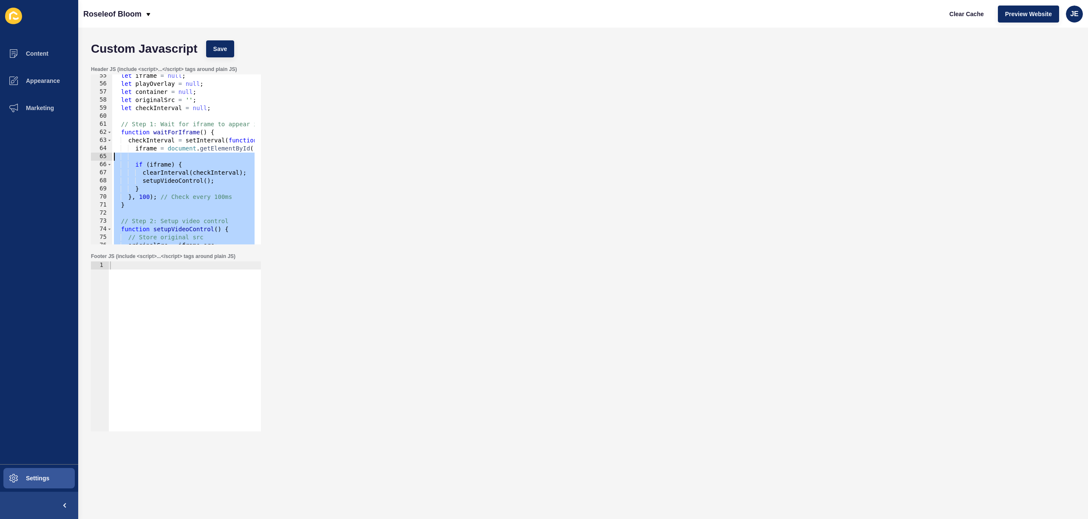
scroll to position [337, 0]
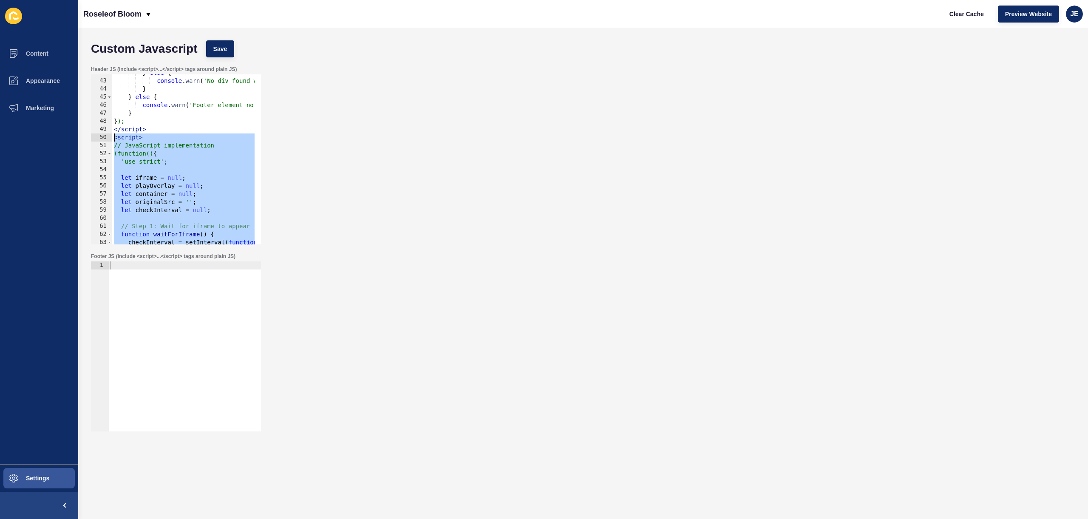
drag, startPoint x: 156, startPoint y: 232, endPoint x: 101, endPoint y: 135, distance: 111.6
click at [101, 135] on div "</script> 42 43 44 45 46 47 48 49 50 51 52 53 54 55 56 57 58 59 60 61 62 63 64 …" at bounding box center [176, 159] width 170 height 170
paste textarea "/script>"
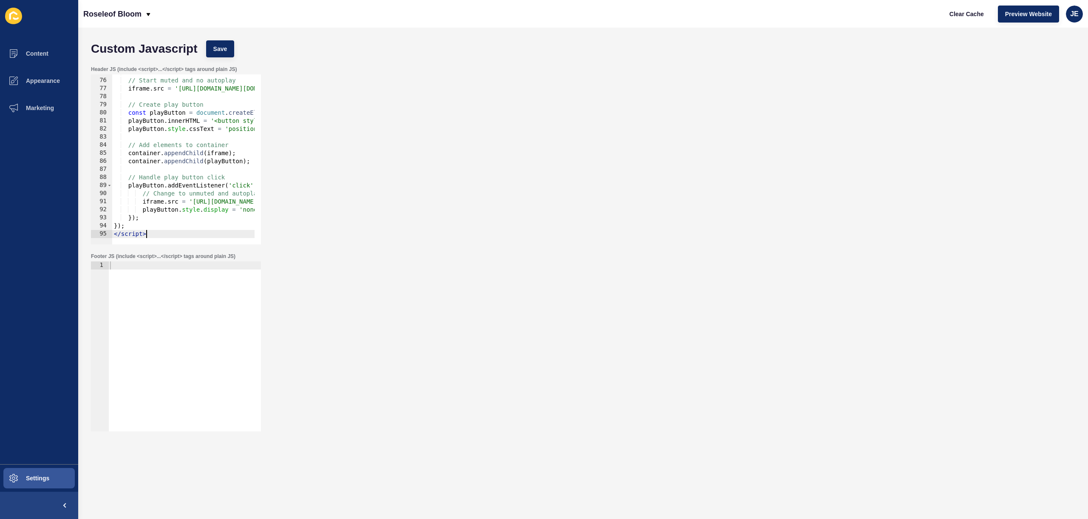
scroll to position [604, 0]
click at [219, 52] on span "Save" at bounding box center [220, 49] width 14 height 9
click at [971, 18] on span "Clear Cache" at bounding box center [967, 14] width 34 height 9
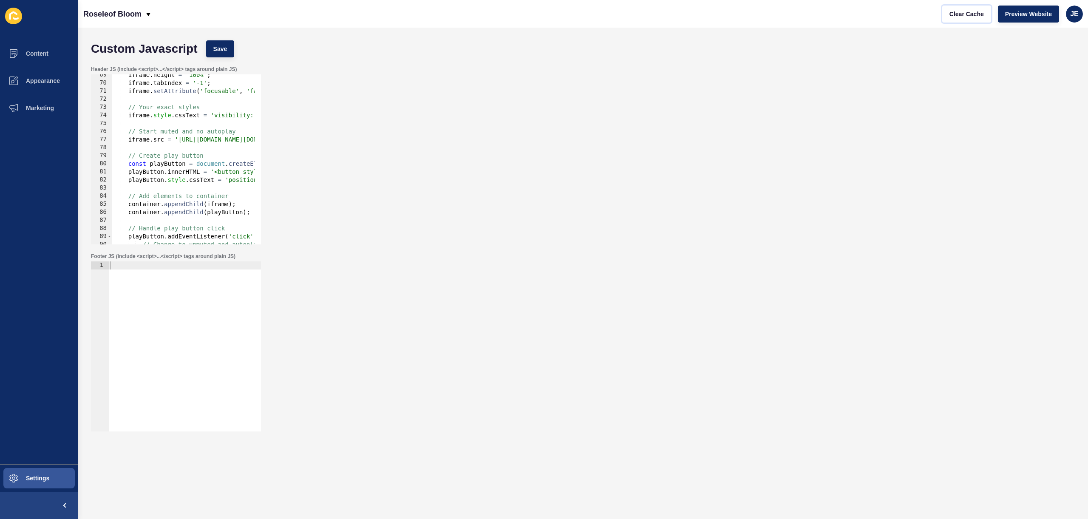
scroll to position [502, 0]
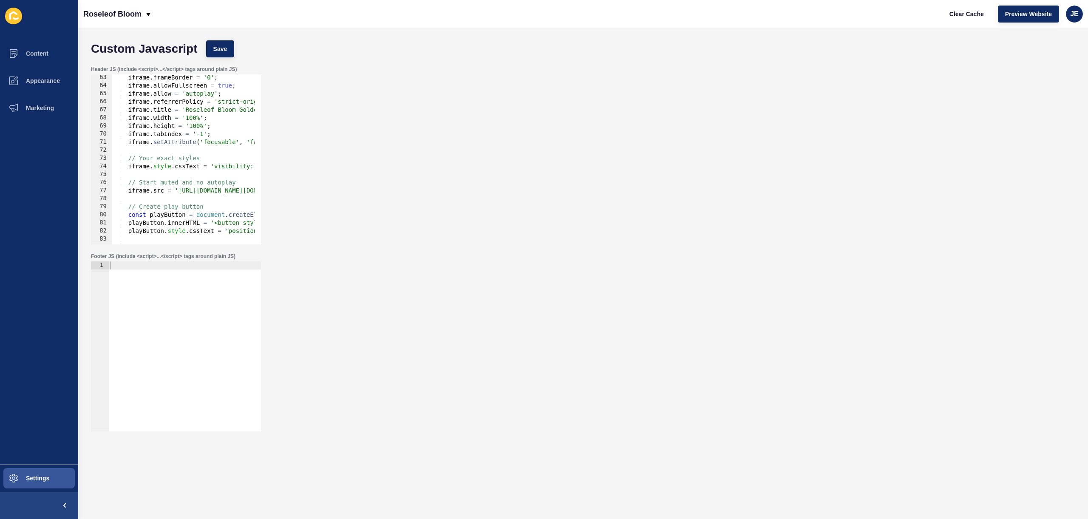
click at [200, 93] on div "iframe . frameBorder = '0' ; iframe . allowFullscreen = true ; iframe . allow =…" at bounding box center [946, 164] width 1668 height 180
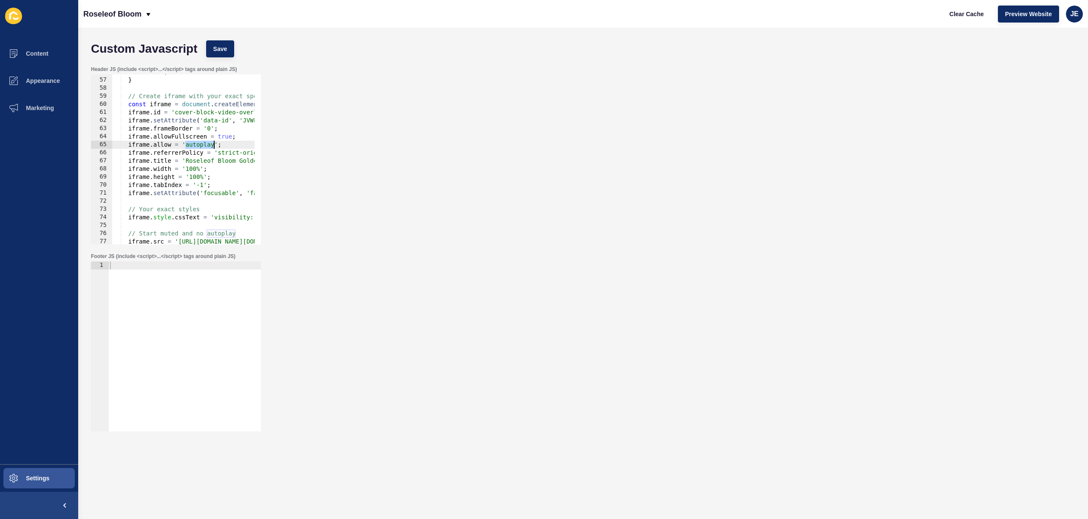
type textarea "iframe.allow = '';"
drag, startPoint x: 205, startPoint y: 143, endPoint x: 70, endPoint y: 142, distance: 135.6
click at [70, 142] on div "Content Appearance Marketing Settings Roseleof Bloom Clear Cache Preview Websit…" at bounding box center [544, 259] width 1088 height 519
click at [220, 49] on span "Save" at bounding box center [220, 49] width 14 height 9
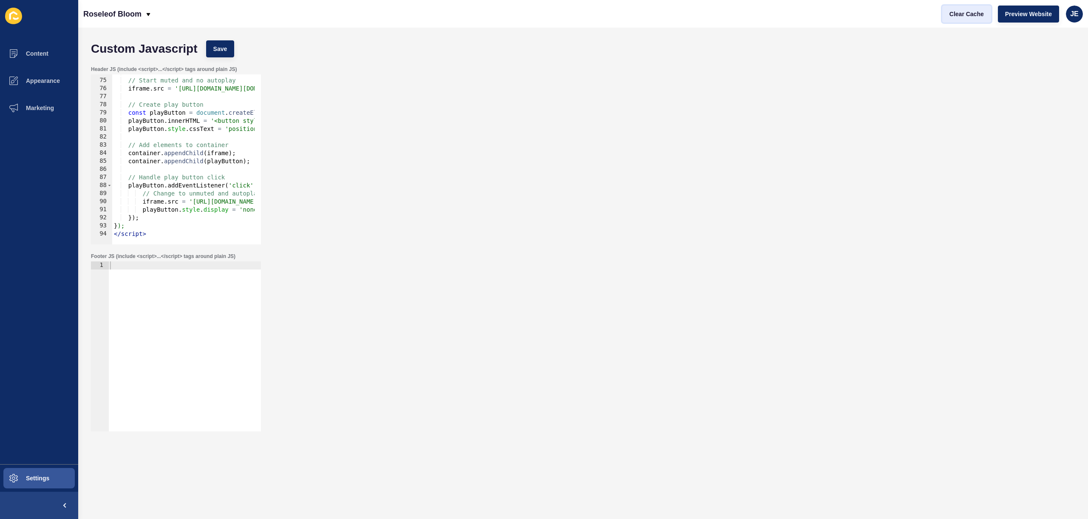
click at [963, 13] on span "Clear Cache" at bounding box center [967, 14] width 34 height 9
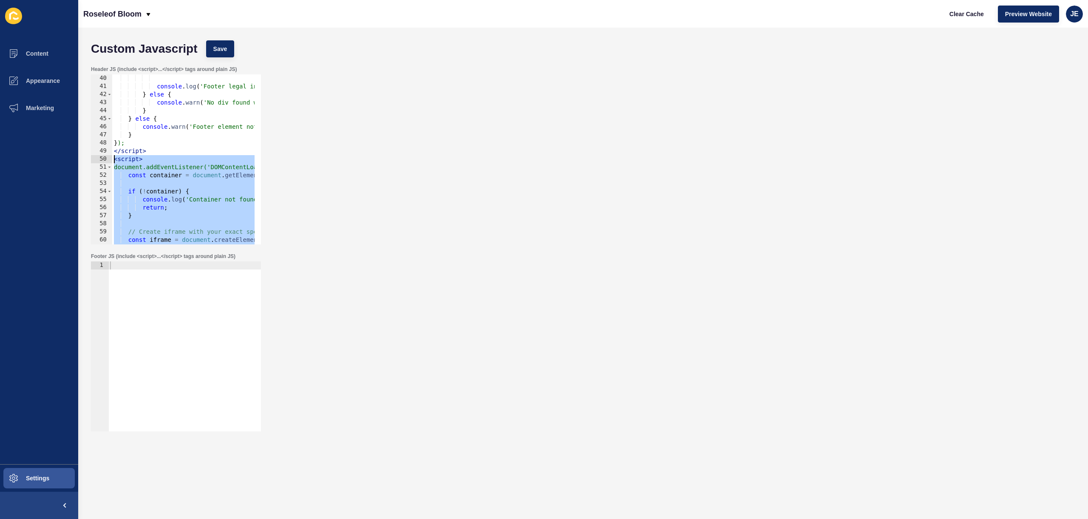
drag, startPoint x: 156, startPoint y: 233, endPoint x: 94, endPoint y: 159, distance: 97.5
click at [94, 159] on div "</script> 40 41 42 43 44 45 46 47 48 49 50 51 52 53 54 55 56 57 58 59 60 61 62 …" at bounding box center [176, 159] width 170 height 170
paste textarea "/script>"
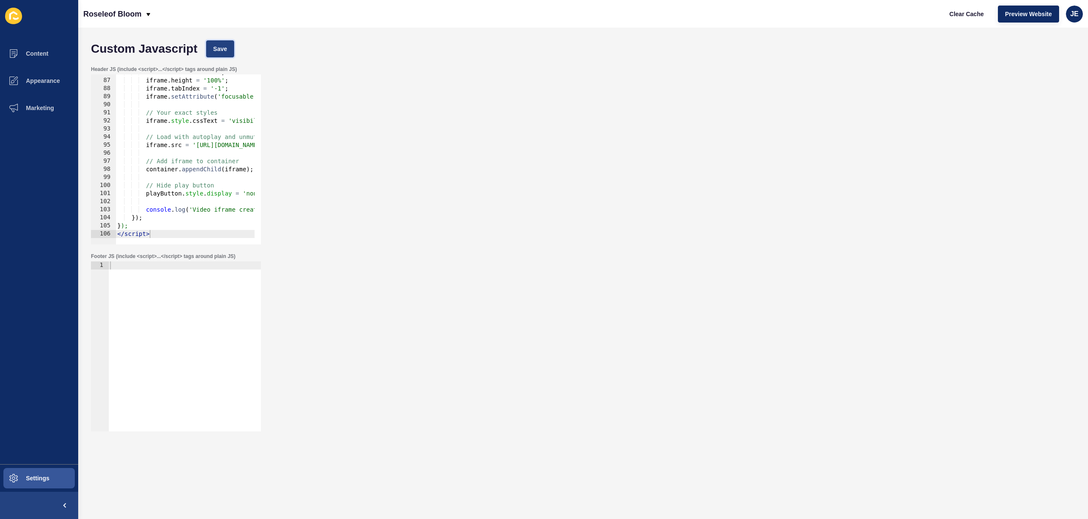
click at [223, 50] on span "Save" at bounding box center [220, 49] width 14 height 9
click at [976, 19] on button "Clear Cache" at bounding box center [967, 14] width 49 height 17
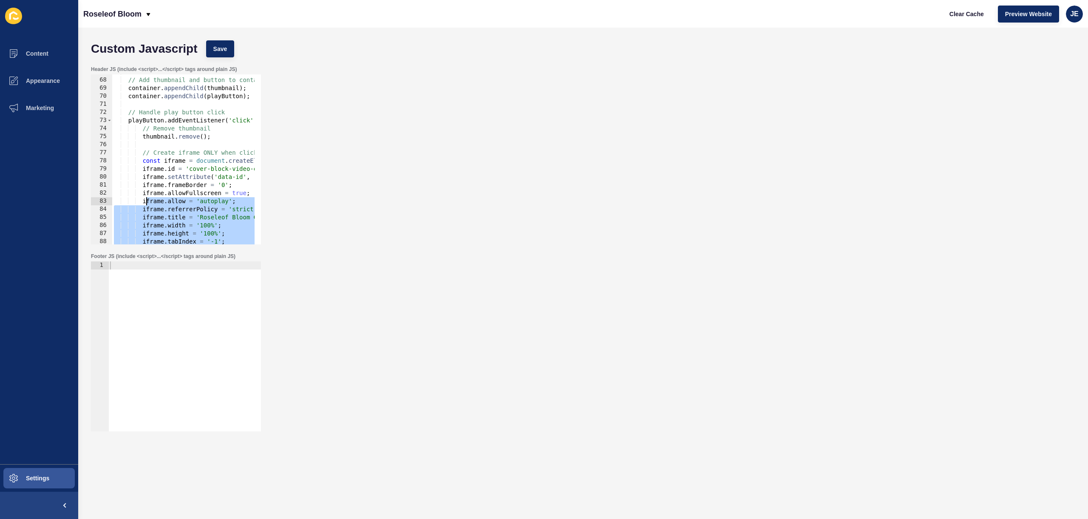
scroll to position [335, 0]
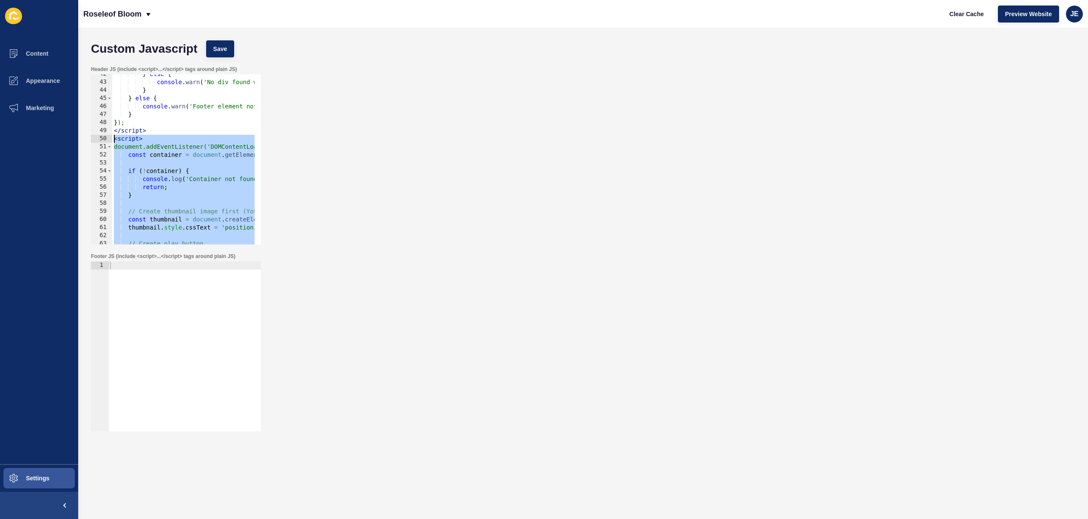
drag, startPoint x: 156, startPoint y: 235, endPoint x: 102, endPoint y: 139, distance: 110.0
click at [102, 139] on div "</script> 42 43 44 45 46 47 48 49 50 51 52 53 54 55 56 57 58 59 60 61 62 63 64 …" at bounding box center [176, 159] width 170 height 170
paste textarea "/script>"
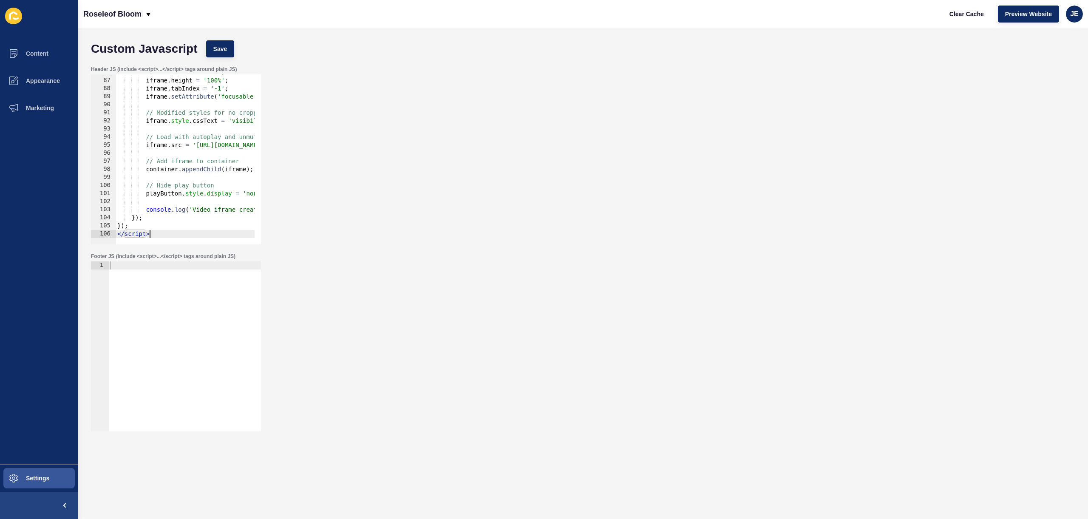
scroll to position [693, 0]
click at [227, 49] on span "Save" at bounding box center [220, 49] width 14 height 9
click at [960, 13] on span "Clear Cache" at bounding box center [967, 14] width 34 height 9
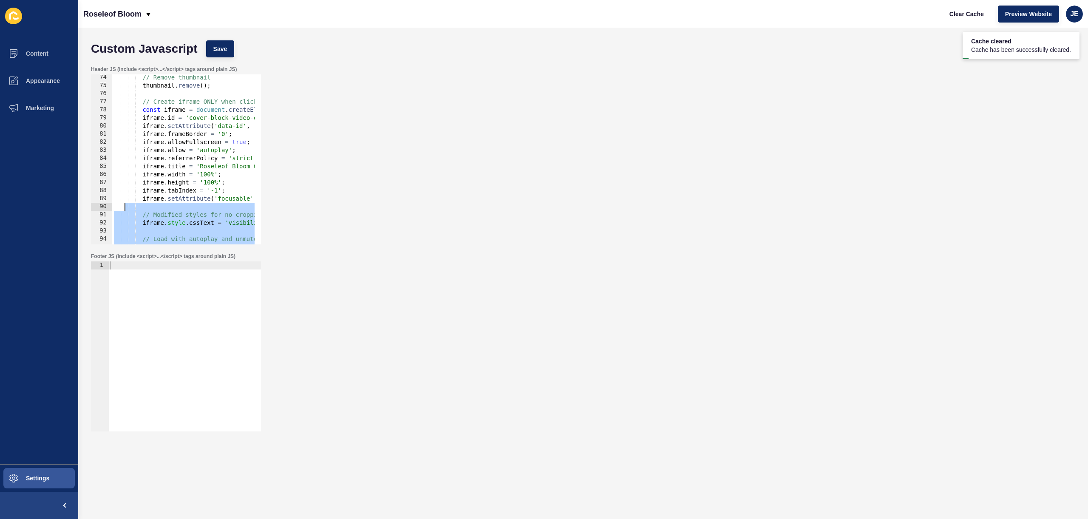
scroll to position [386, 0]
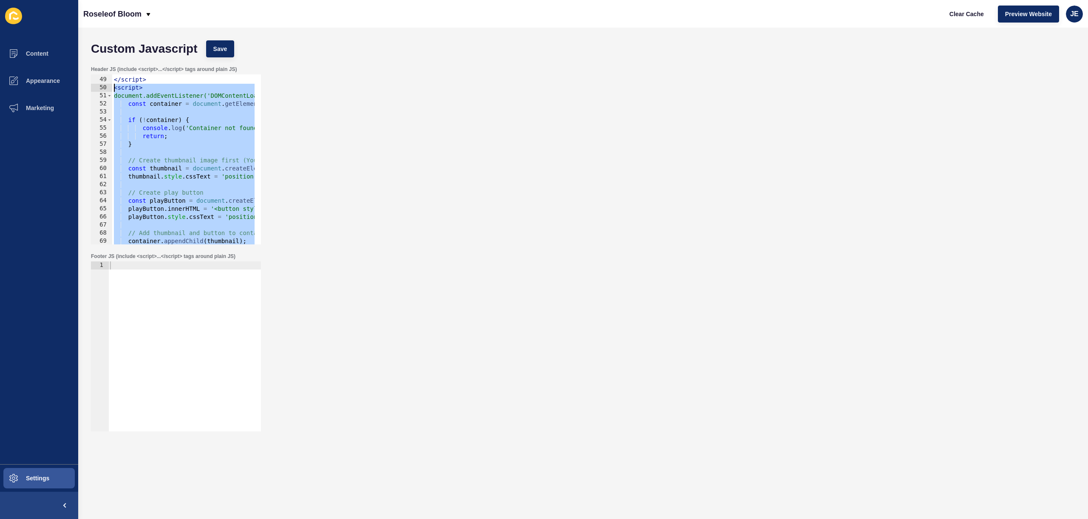
drag, startPoint x: 169, startPoint y: 232, endPoint x: 105, endPoint y: 91, distance: 155.2
click at [105, 91] on div "</script> 48 49 50 51 52 53 54 55 56 57 58 59 60 61 62 63 64 65 66 67 68 69 70 …" at bounding box center [176, 159] width 170 height 170
paste textarea "/script>"
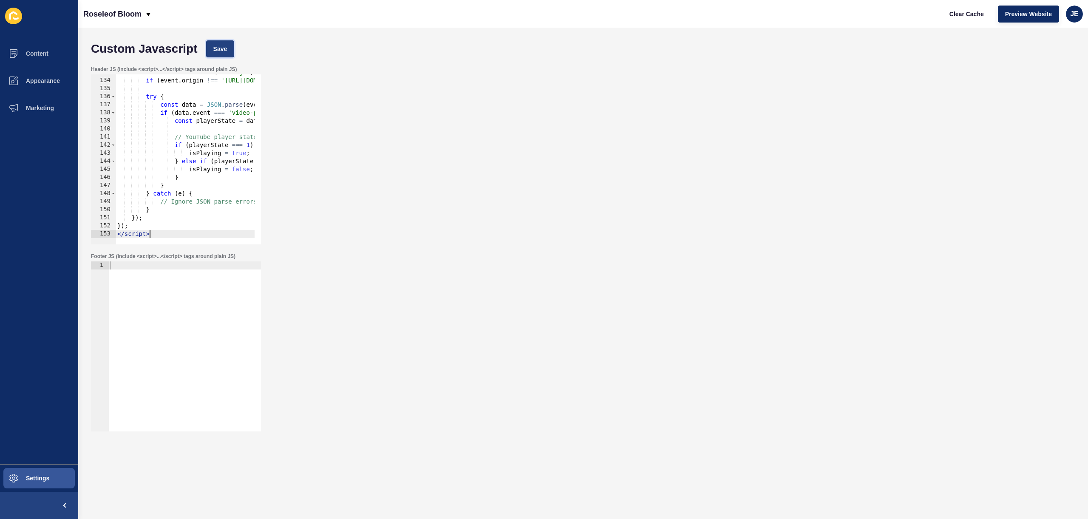
click at [224, 52] on span "Save" at bounding box center [220, 49] width 14 height 9
click at [978, 19] on button "Clear Cache" at bounding box center [967, 14] width 49 height 17
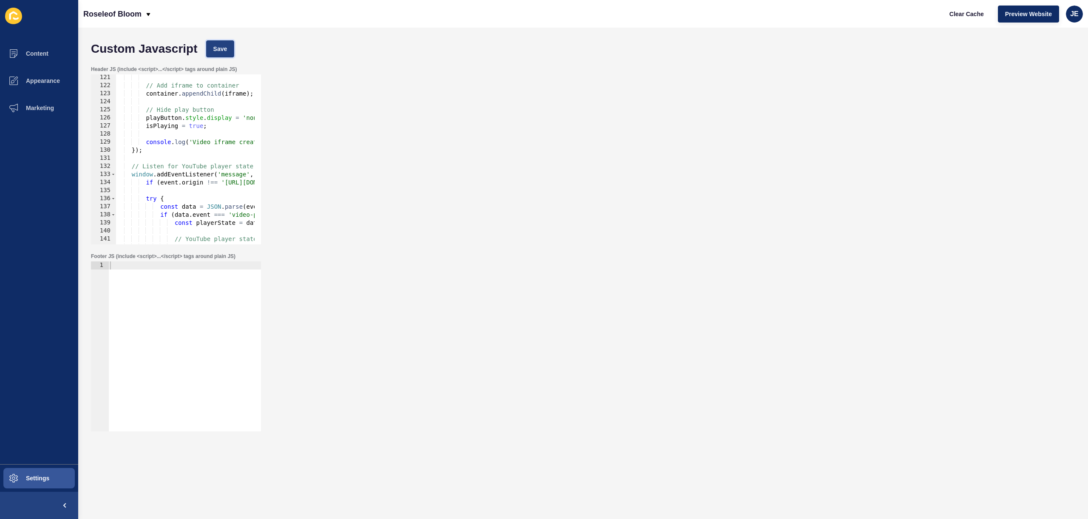
click at [229, 48] on button "Save" at bounding box center [220, 48] width 28 height 17
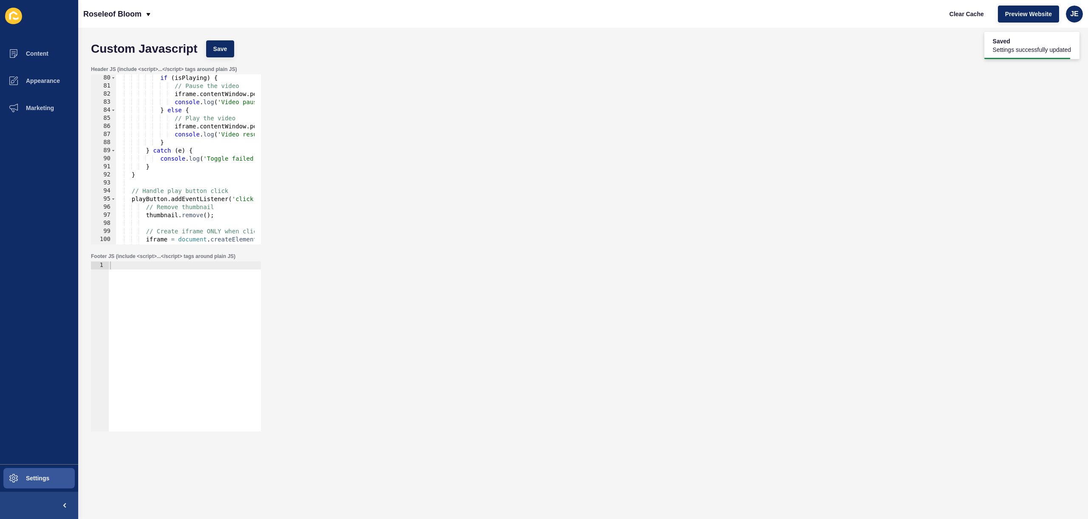
scroll to position [537, 0]
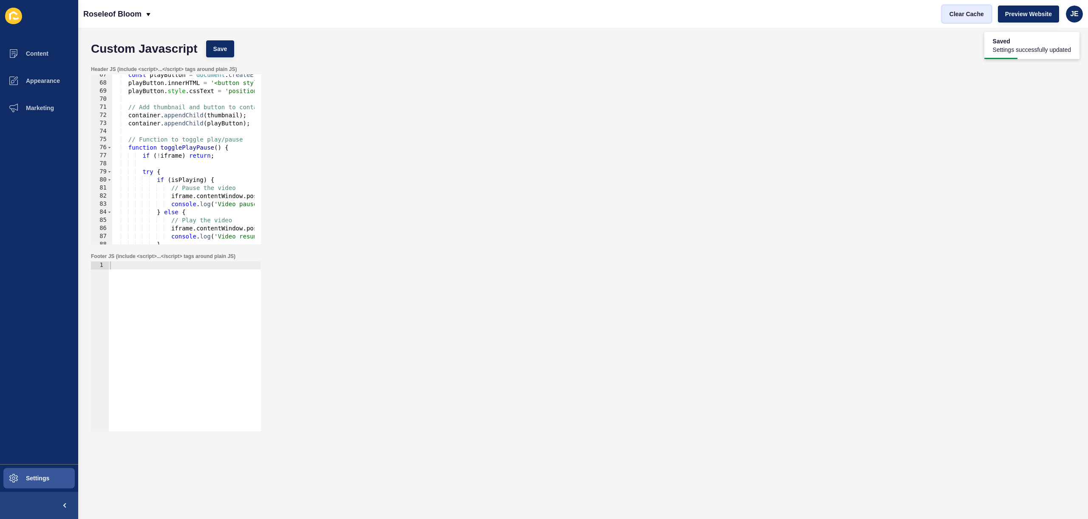
click at [967, 19] on button "Clear Cache" at bounding box center [967, 14] width 49 height 17
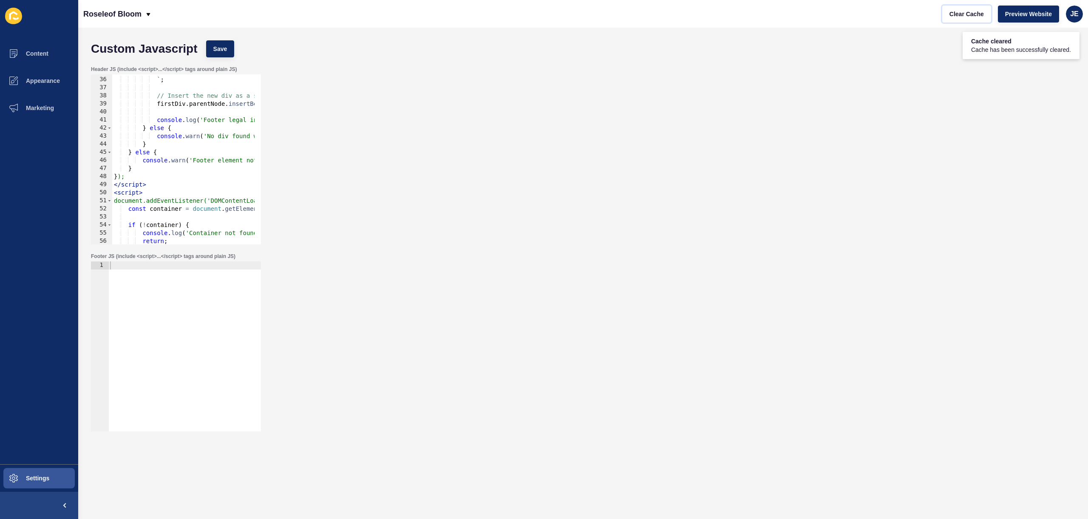
scroll to position [281, 0]
drag, startPoint x: 116, startPoint y: 194, endPoint x: 122, endPoint y: 200, distance: 8.4
click at [122, 200] on div "</div> ` ; // Insert the new div as a sibling after the footer's first div firs…" at bounding box center [946, 158] width 1668 height 180
click at [116, 194] on div "</div> ` ; // Insert the new div as a sibling after the footer's first div firs…" at bounding box center [183, 159] width 142 height 170
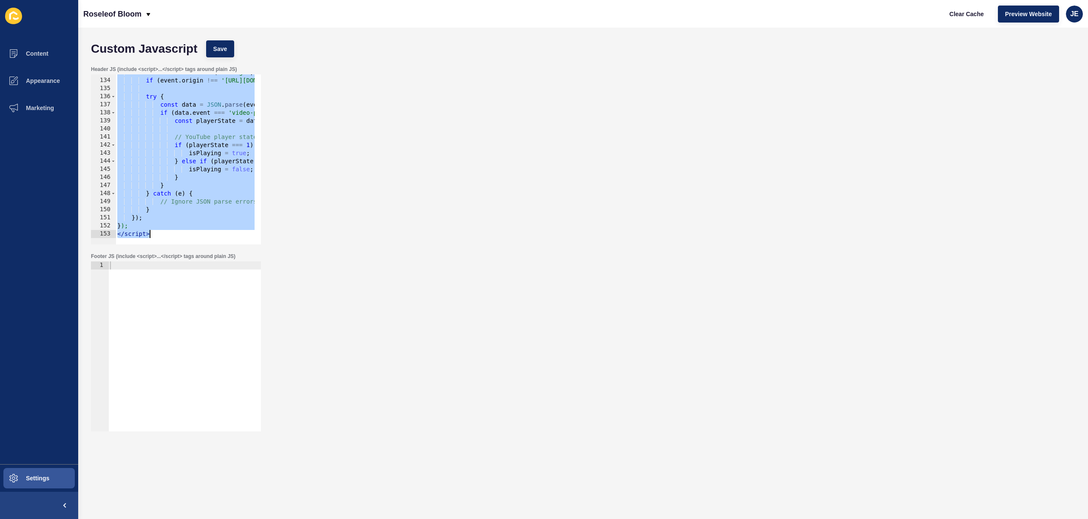
drag, startPoint x: 115, startPoint y: 193, endPoint x: 166, endPoint y: 298, distance: 116.0
click at [166, 298] on form "Custom Javascript Save Header JS (include <script>...</script> tags around plai…" at bounding box center [583, 256] width 993 height 440
paste textarea
type textarea "</script>"
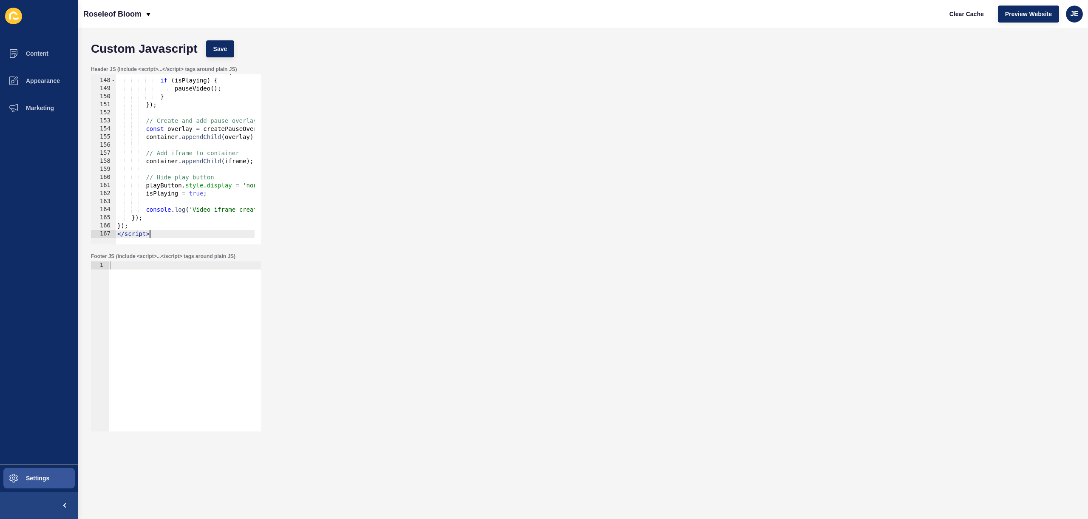
scroll to position [1185, 0]
click at [218, 49] on span "Save" at bounding box center [220, 49] width 14 height 9
click at [980, 17] on span "Clear Cache" at bounding box center [967, 14] width 34 height 9
click at [202, 172] on div "iframe . addEventListener ( 'click' , function ( ) { if ( isPlaying ) { pauseVi…" at bounding box center [950, 158] width 1668 height 180
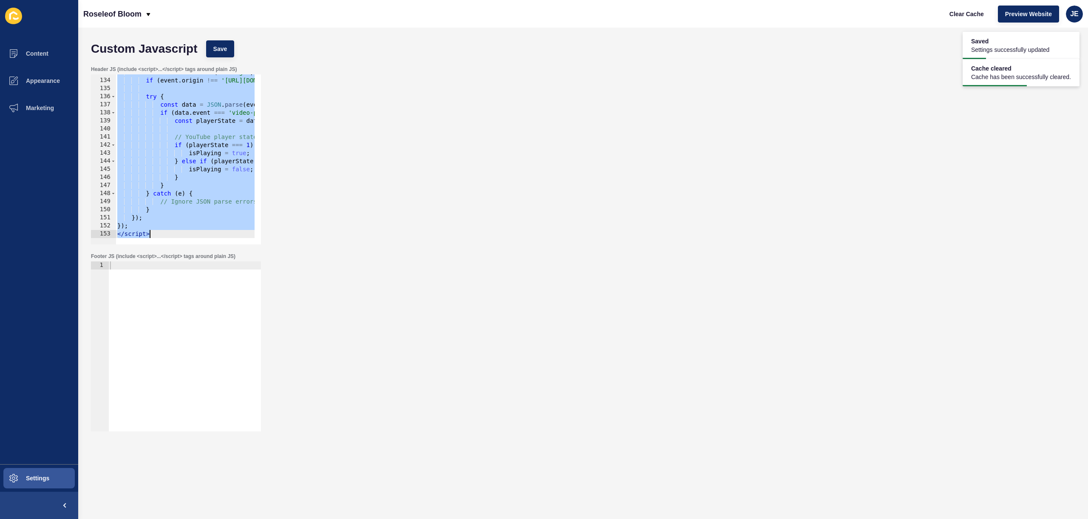
scroll to position [1072, 0]
click at [222, 38] on div "Custom Javascript Save" at bounding box center [583, 49] width 993 height 26
click at [224, 50] on span "Save" at bounding box center [220, 49] width 14 height 9
click at [966, 17] on span "Clear Cache" at bounding box center [967, 14] width 34 height 9
click at [182, 141] on div "window . addEventListener ( 'message' , function ( event ) { if ( event . origi…" at bounding box center [950, 158] width 1668 height 180
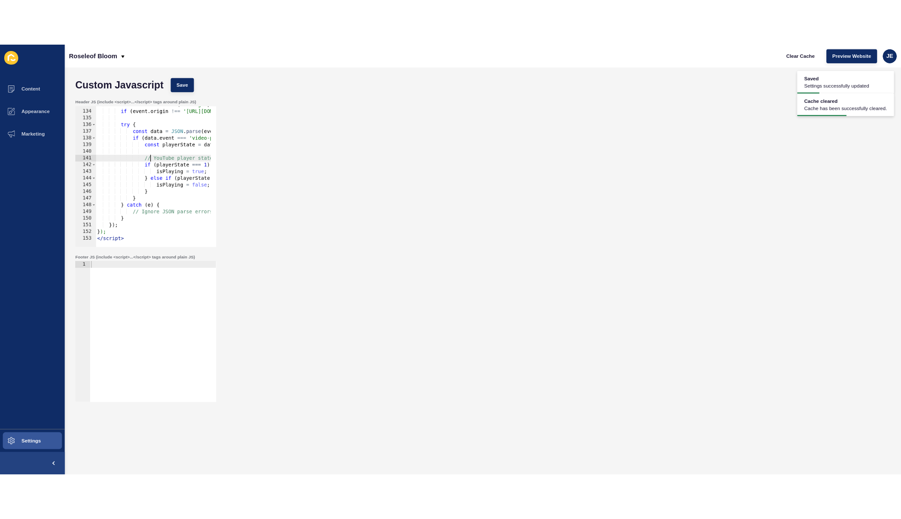
scroll to position [693, 0]
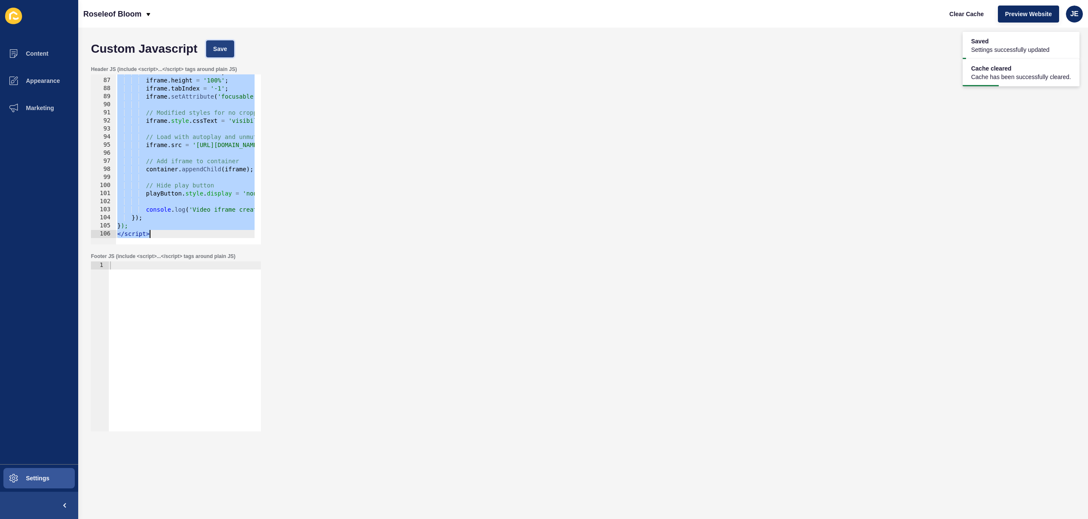
click at [223, 53] on span "Save" at bounding box center [220, 49] width 14 height 9
click at [957, 17] on span "Clear Cache" at bounding box center [967, 14] width 34 height 9
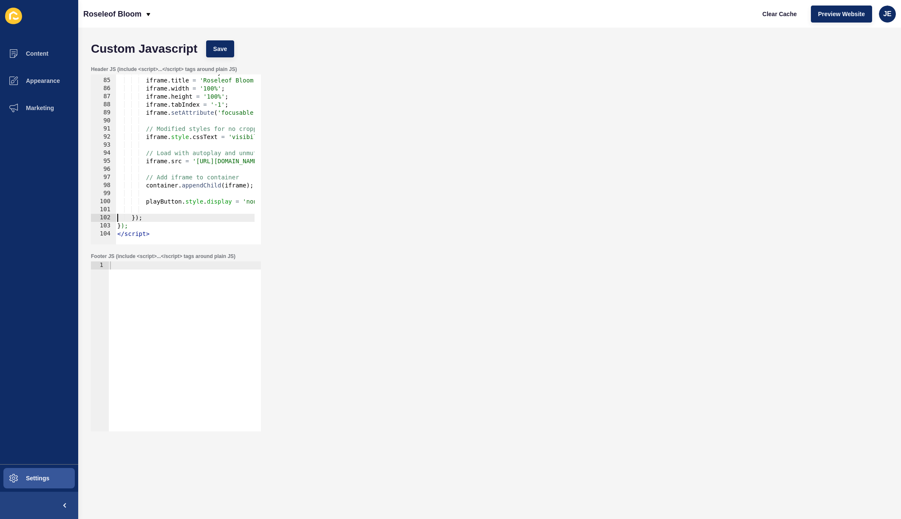
scroll to position [668, 0]
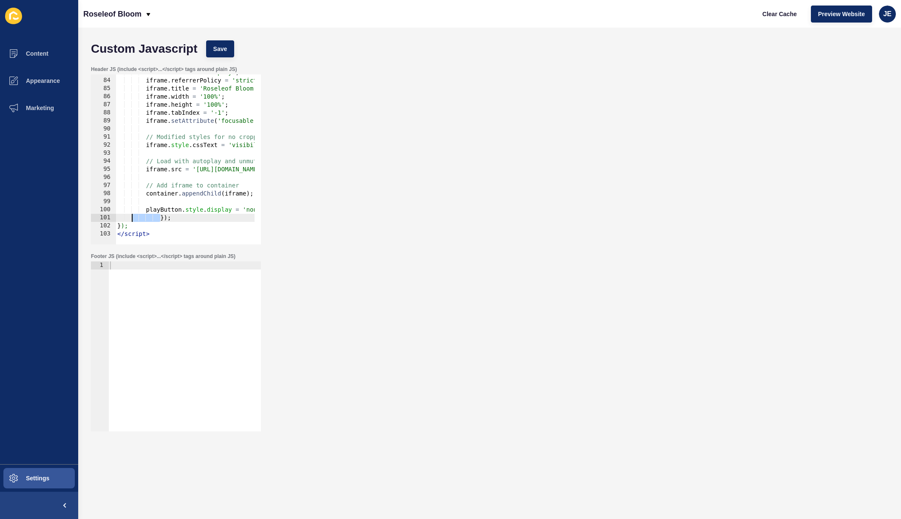
drag, startPoint x: 161, startPoint y: 218, endPoint x: 130, endPoint y: 219, distance: 30.6
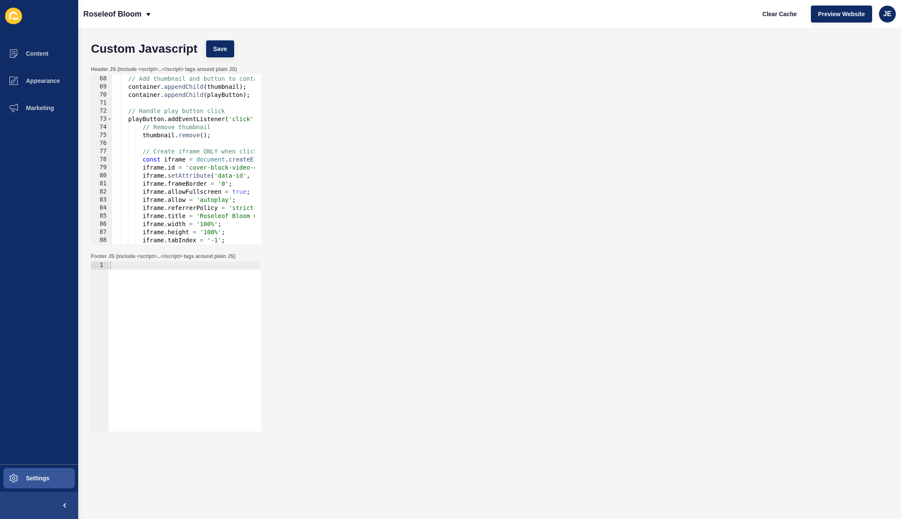
scroll to position [541, 0]
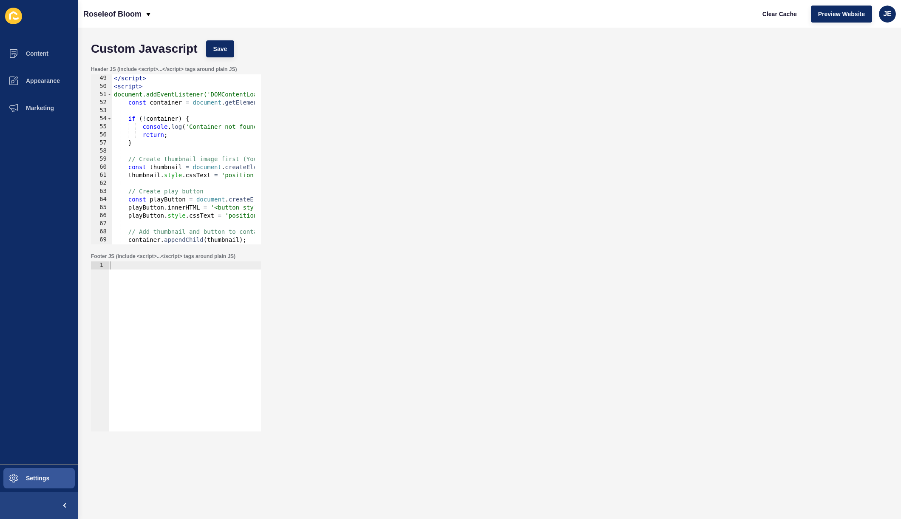
scroll to position [362, 0]
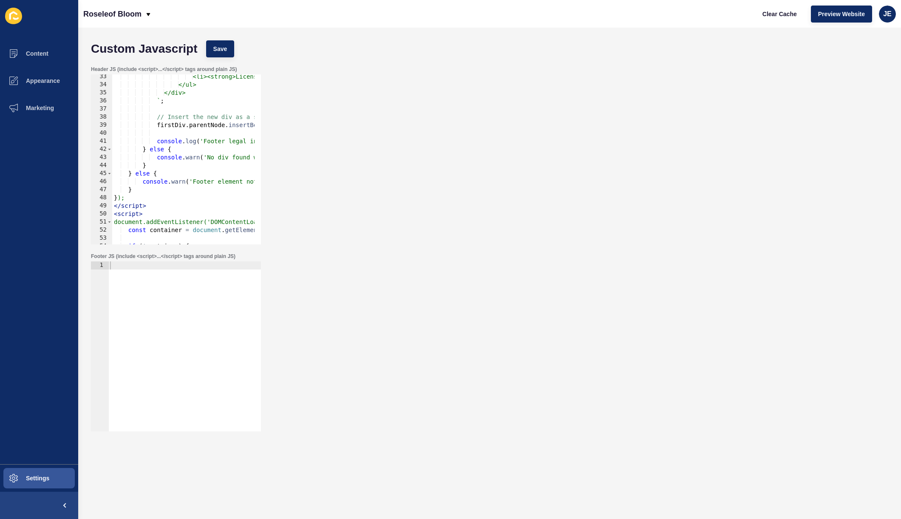
scroll to position [260, 0]
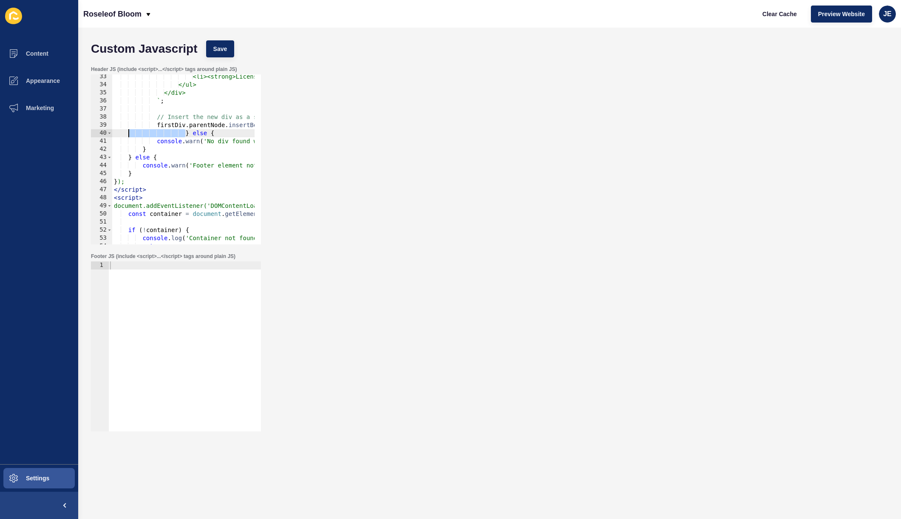
drag, startPoint x: 186, startPoint y: 133, endPoint x: 130, endPoint y: 132, distance: 55.7
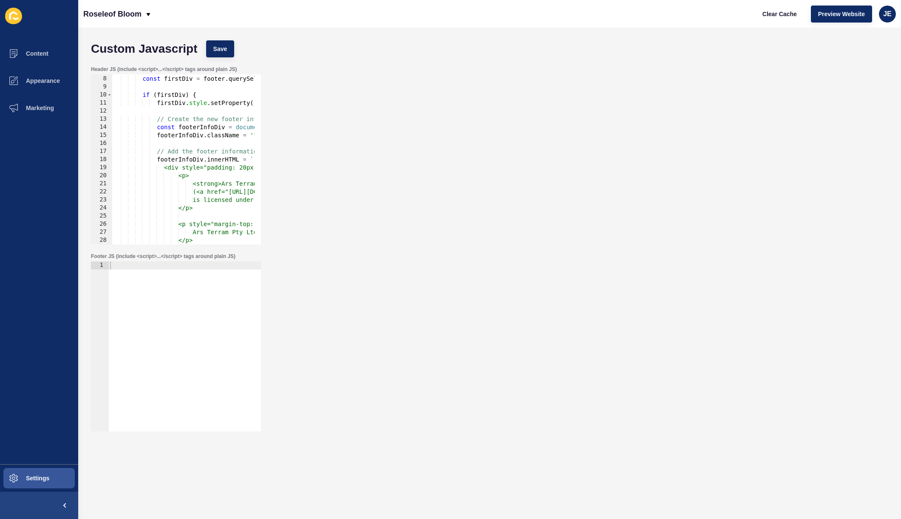
scroll to position [0, 0]
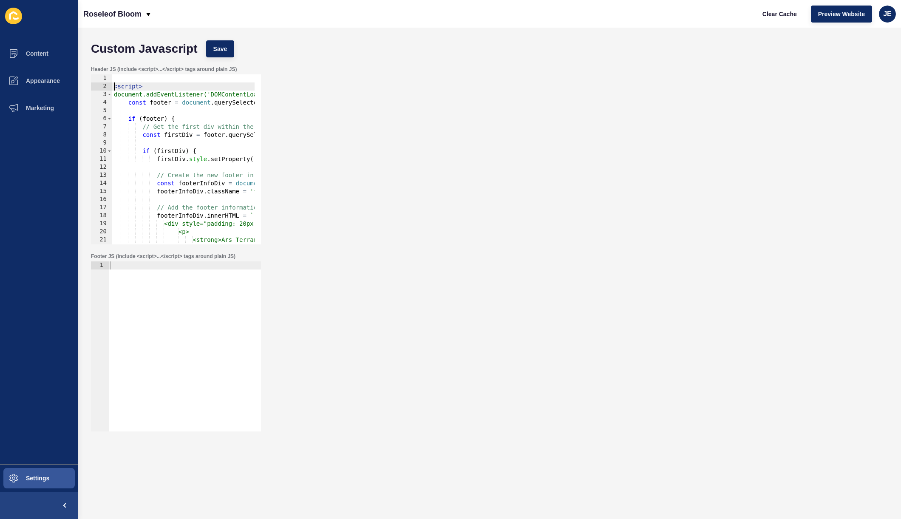
type textarea "<script>"
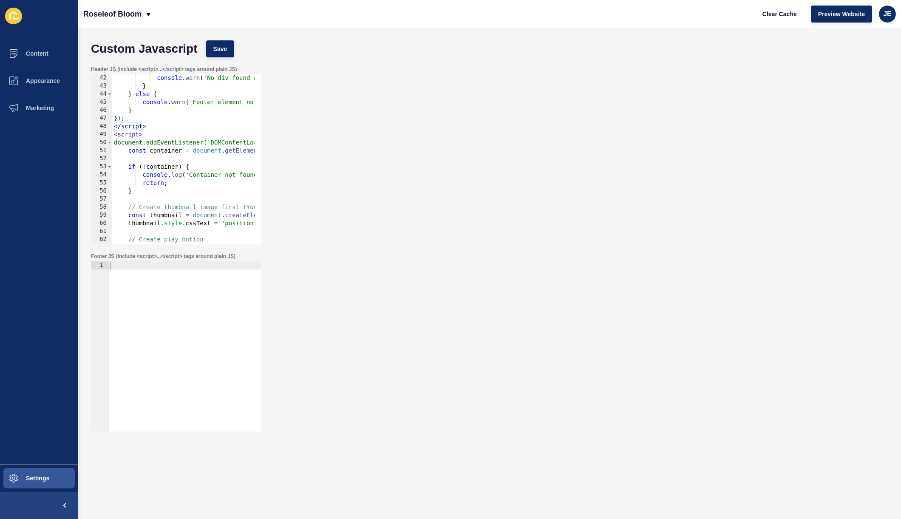
scroll to position [332, 0]
type textarea "</script>"
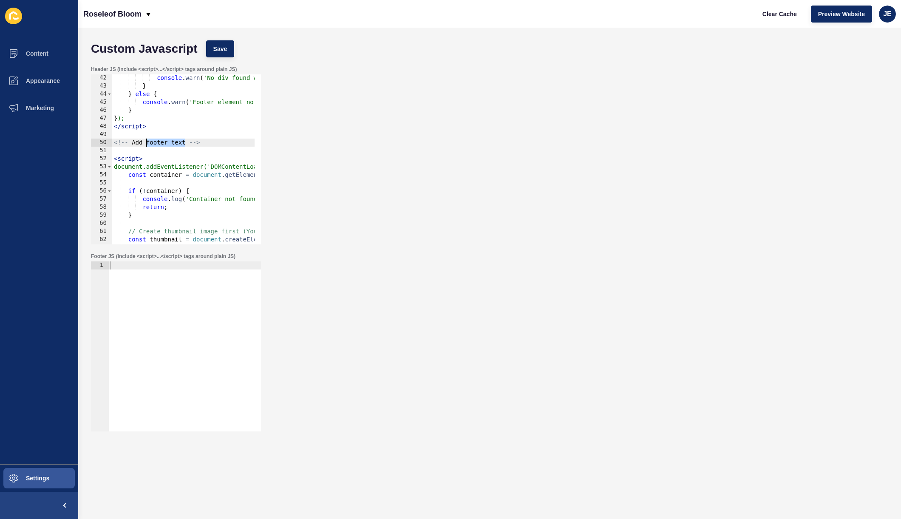
drag, startPoint x: 182, startPoint y: 143, endPoint x: 147, endPoint y: 145, distance: 35.4
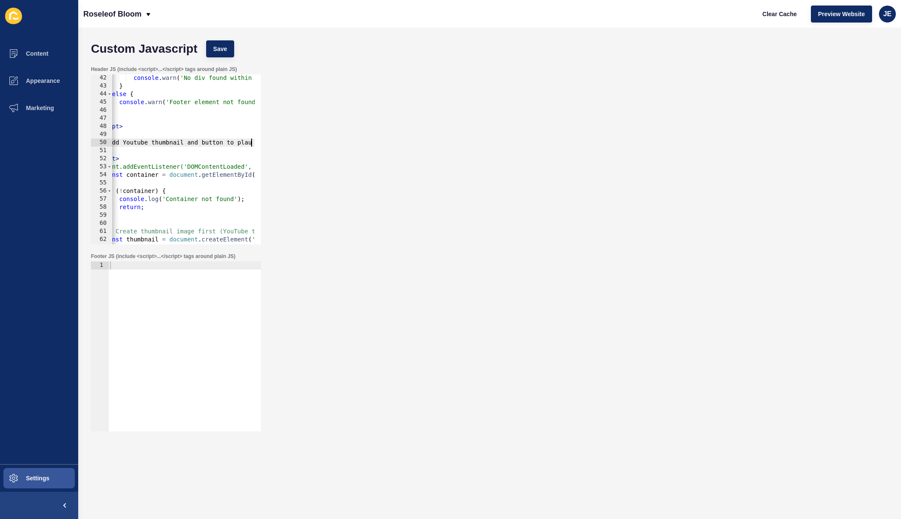
scroll to position [0, 23]
type textarea "<!-- Add Youtube thumbnail and button to play -->"
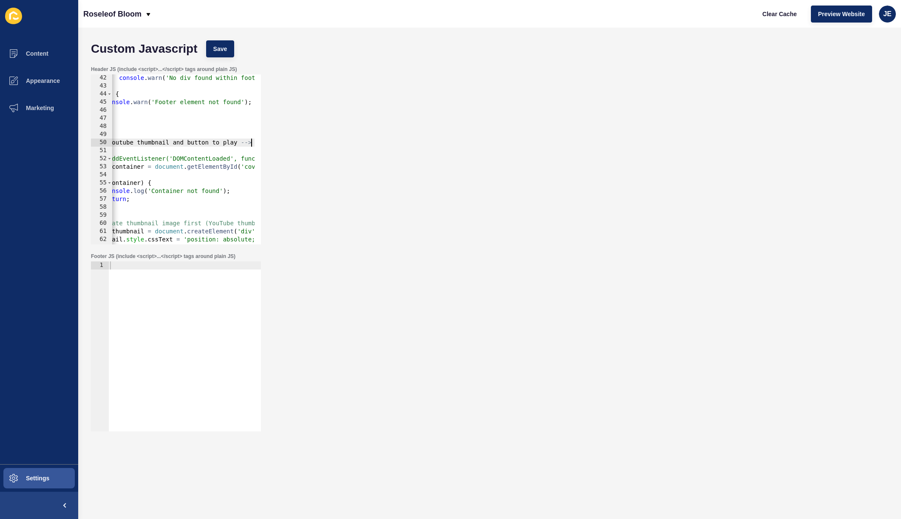
type textarea "<!-- Add Youtube thumbnail and button to play -->"
click at [203, 44] on div "Custom Javascript Save" at bounding box center [490, 49] width 806 height 26
click at [205, 47] on div "Custom Javascript Save" at bounding box center [490, 49] width 806 height 26
click at [205, 48] on div "Custom Javascript Save" at bounding box center [490, 49] width 806 height 26
click at [209, 48] on button "Save" at bounding box center [220, 48] width 28 height 17
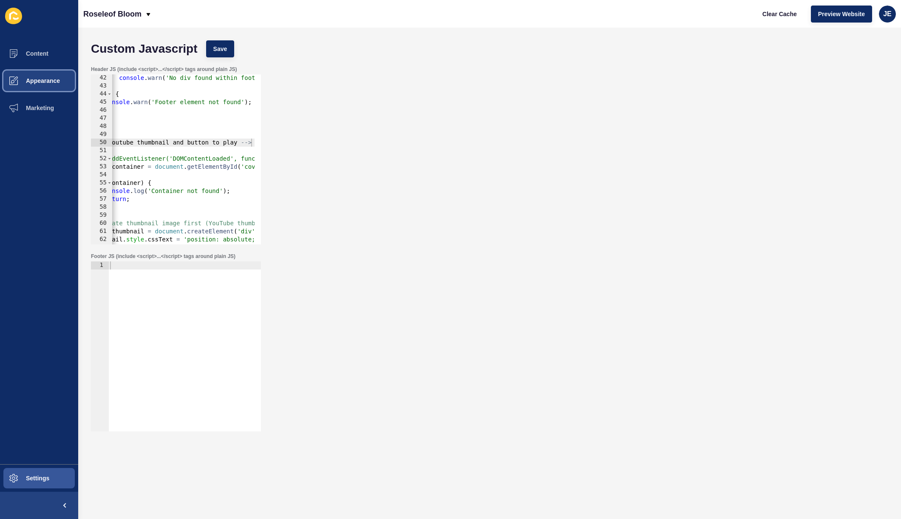
click at [43, 83] on span "Appearance" at bounding box center [29, 80] width 61 height 7
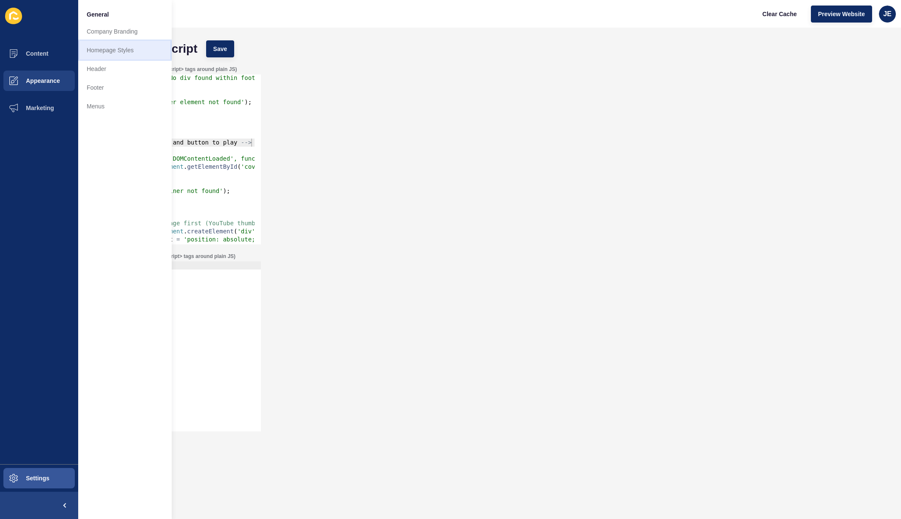
click at [110, 56] on link "Homepage Styles" at bounding box center [125, 50] width 94 height 19
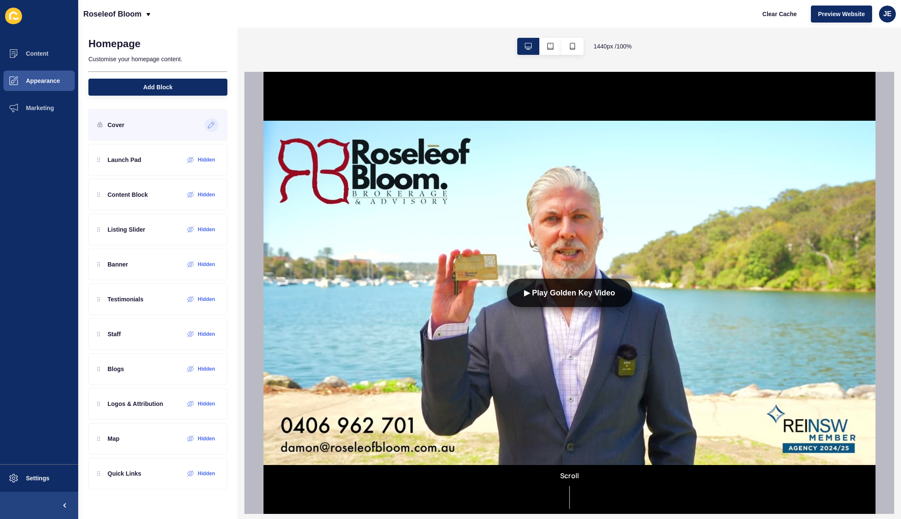
click at [209, 125] on icon at bounding box center [211, 125] width 6 height 6
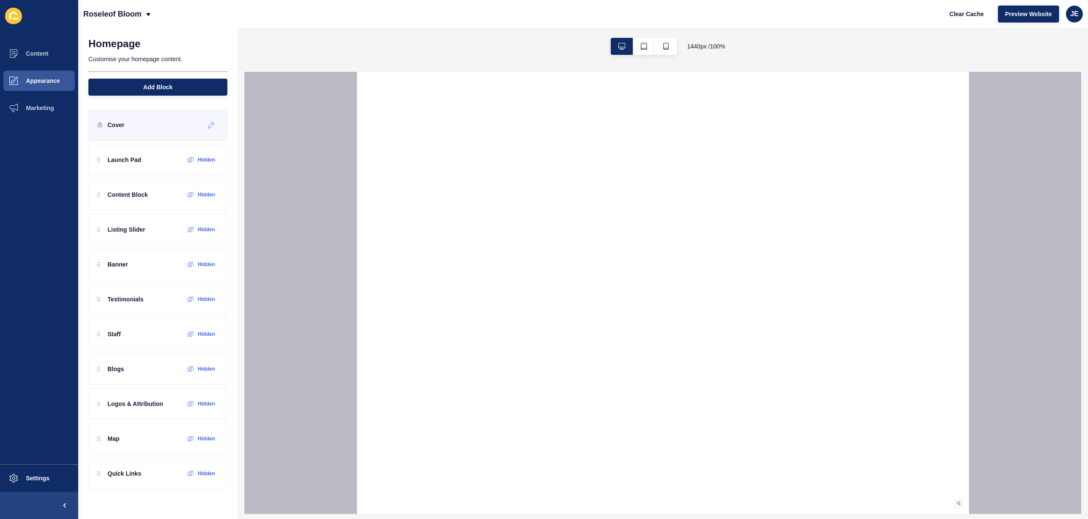
click at [152, 129] on div "Cover" at bounding box center [157, 124] width 139 height 31
click at [210, 125] on icon at bounding box center [211, 125] width 7 height 7
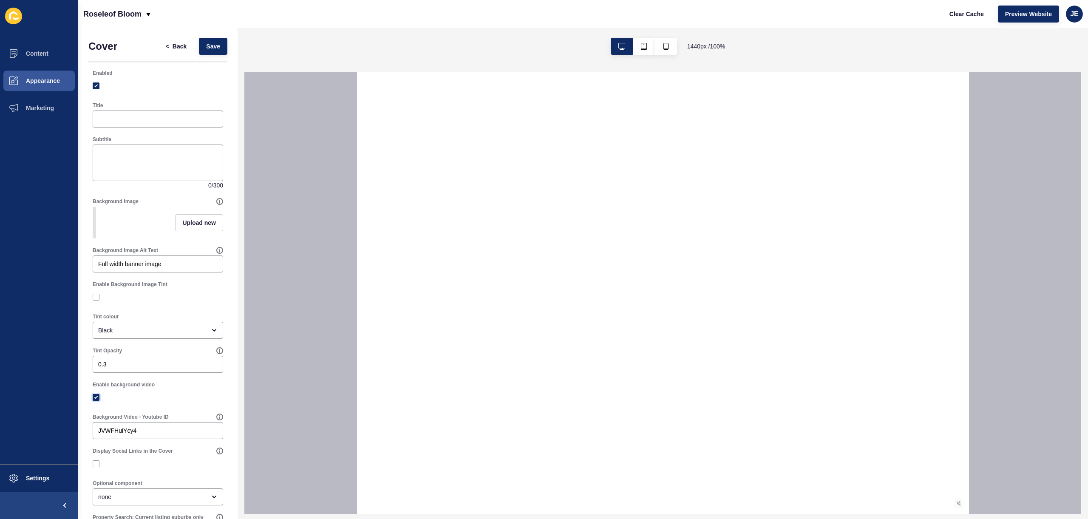
click at [94, 401] on label at bounding box center [96, 397] width 7 height 7
click at [94, 401] on input "Enable background video" at bounding box center [97, 398] width 6 height 6
checkbox input "false"
click at [208, 52] on button "Save" at bounding box center [213, 46] width 28 height 17
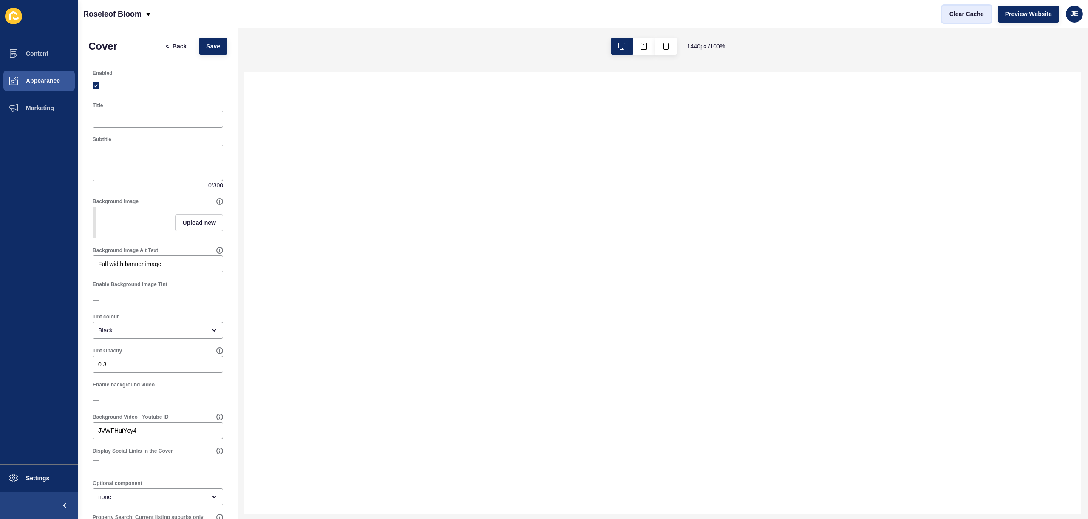
click at [969, 12] on span "Clear Cache" at bounding box center [967, 14] width 34 height 9
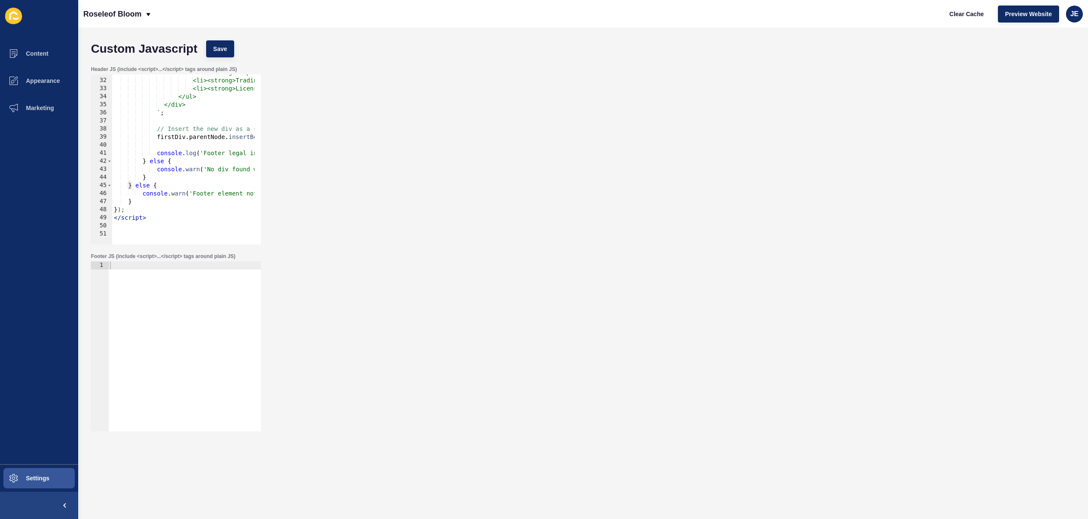
scroll to position [248, 0]
click at [146, 227] on div "<li><strong>Company name:</strong> Ars Terram Pty Ltd</li> <li><strong>Trading …" at bounding box center [408, 158] width 593 height 180
